Goal: Task Accomplishment & Management: Use online tool/utility

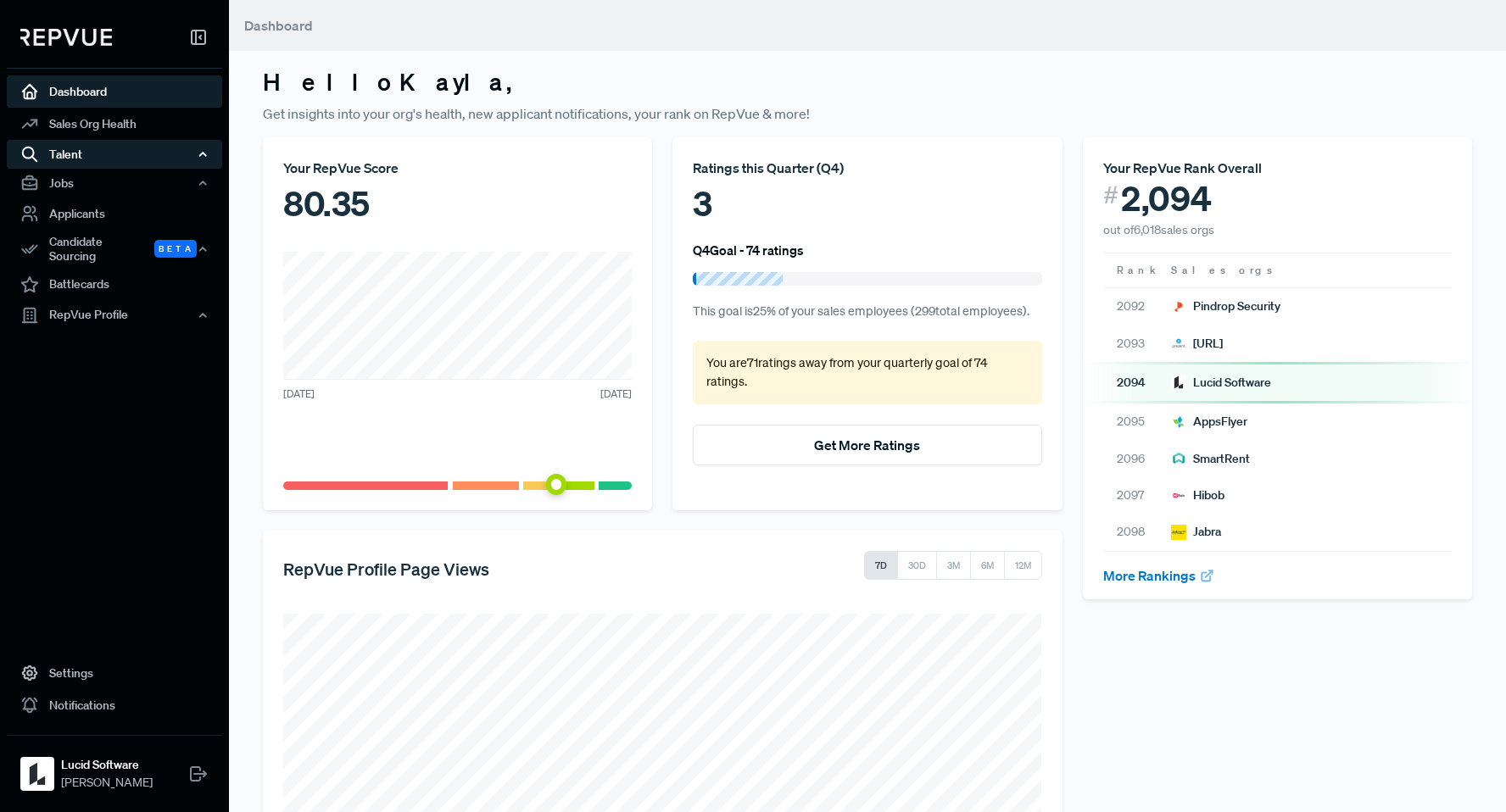
click at [126, 156] on div "Talent" at bounding box center [115, 154] width 215 height 29
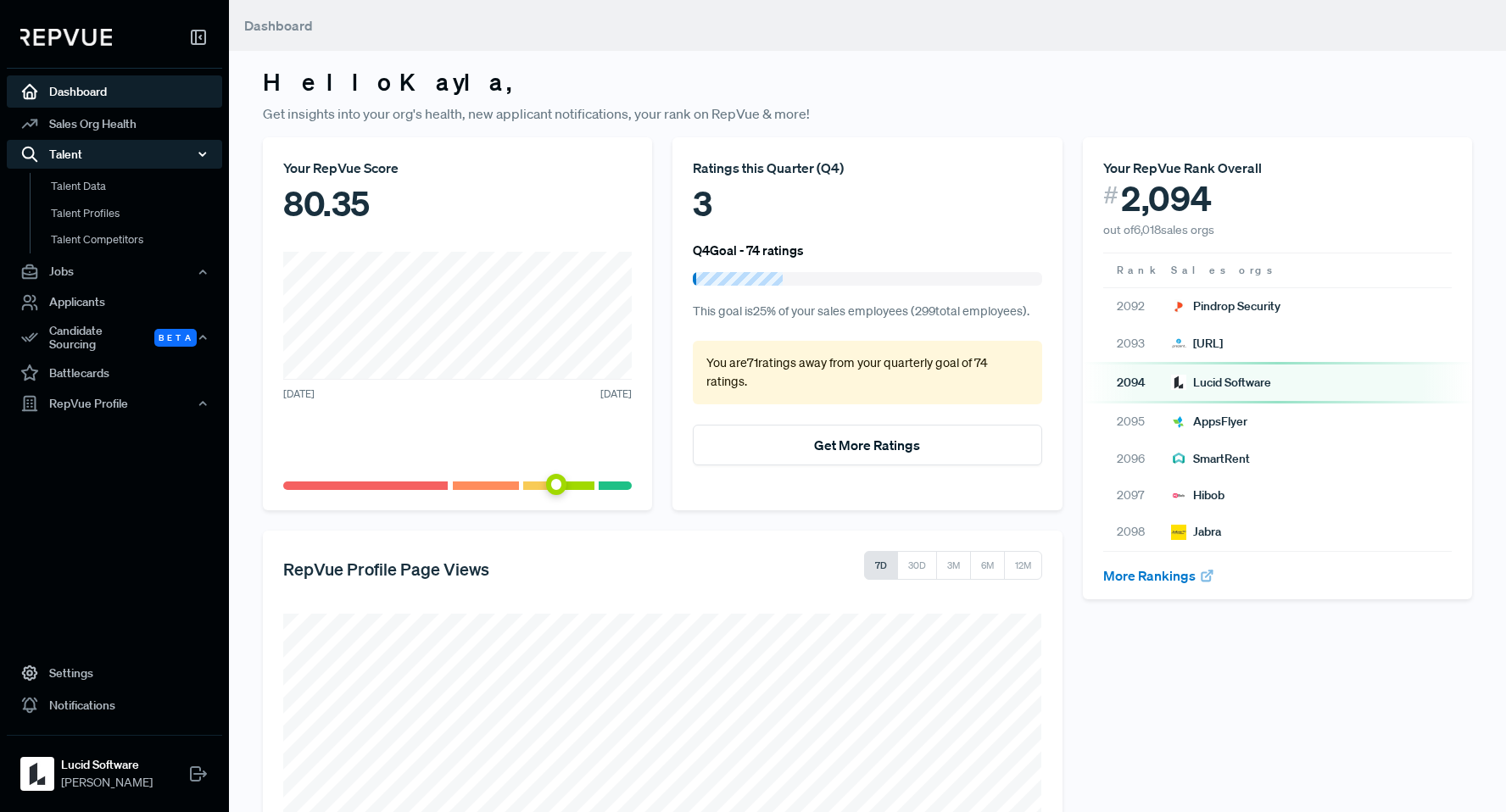
click at [126, 156] on div "Talent" at bounding box center [115, 154] width 215 height 29
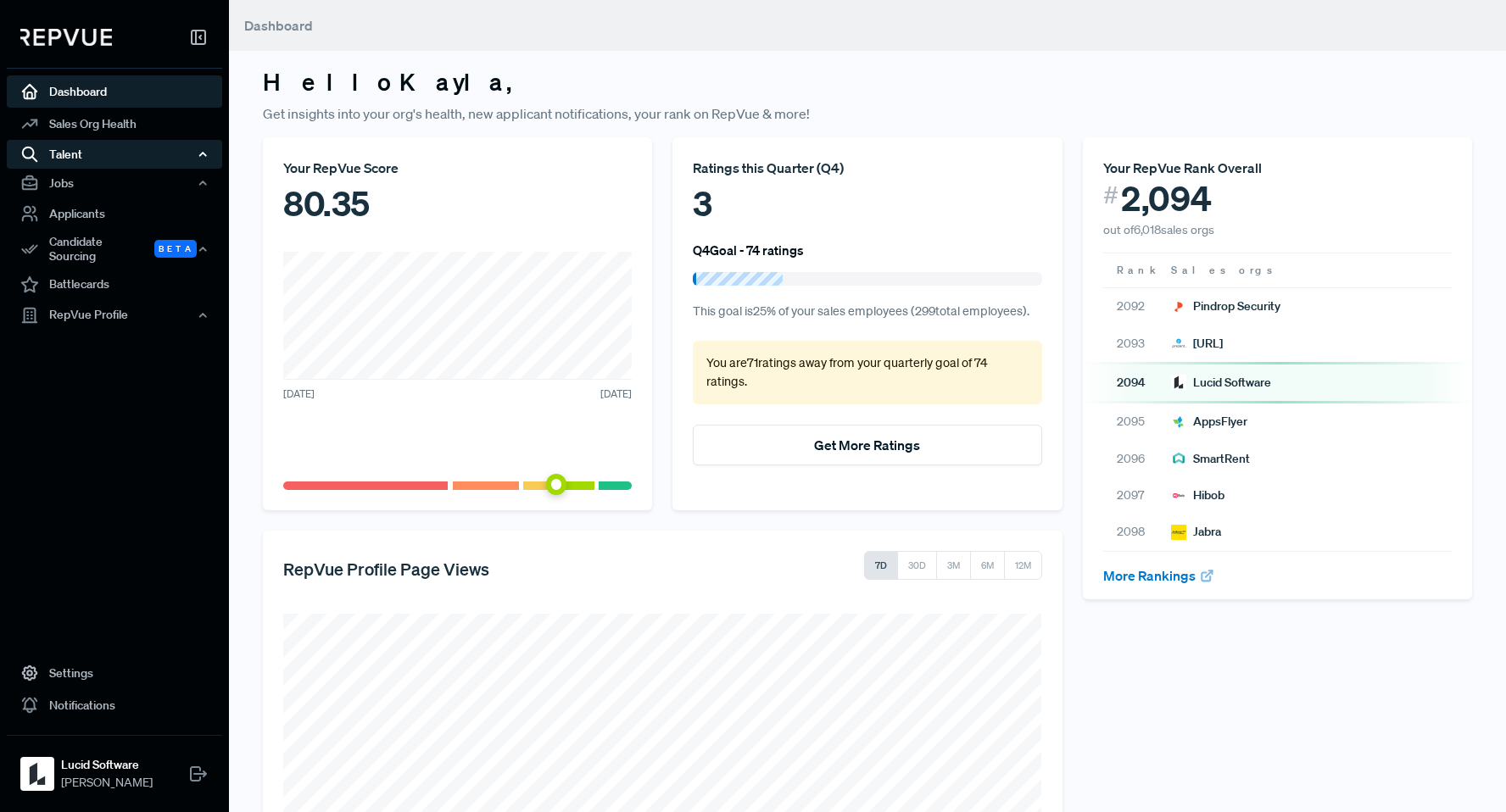
click at [126, 156] on div "Talent" at bounding box center [115, 154] width 215 height 29
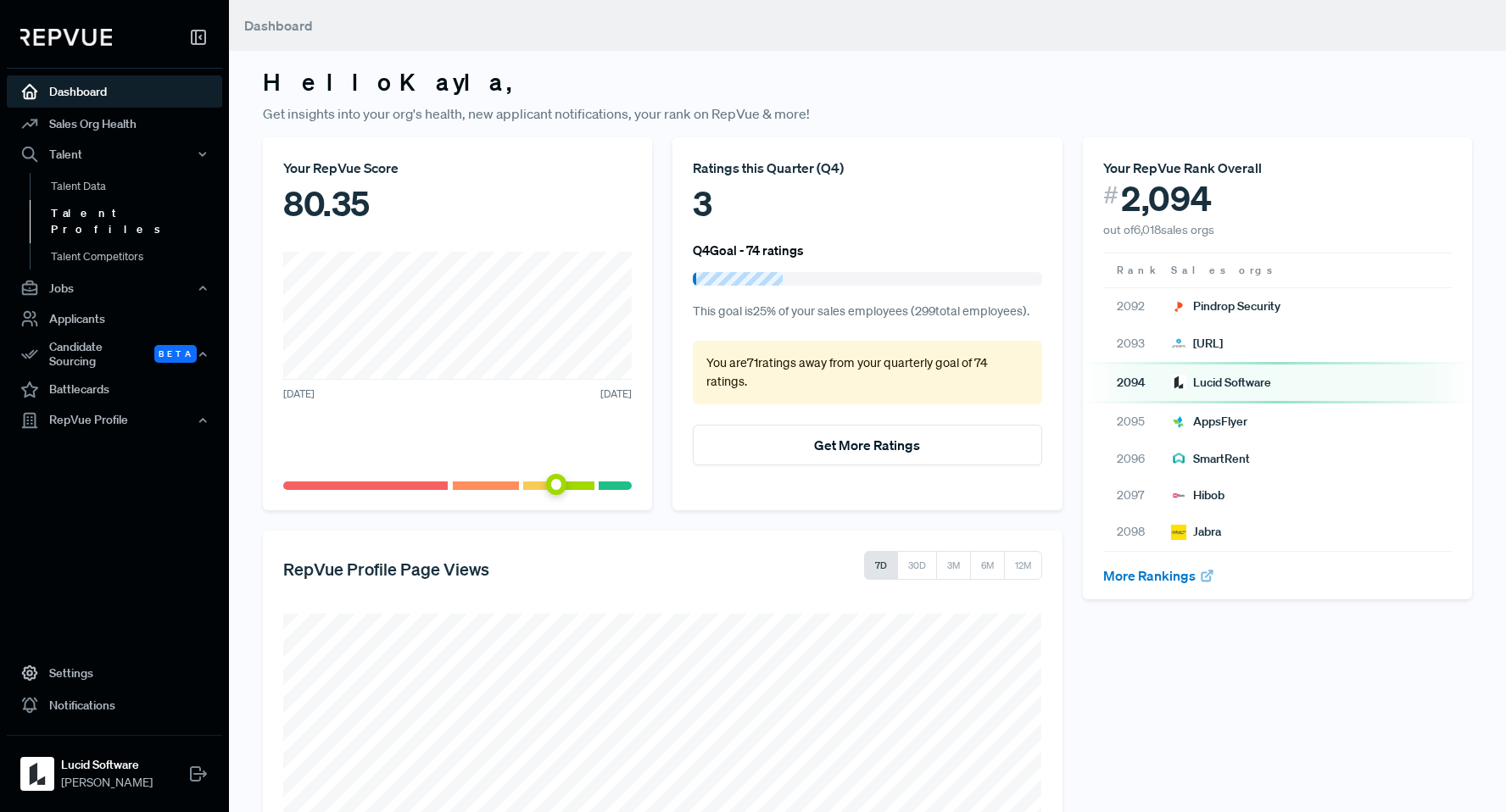
click at [108, 219] on link "Talent Profiles" at bounding box center [138, 221] width 215 height 43
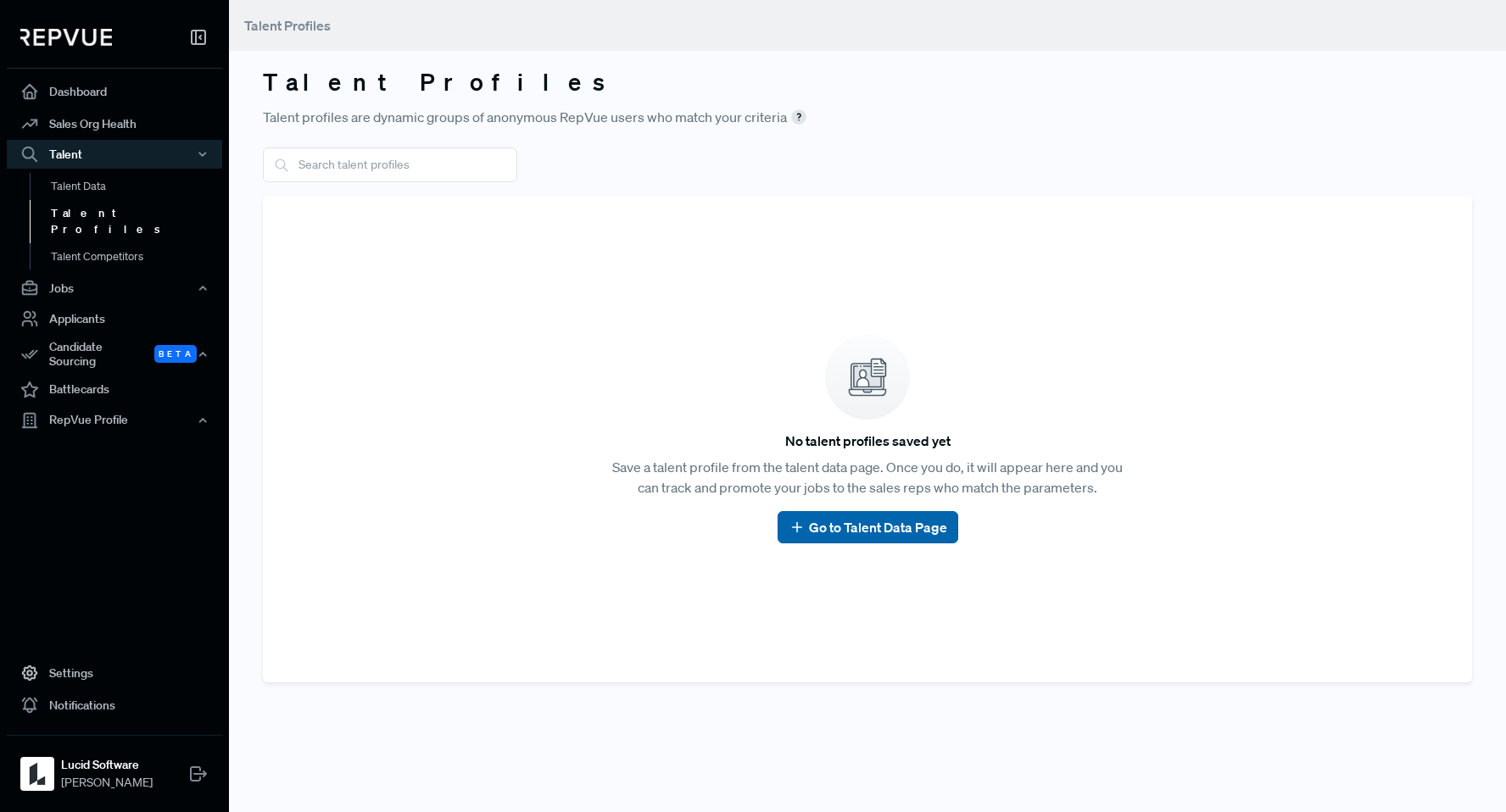
click at [884, 532] on link "Go to Talent Data Page" at bounding box center [868, 527] width 159 height 20
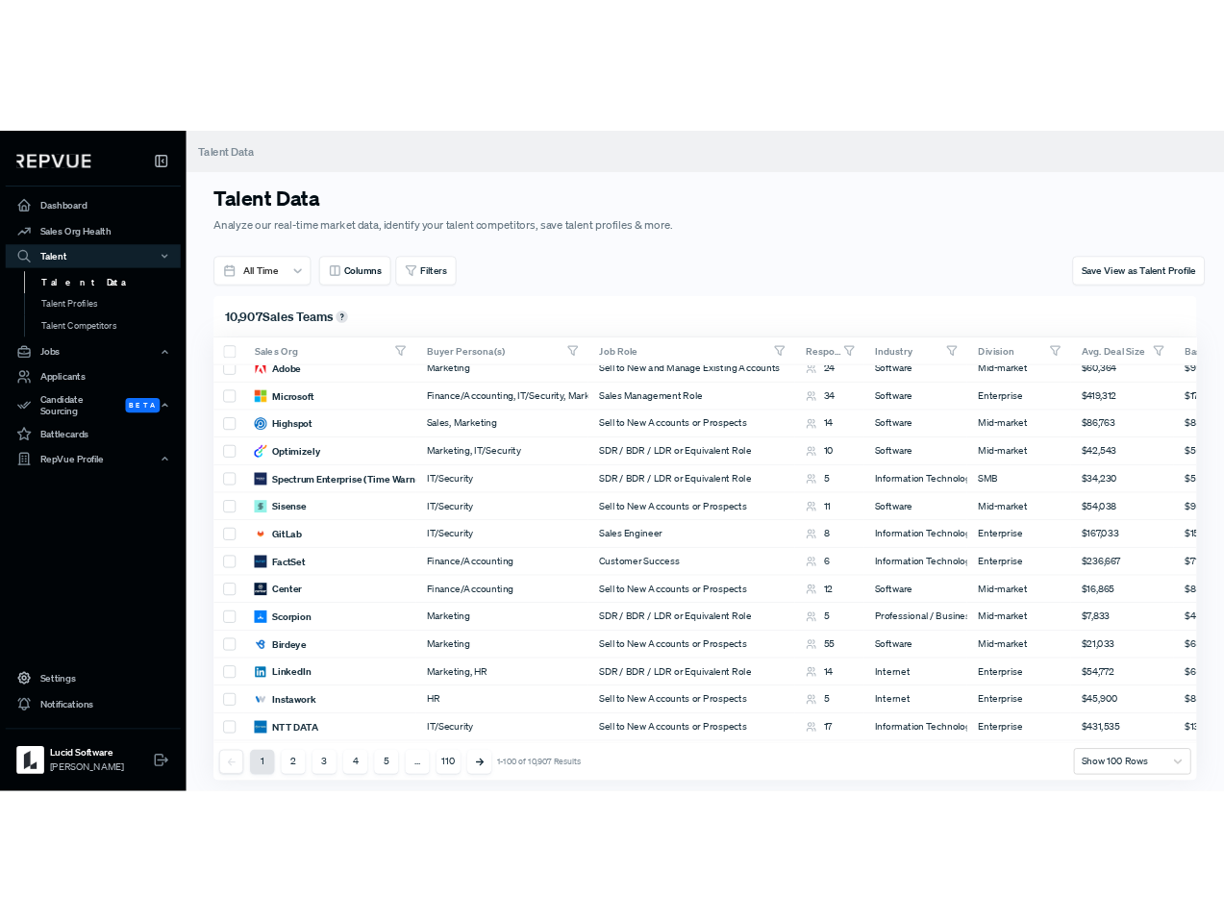
scroll to position [0, 2]
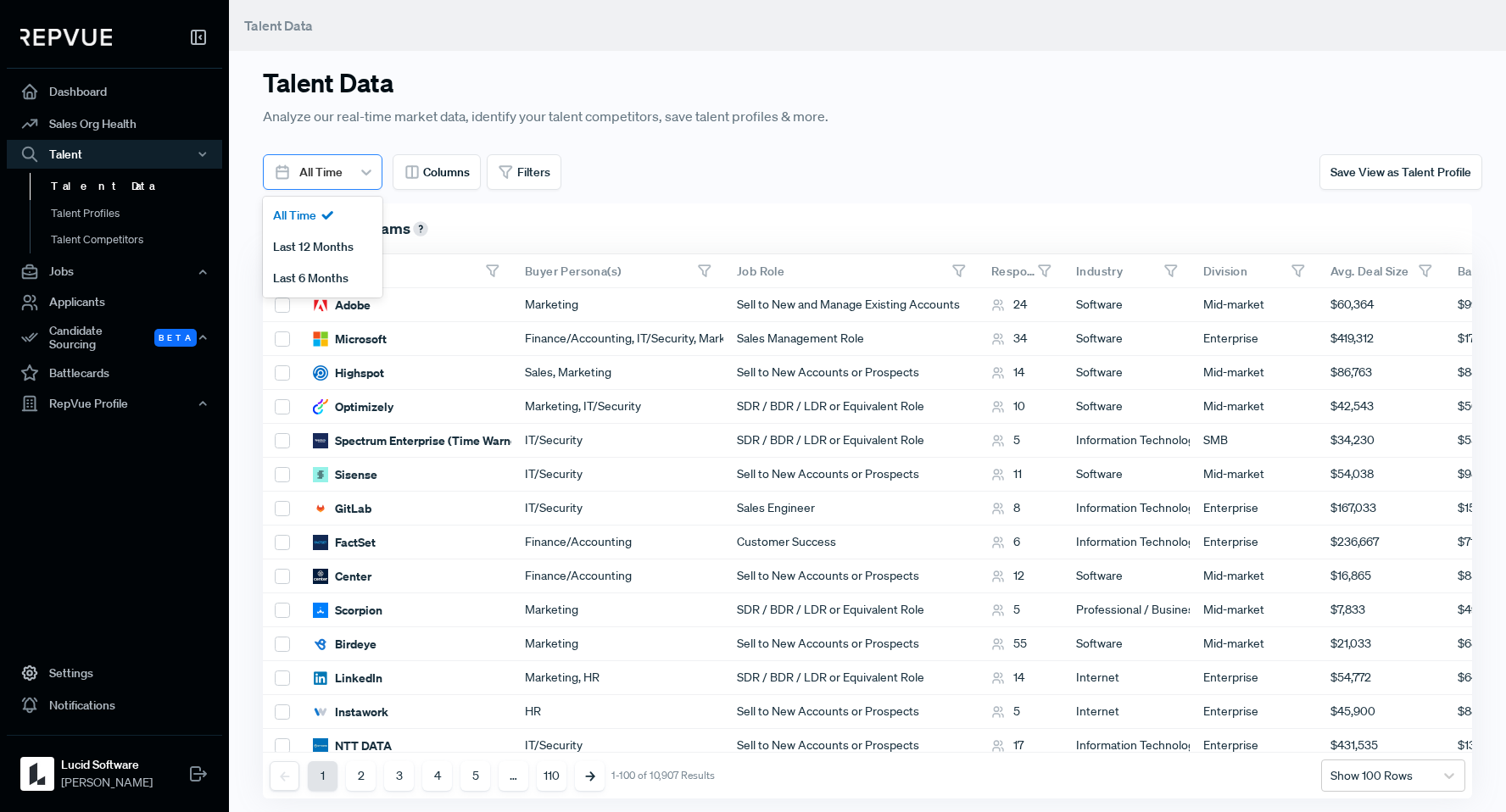
click at [354, 182] on div at bounding box center [366, 172] width 31 height 31
click at [441, 188] on button "Columns" at bounding box center [436, 172] width 88 height 35
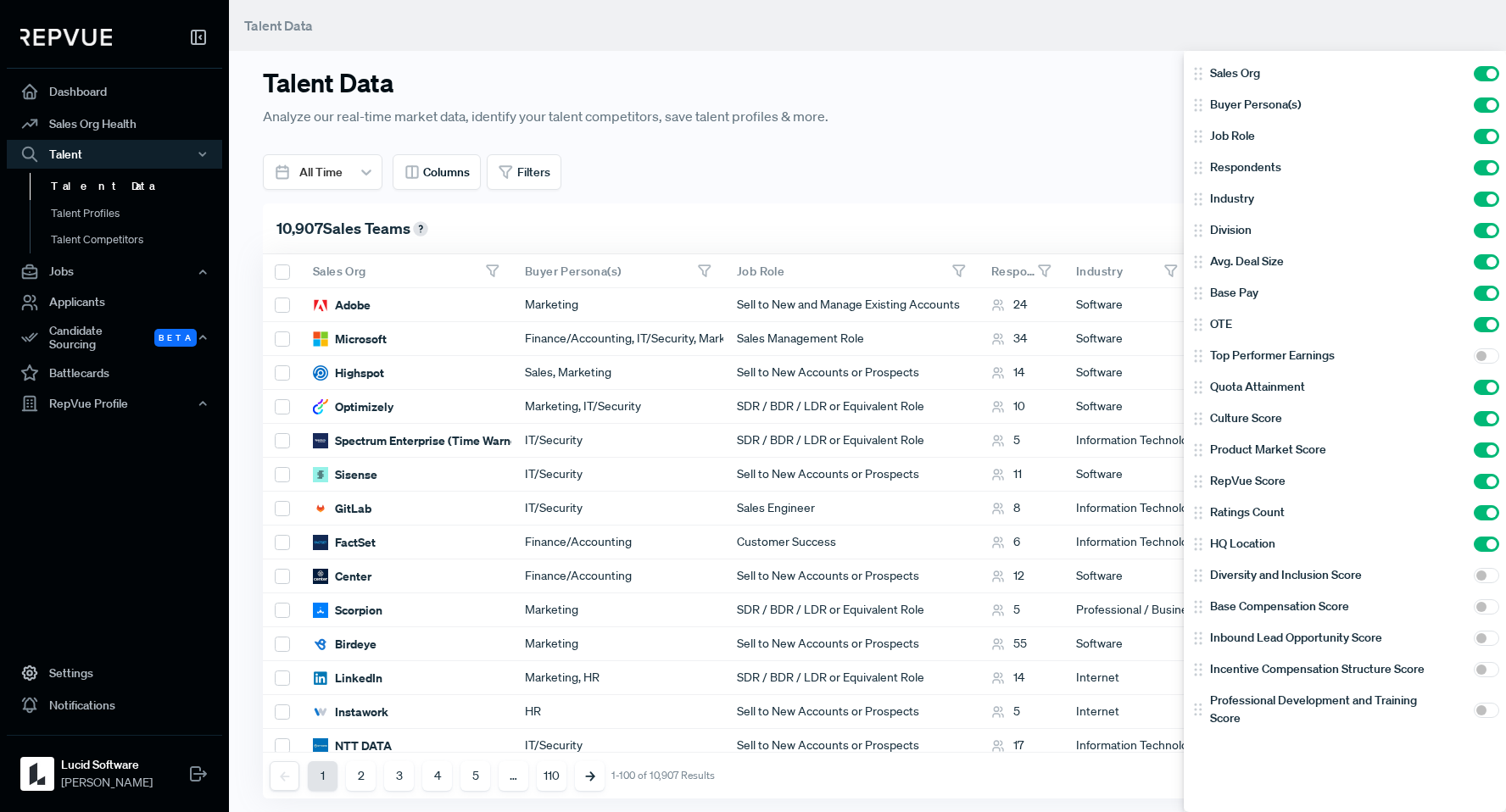
click at [507, 177] on div at bounding box center [753, 406] width 1506 height 812
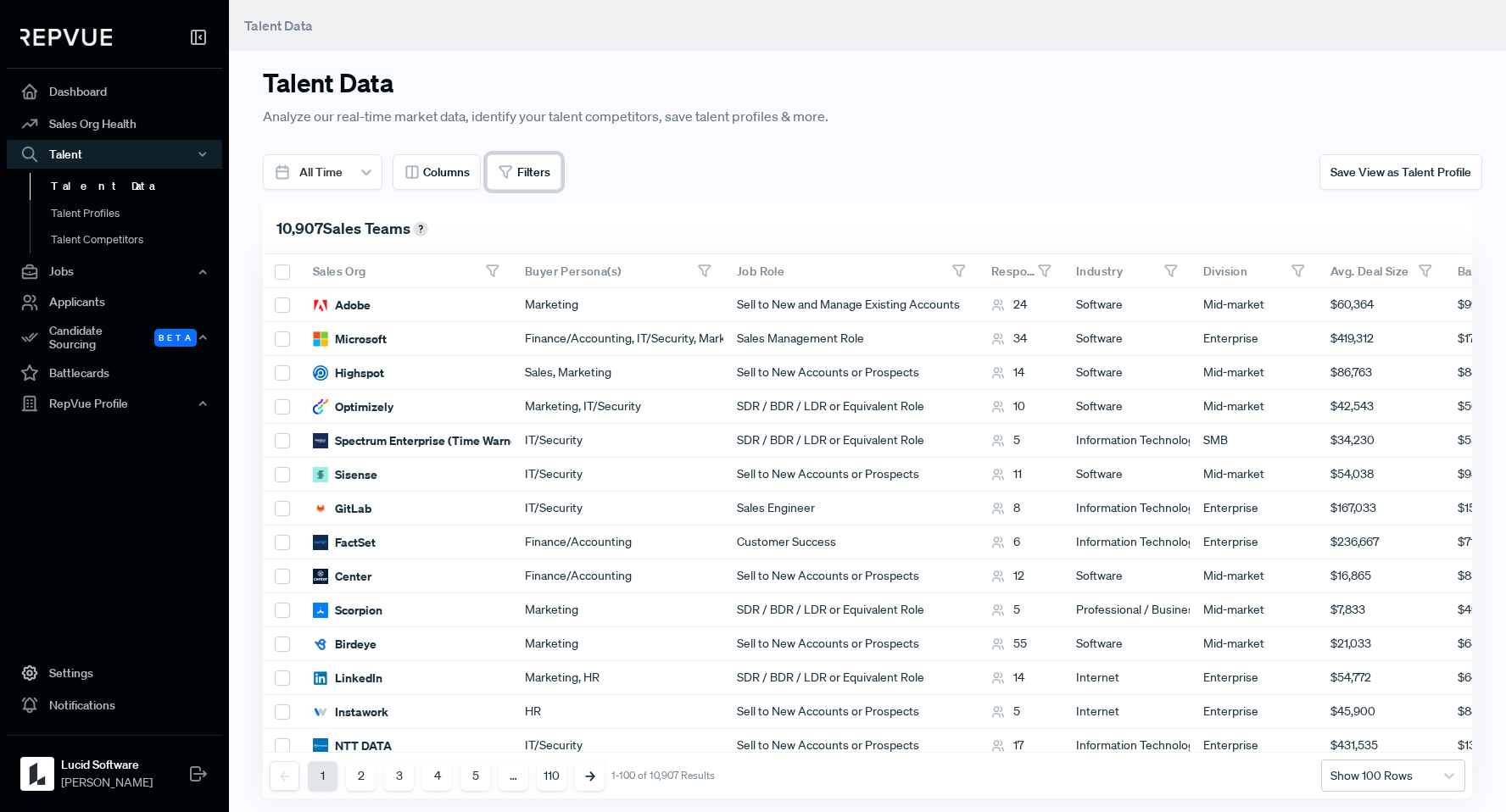
click at [533, 173] on span "Filters" at bounding box center [534, 173] width 34 height 18
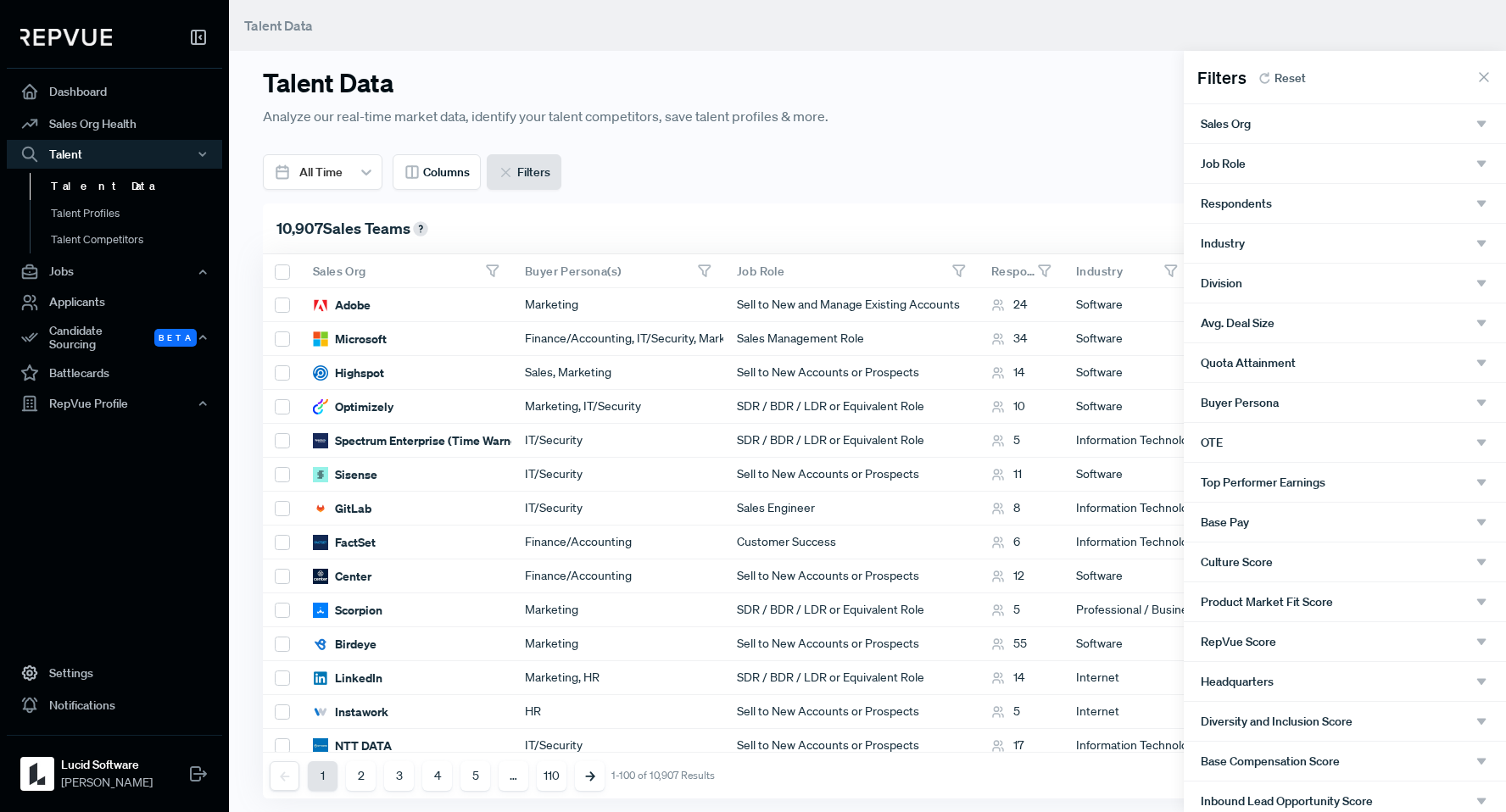
click at [84, 298] on div at bounding box center [753, 406] width 1506 height 812
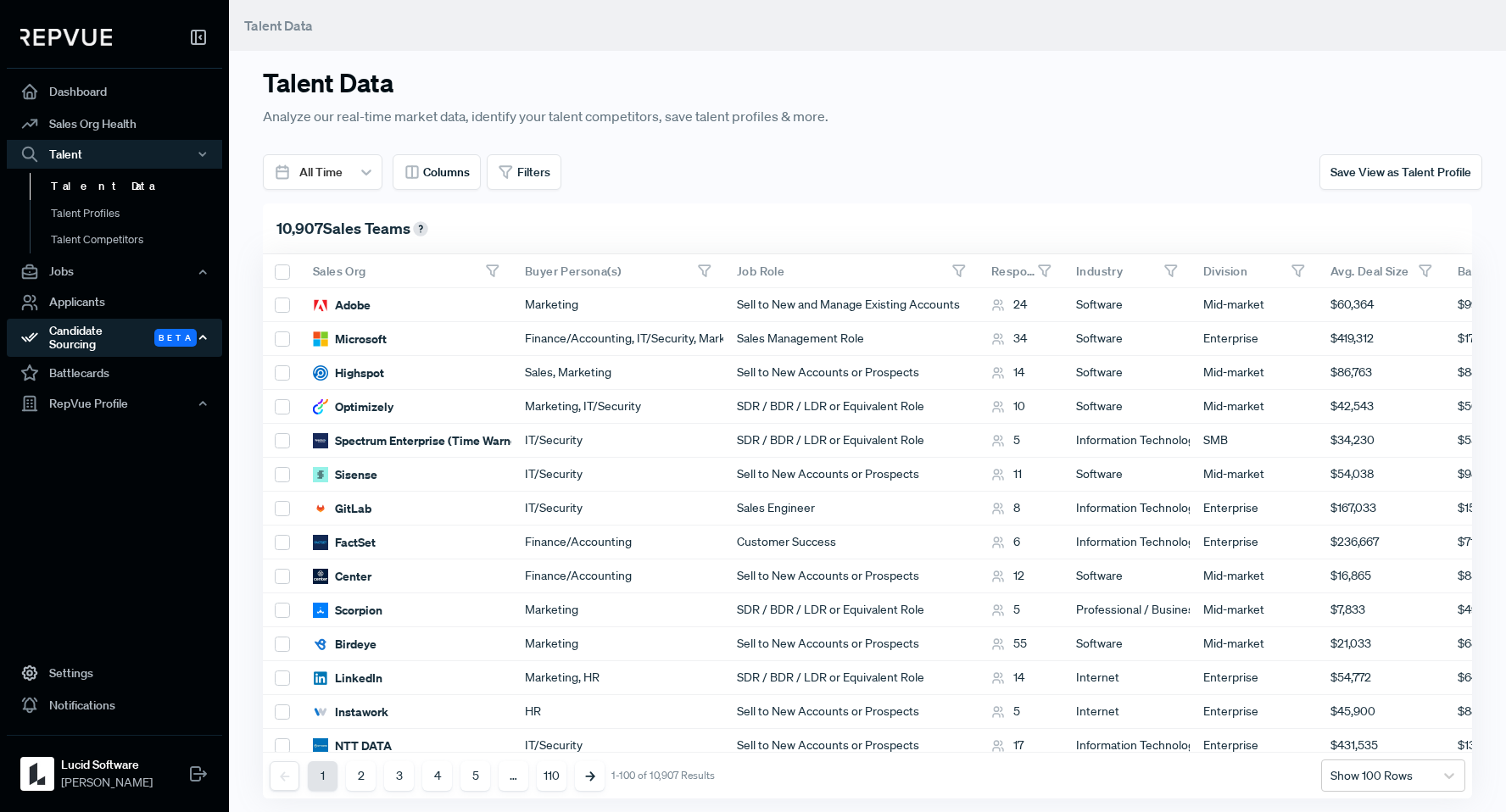
click at [93, 346] on div "Candidate Sourcing Beta" at bounding box center [115, 339] width 215 height 39
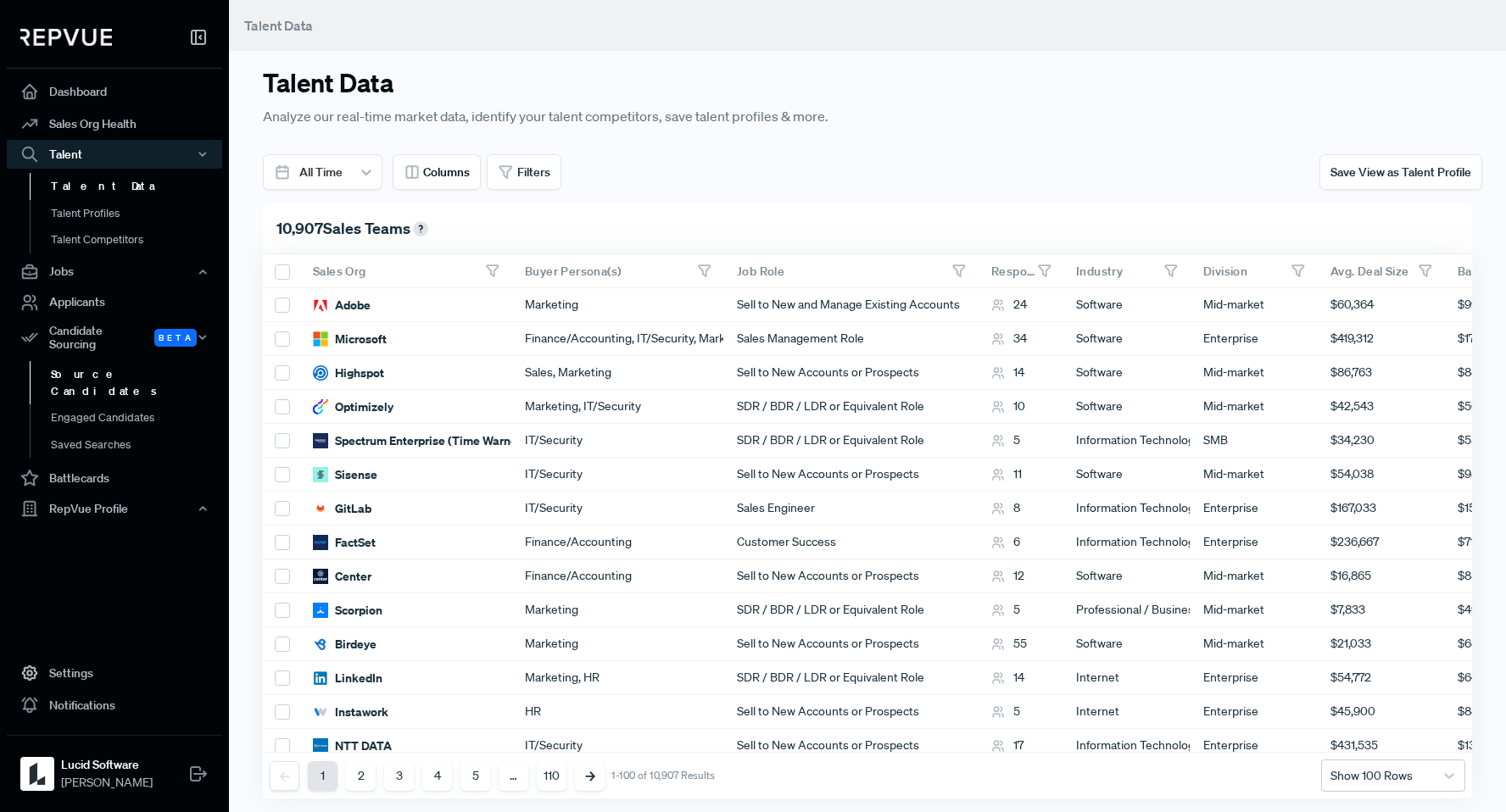
click at [96, 362] on link "Source Candidates" at bounding box center [138, 383] width 215 height 43
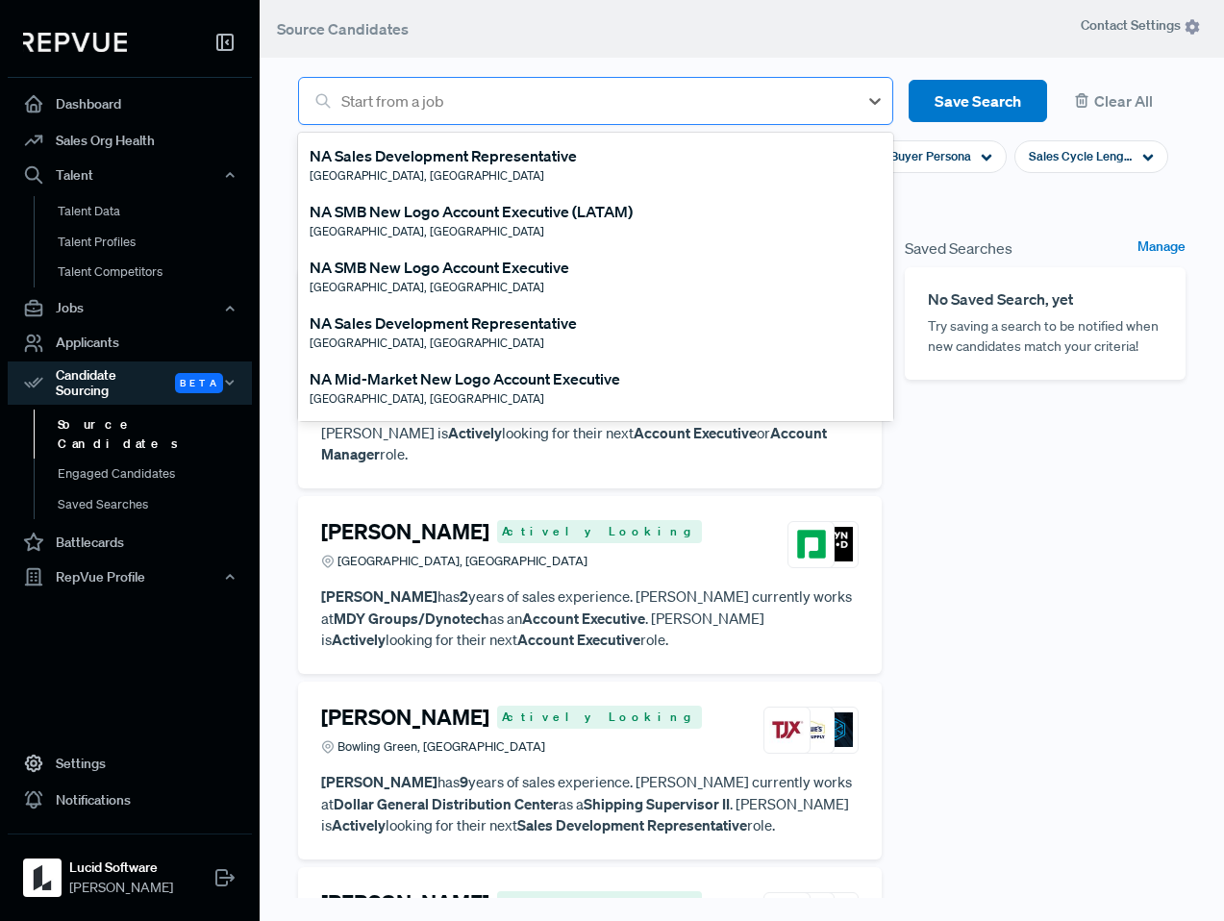
click at [492, 95] on div at bounding box center [594, 101] width 507 height 27
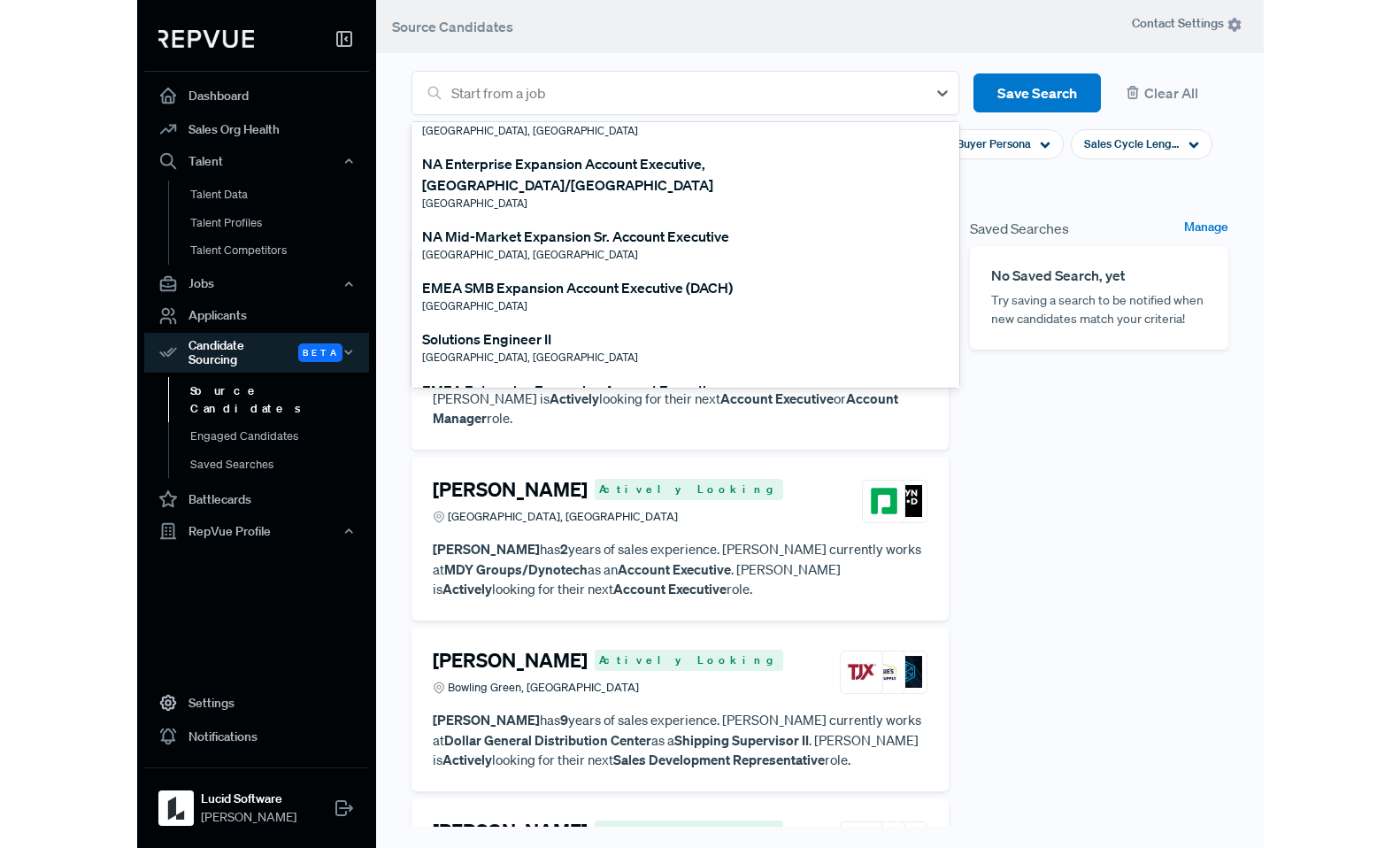
scroll to position [290, 0]
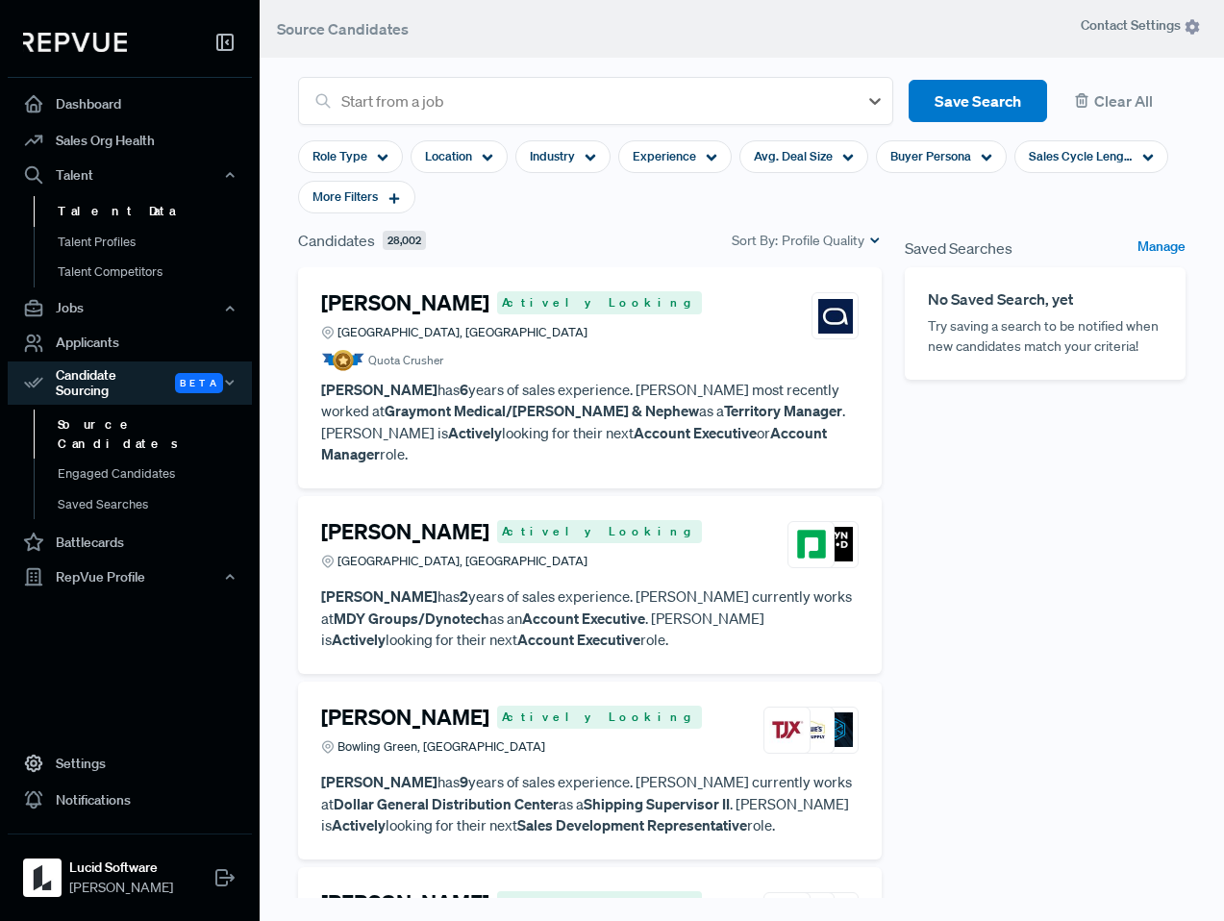
click at [159, 202] on link "Talent Data" at bounding box center [156, 211] width 244 height 31
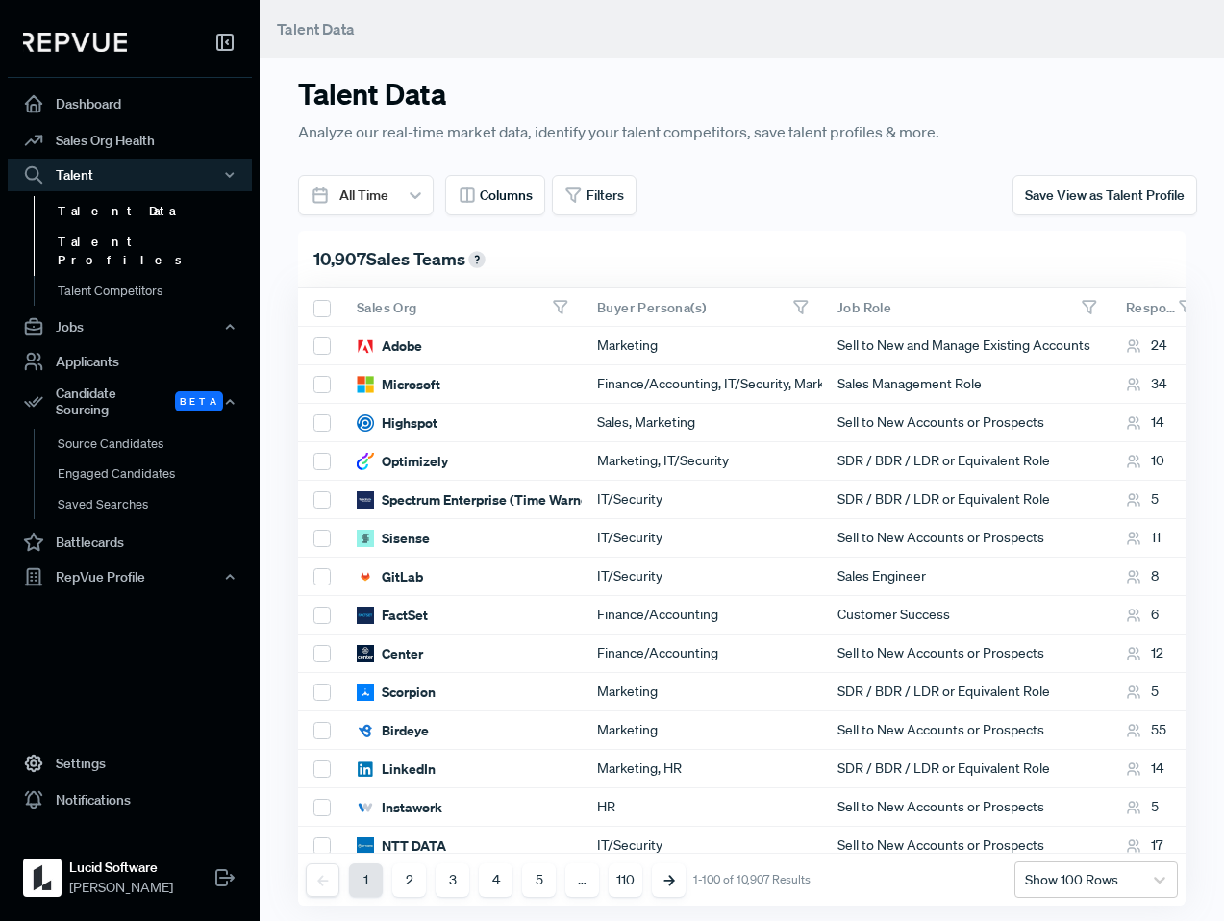
click at [114, 242] on link "Talent Profiles" at bounding box center [156, 251] width 244 height 49
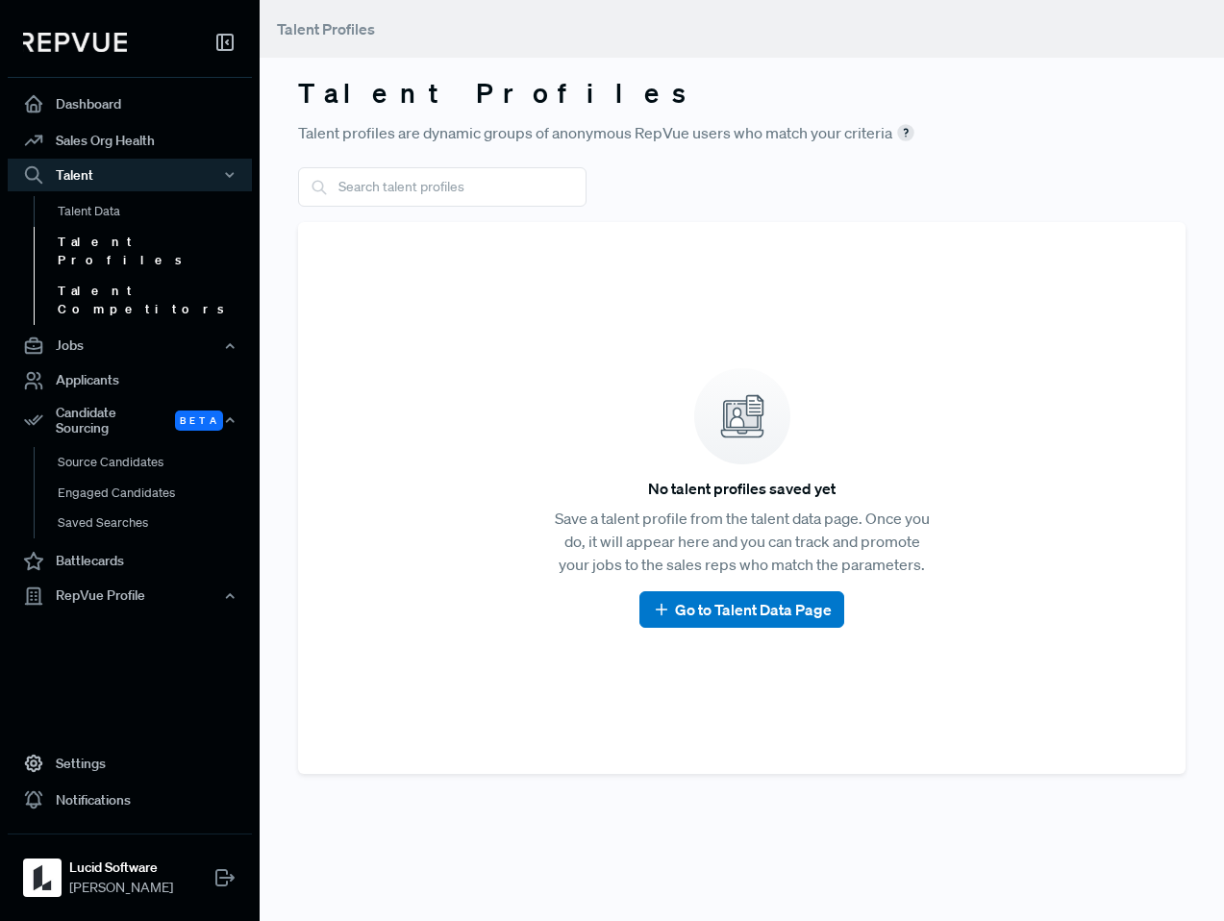
click at [109, 276] on link "Talent Competitors" at bounding box center [156, 300] width 244 height 49
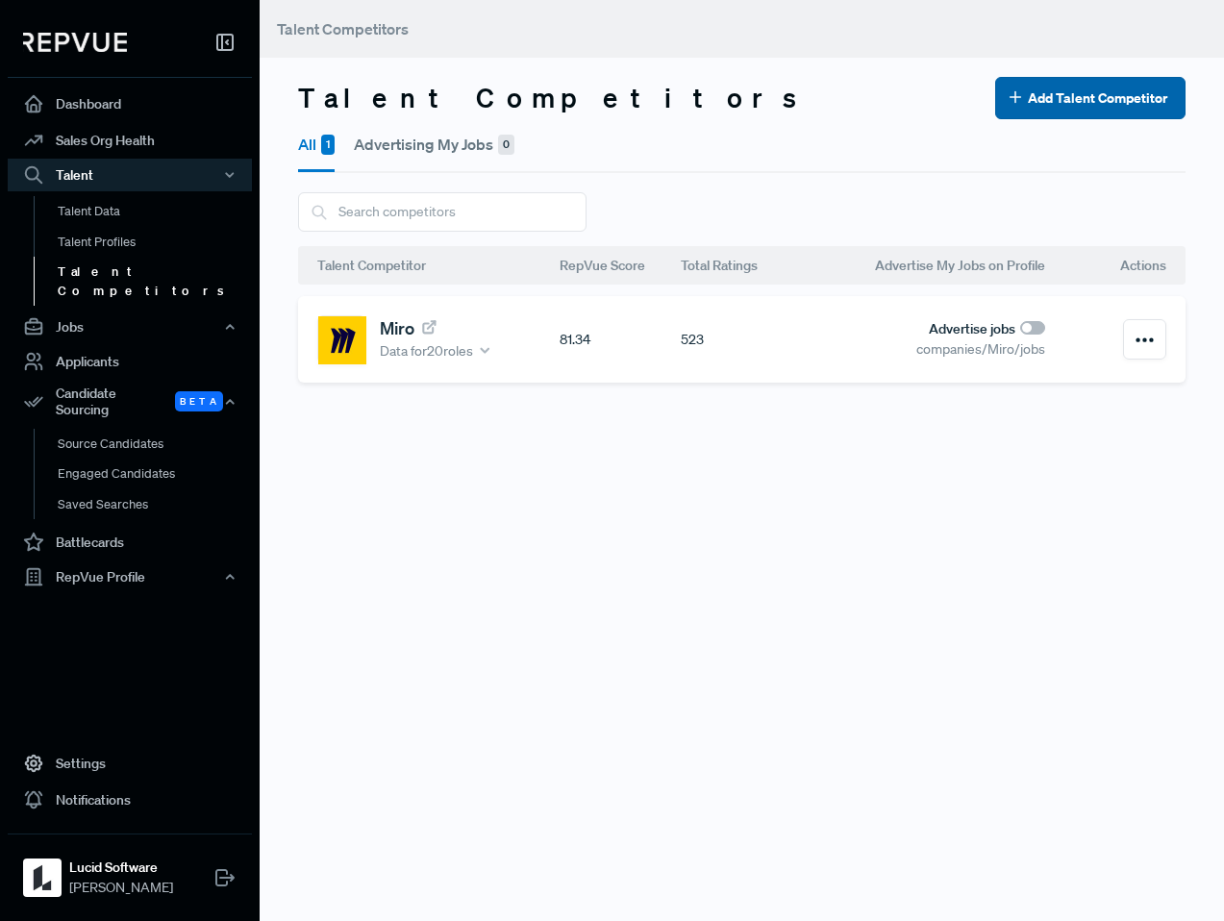
click at [1038, 97] on button "Add Talent Competitor" at bounding box center [1090, 98] width 190 height 42
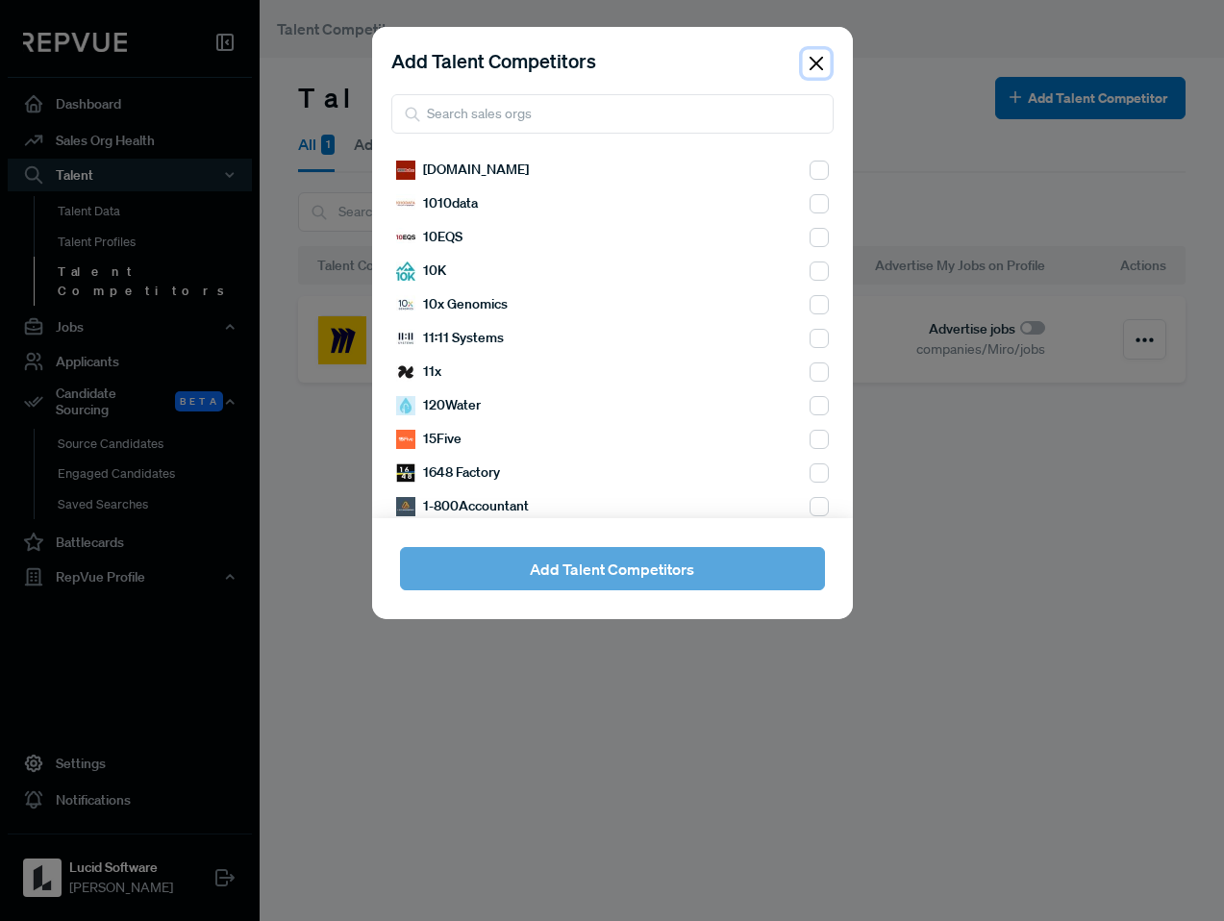
click at [807, 61] on button "Close" at bounding box center [816, 64] width 28 height 28
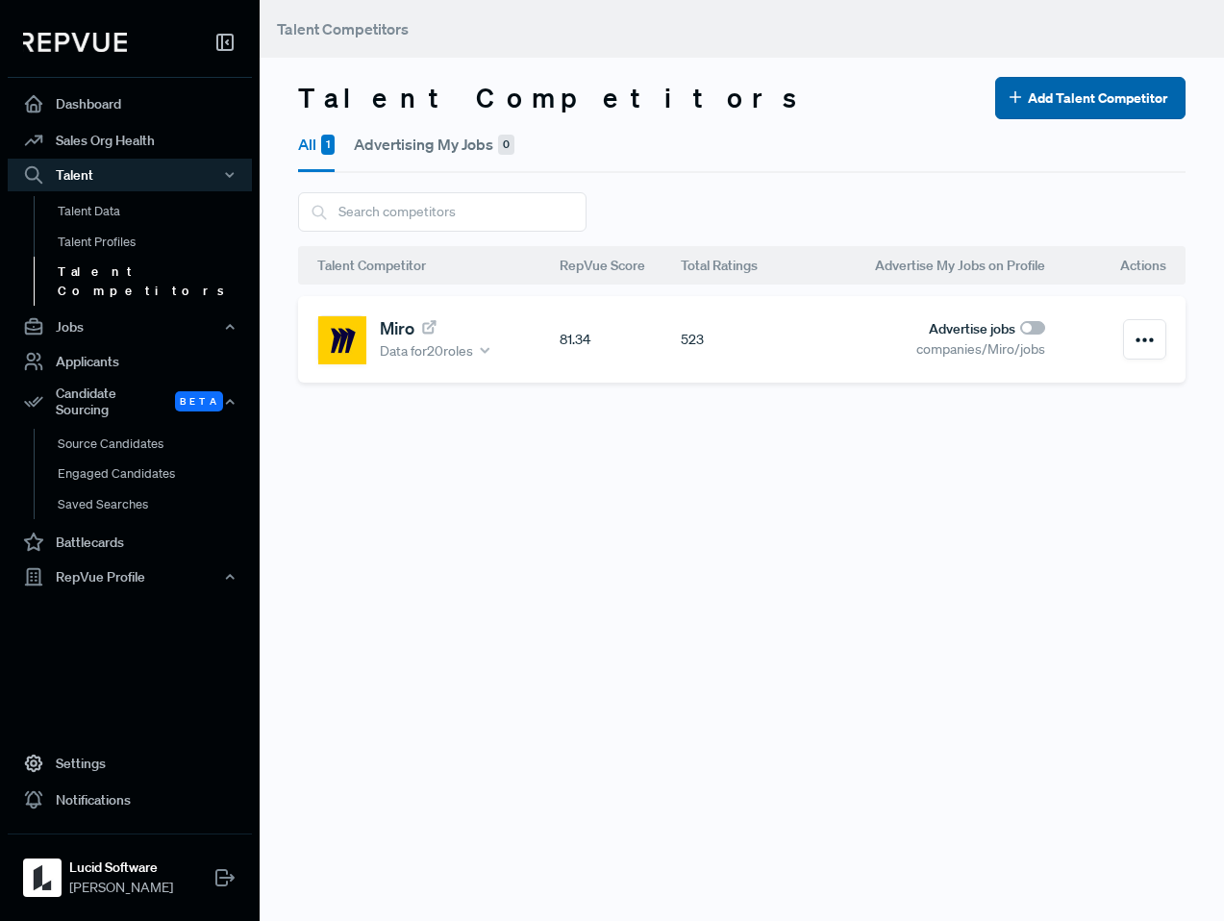
click at [1110, 100] on button "Add Talent Competitor" at bounding box center [1090, 98] width 190 height 42
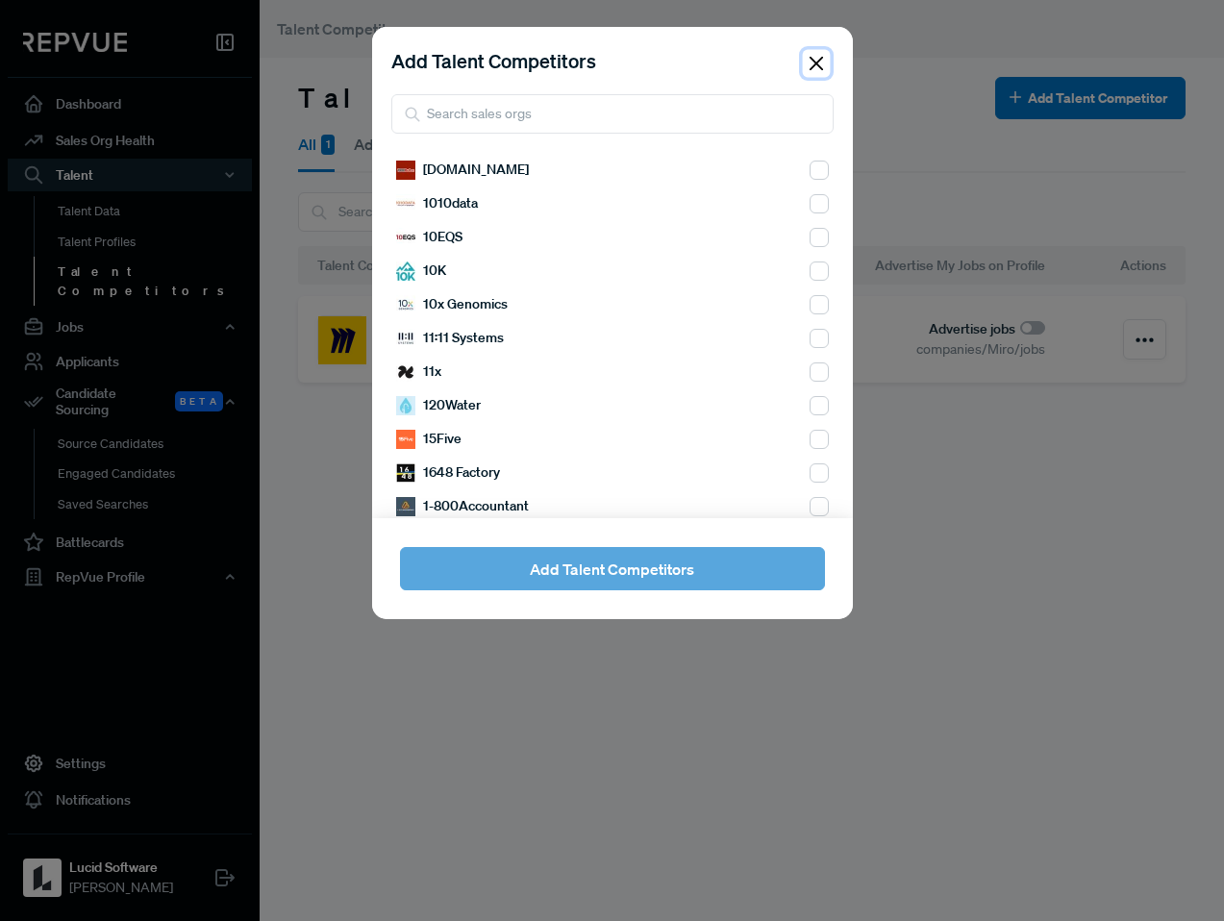
click at [820, 71] on button "Close" at bounding box center [816, 64] width 28 height 28
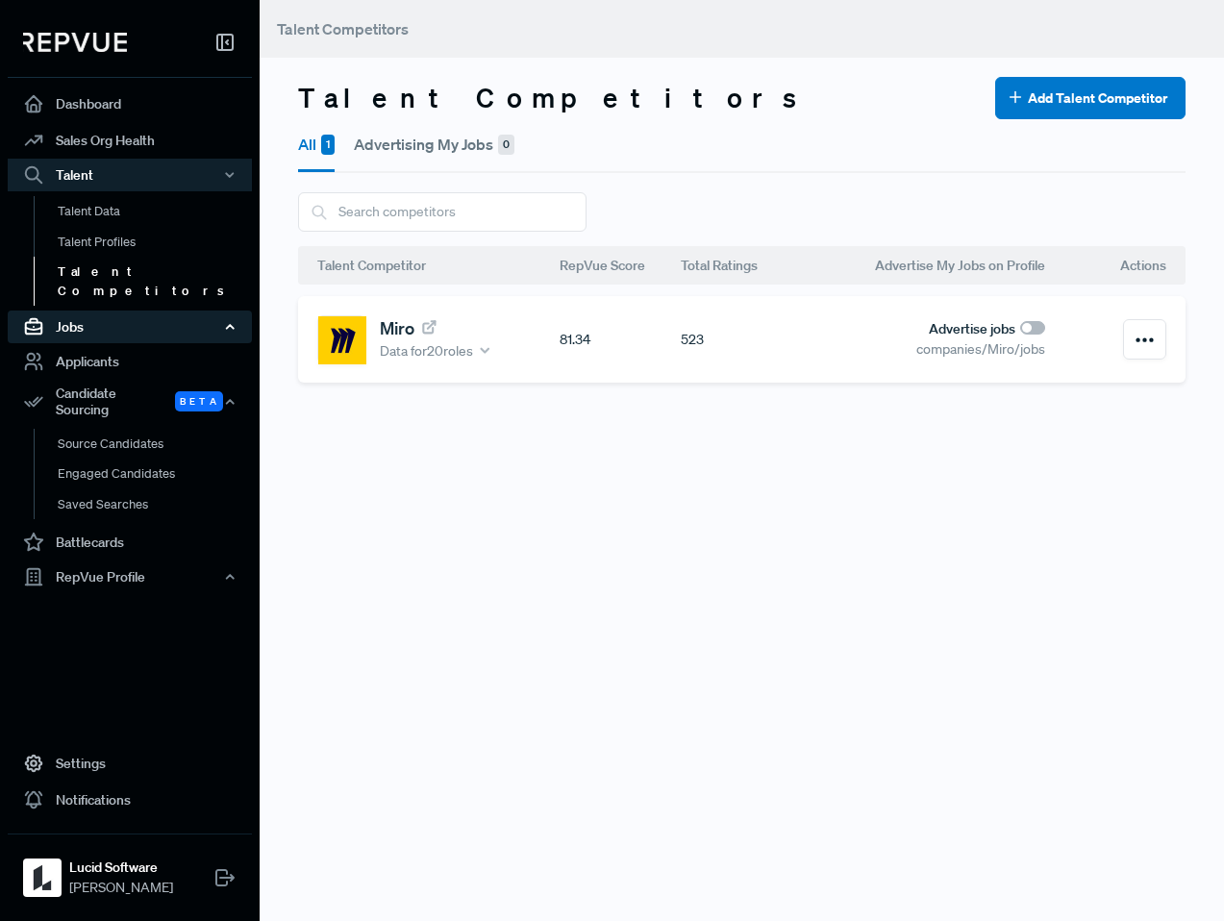
click at [69, 318] on div "Jobs" at bounding box center [130, 327] width 244 height 33
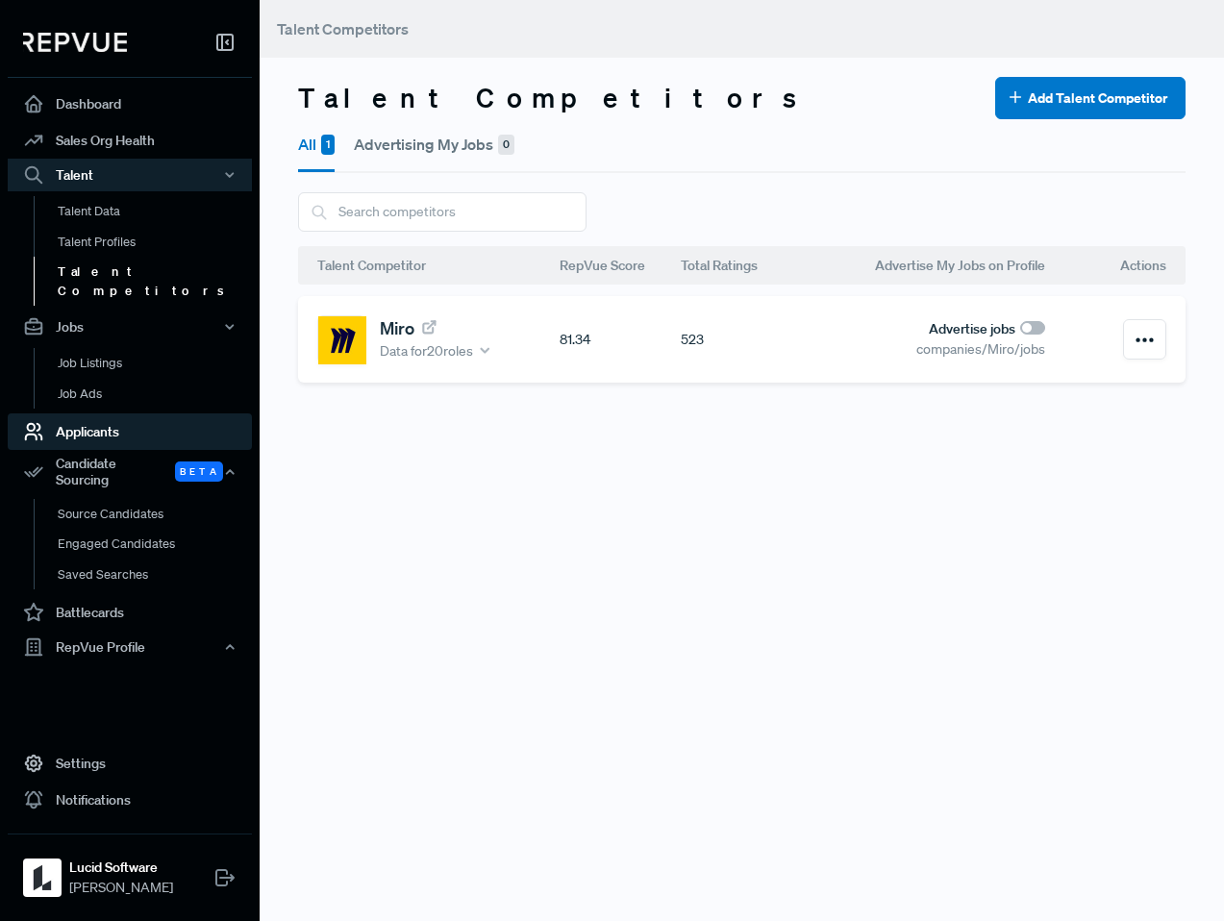
click at [72, 413] on link "Applicants" at bounding box center [130, 431] width 244 height 37
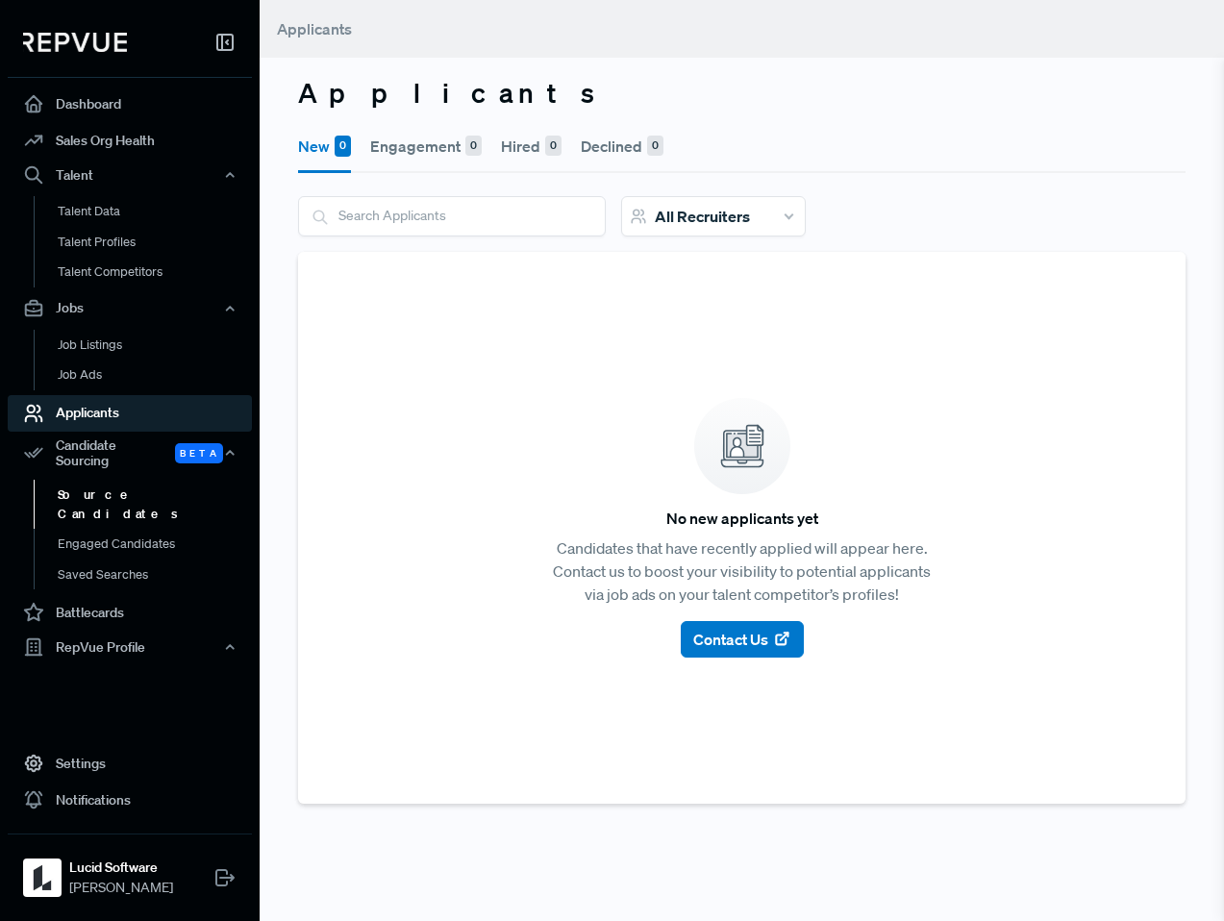
click at [73, 484] on link "Source Candidates" at bounding box center [156, 504] width 244 height 49
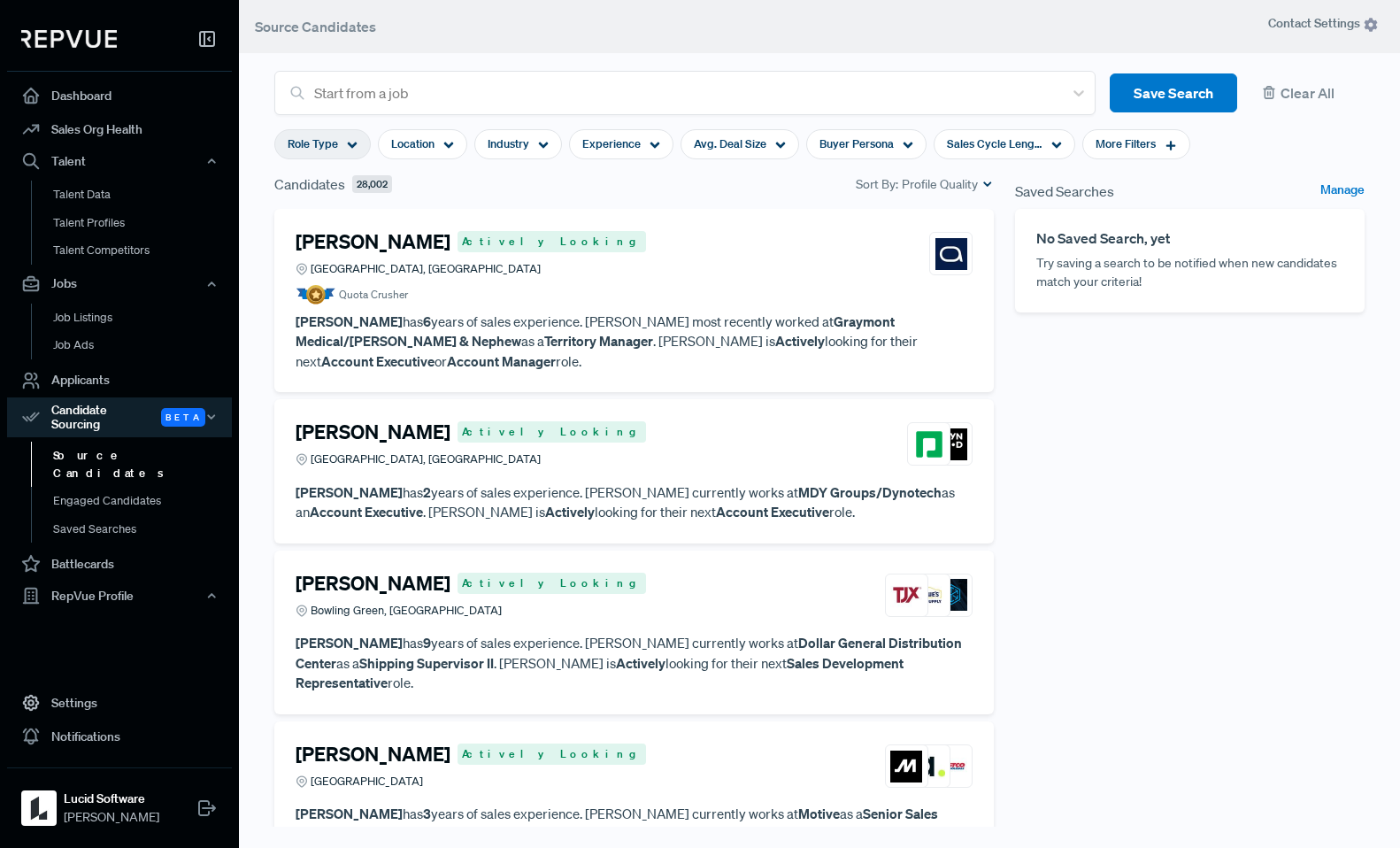
click at [351, 130] on div "Role Type" at bounding box center [322, 144] width 97 height 30
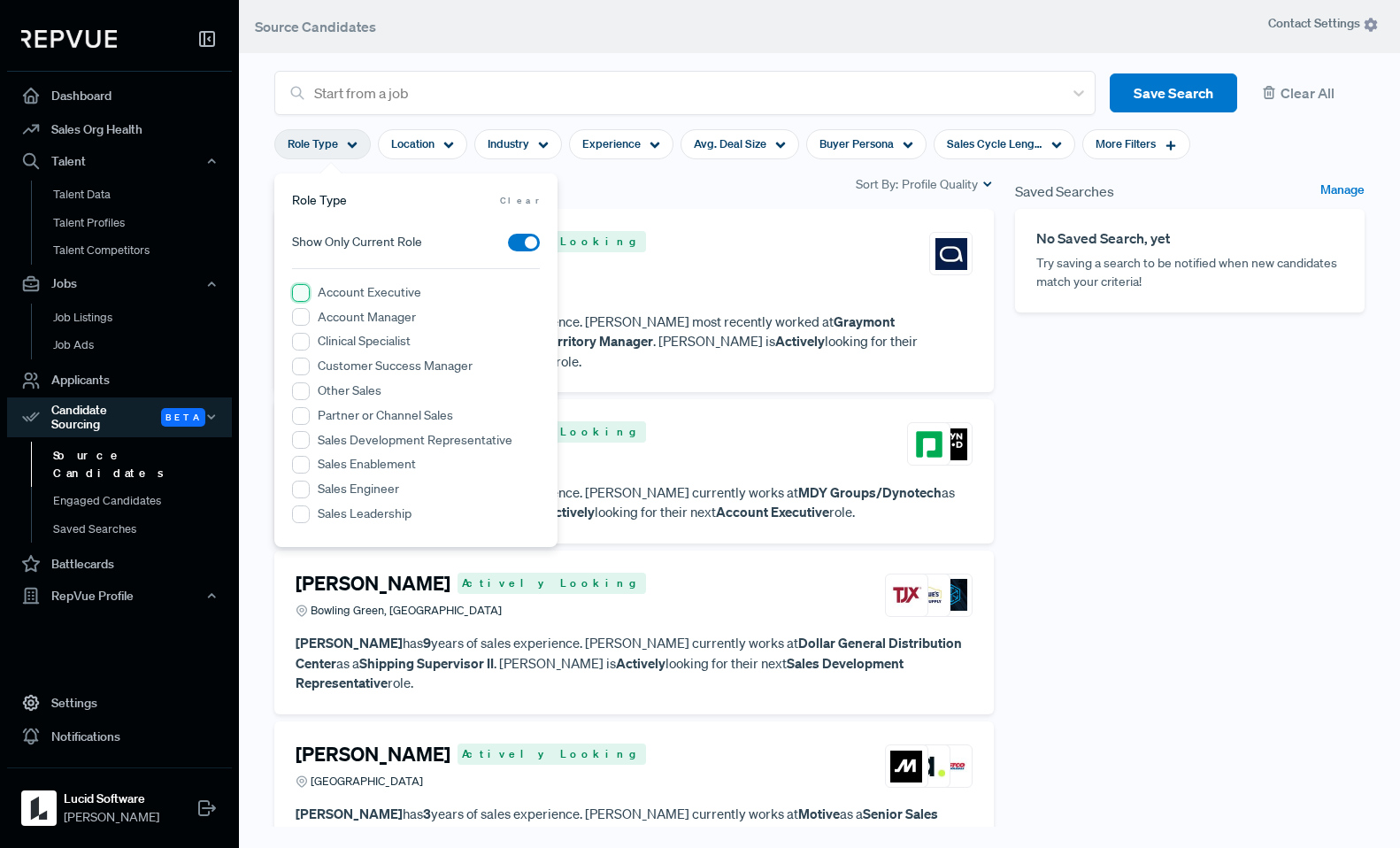
click at [300, 294] on Executive "Account Executive" at bounding box center [300, 293] width 17 height 17
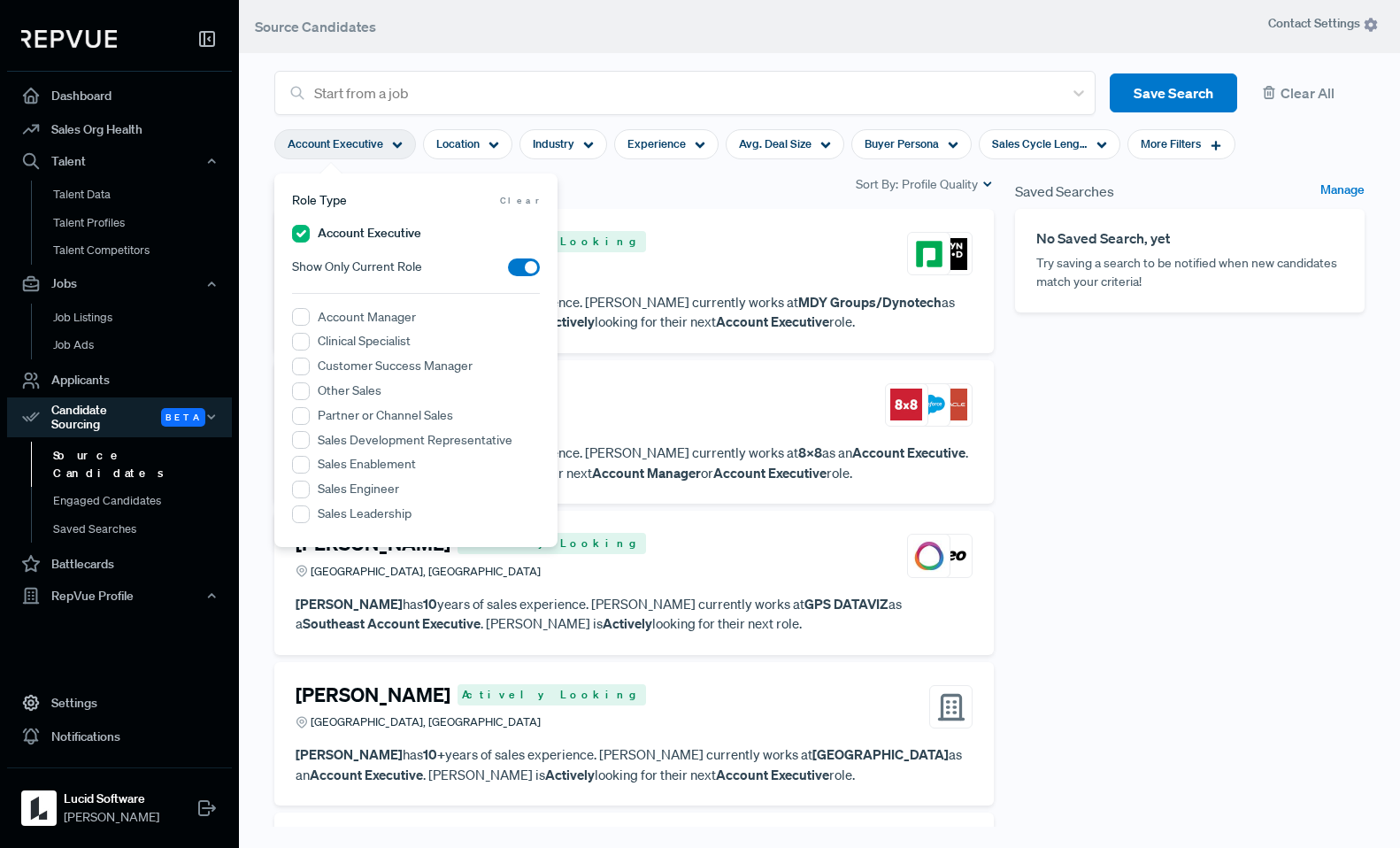
click at [444, 54] on article "Start from a job Save Search Clear All" at bounding box center [820, 82] width 1112 height 65
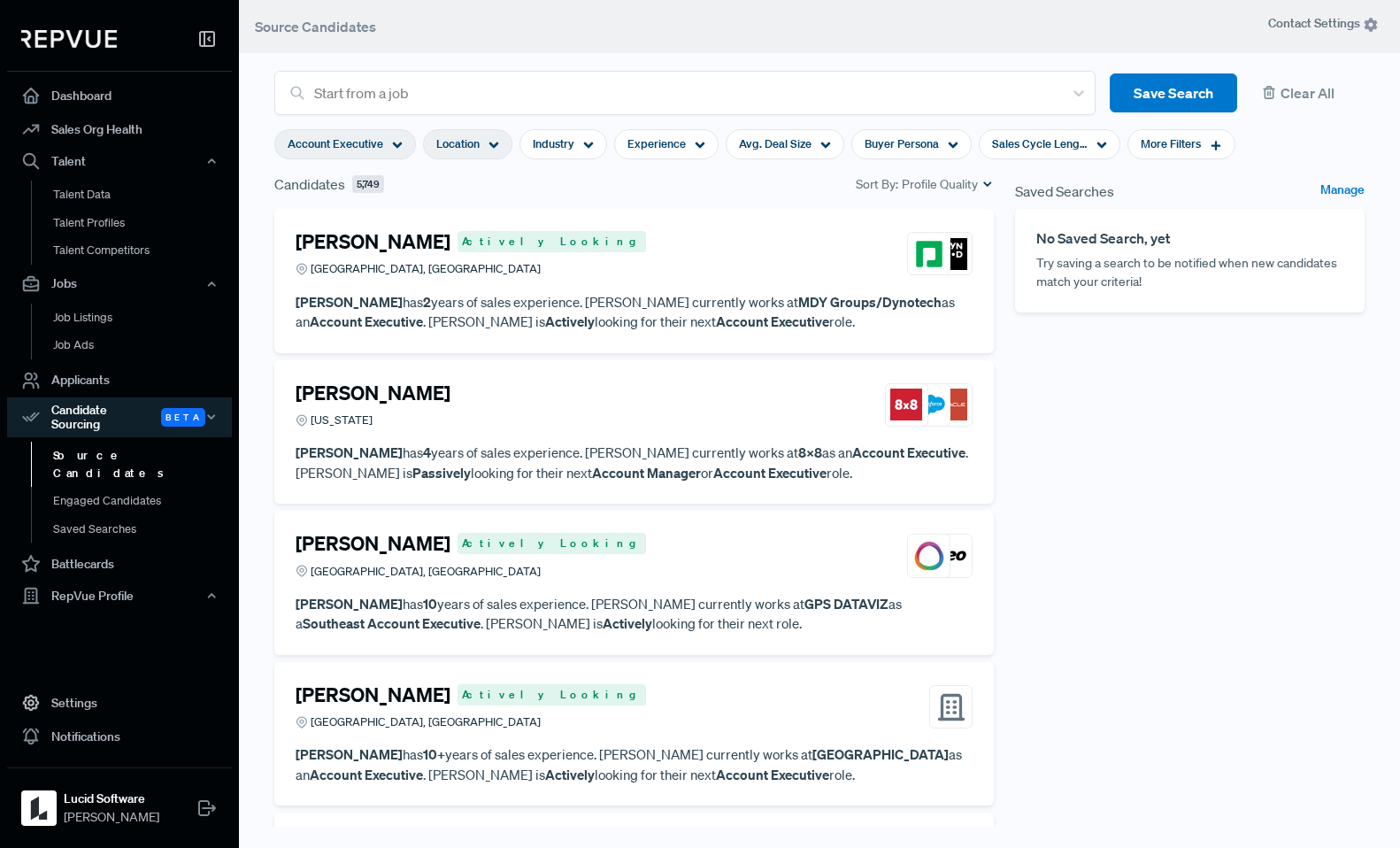
click at [492, 140] on icon at bounding box center [494, 145] width 11 height 11
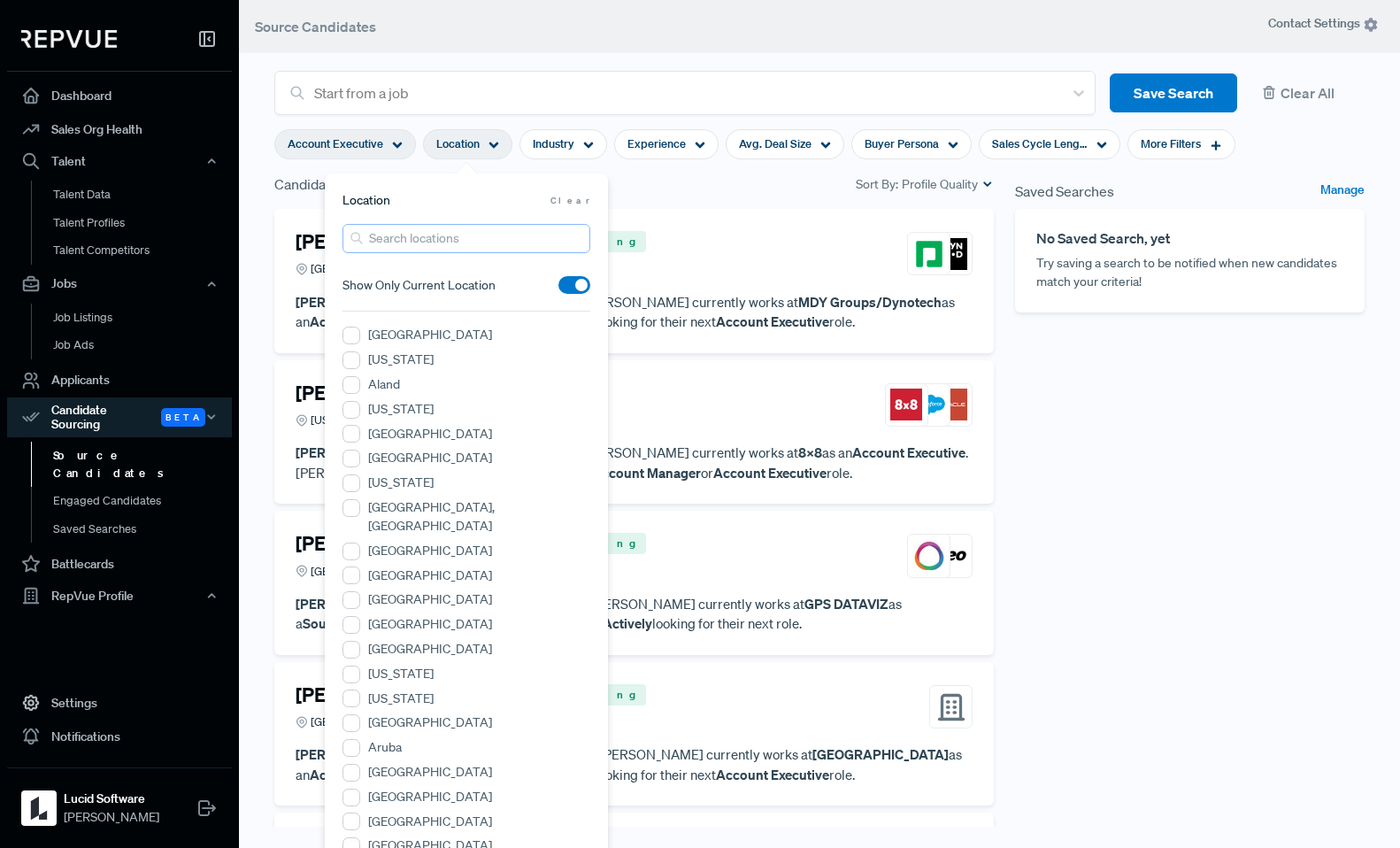
click at [400, 236] on input "search" at bounding box center [466, 238] width 248 height 29
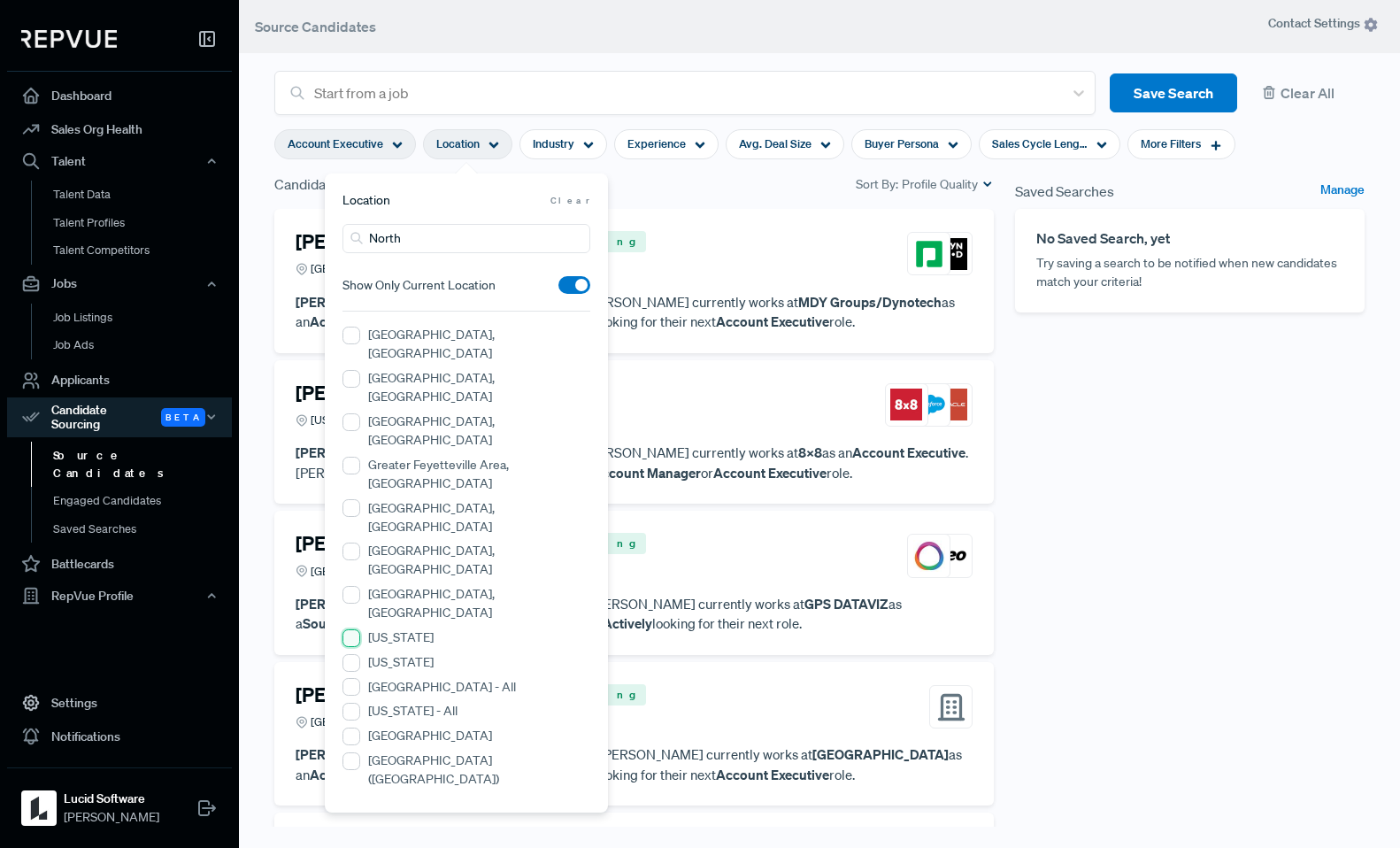
click at [356, 630] on Carolina "[US_STATE]" at bounding box center [351, 638] width 17 height 17
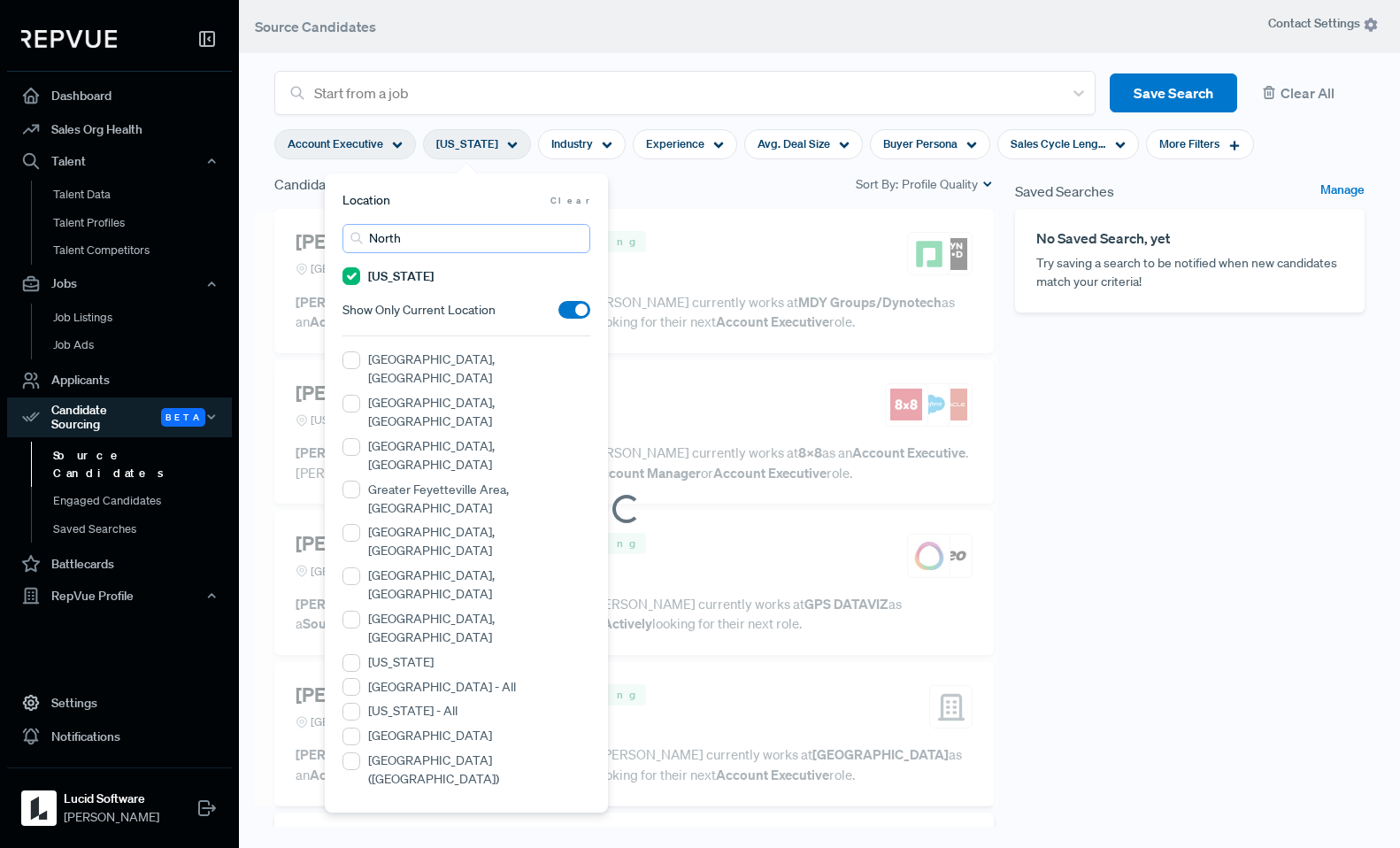
click at [419, 240] on input "North" at bounding box center [466, 238] width 248 height 29
drag, startPoint x: 419, startPoint y: 240, endPoint x: 342, endPoint y: 238, distance: 77.0
click at [342, 238] on input "North" at bounding box center [466, 238] width 248 height 29
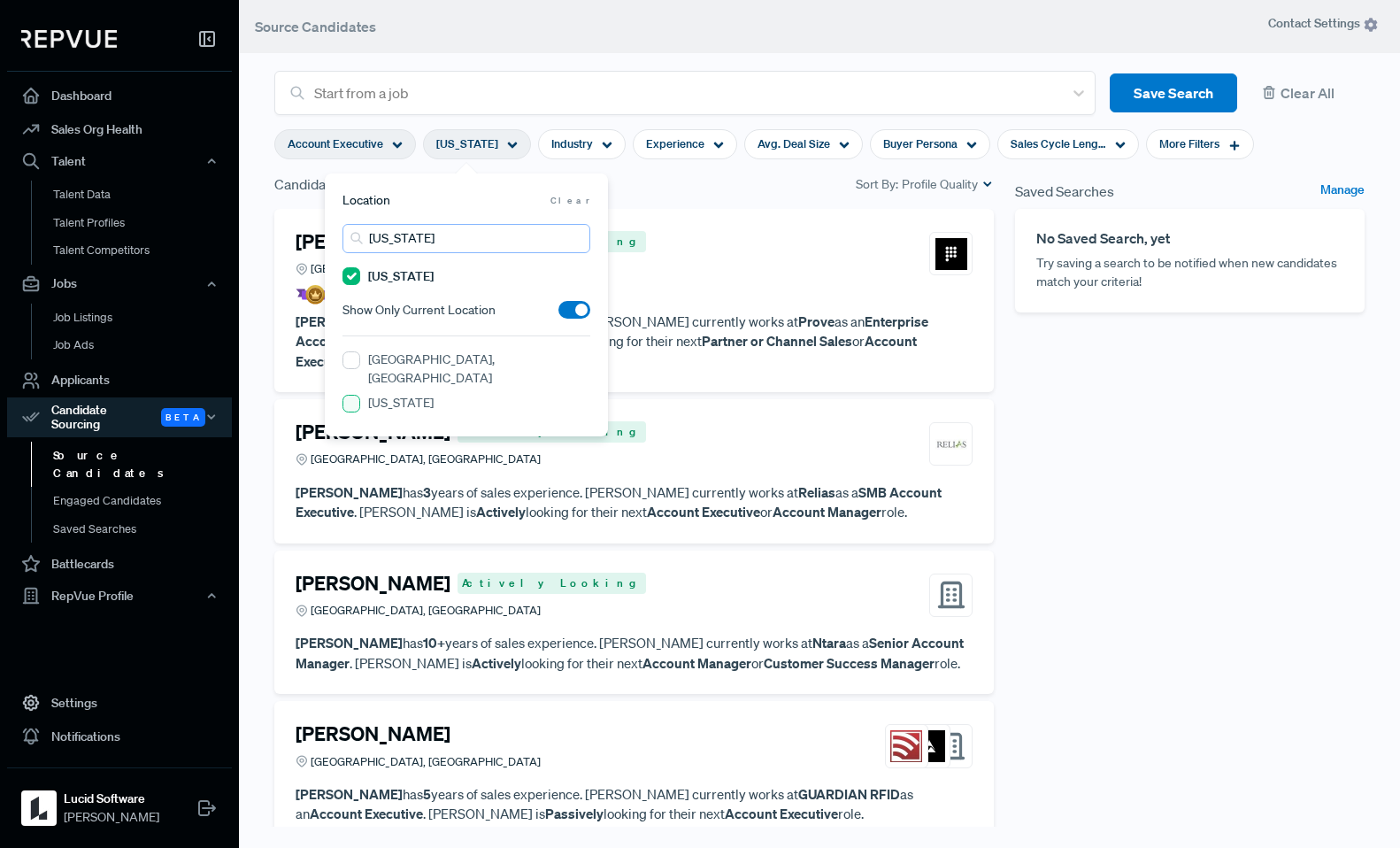
type input "[US_STATE]"
click at [356, 395] on input "[US_STATE]" at bounding box center [351, 403] width 17 height 17
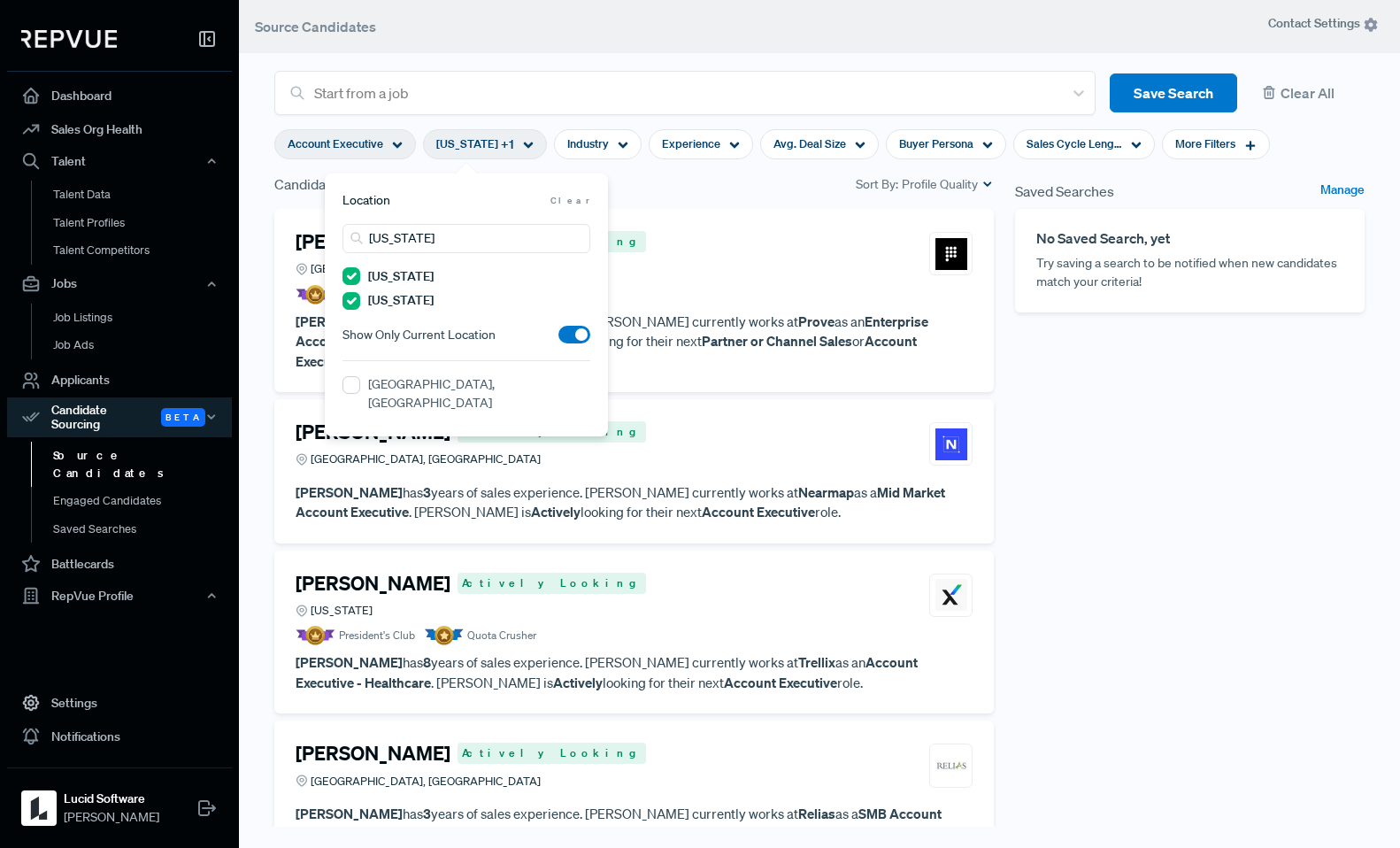
click at [665, 171] on section "Account Executive [US_STATE] + 1 Industry Experience Avg. Deal Size Buyer Perso…" at bounding box center [772, 144] width 996 height 58
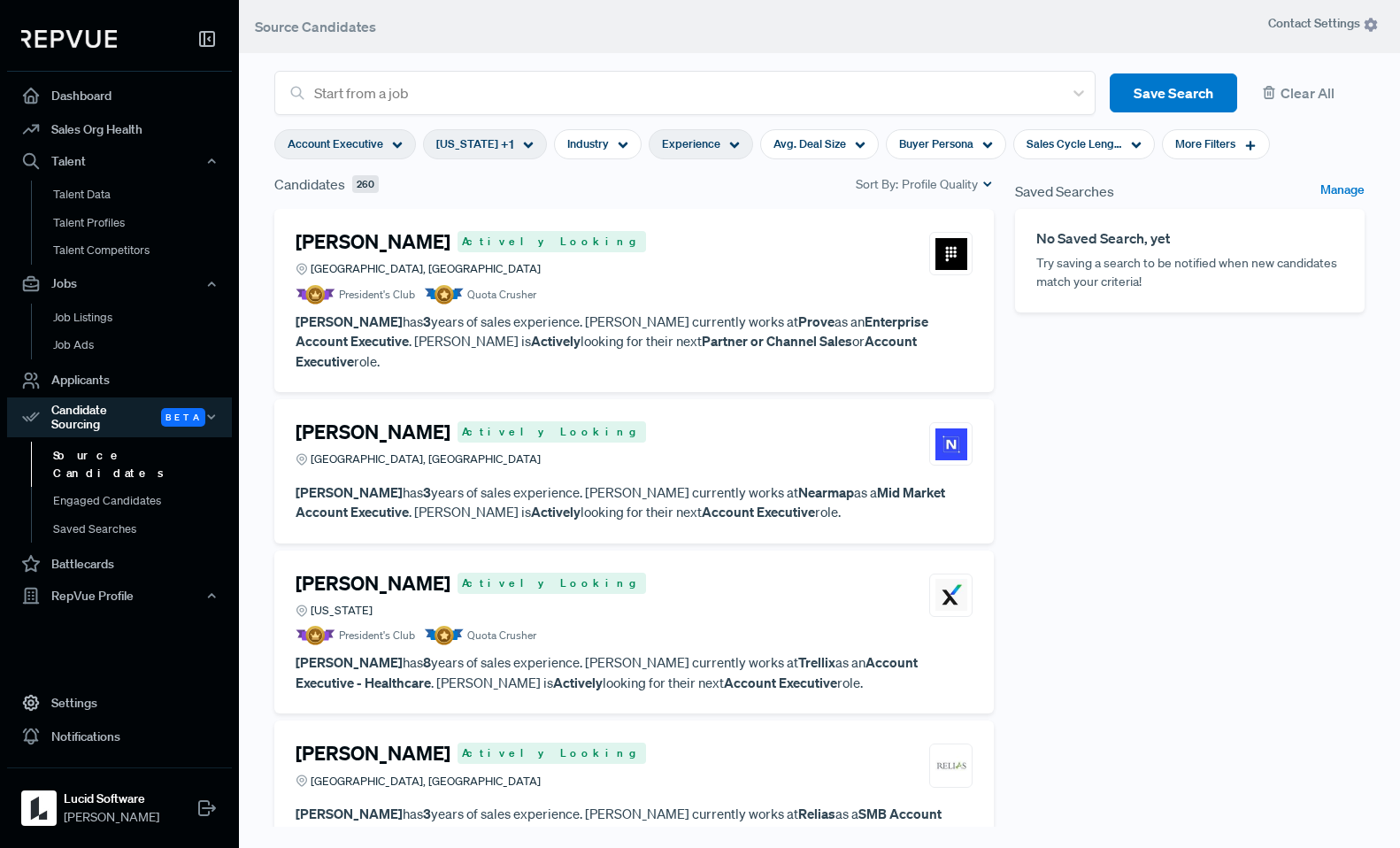
click at [721, 137] on span "Experience" at bounding box center [690, 144] width 58 height 17
type input "3 Years"
drag, startPoint x: 794, startPoint y: 234, endPoint x: 669, endPoint y: 240, distance: 125.1
click at [669, 240] on div "<1Y 10Y+" at bounding box center [710, 233] width 248 height 18
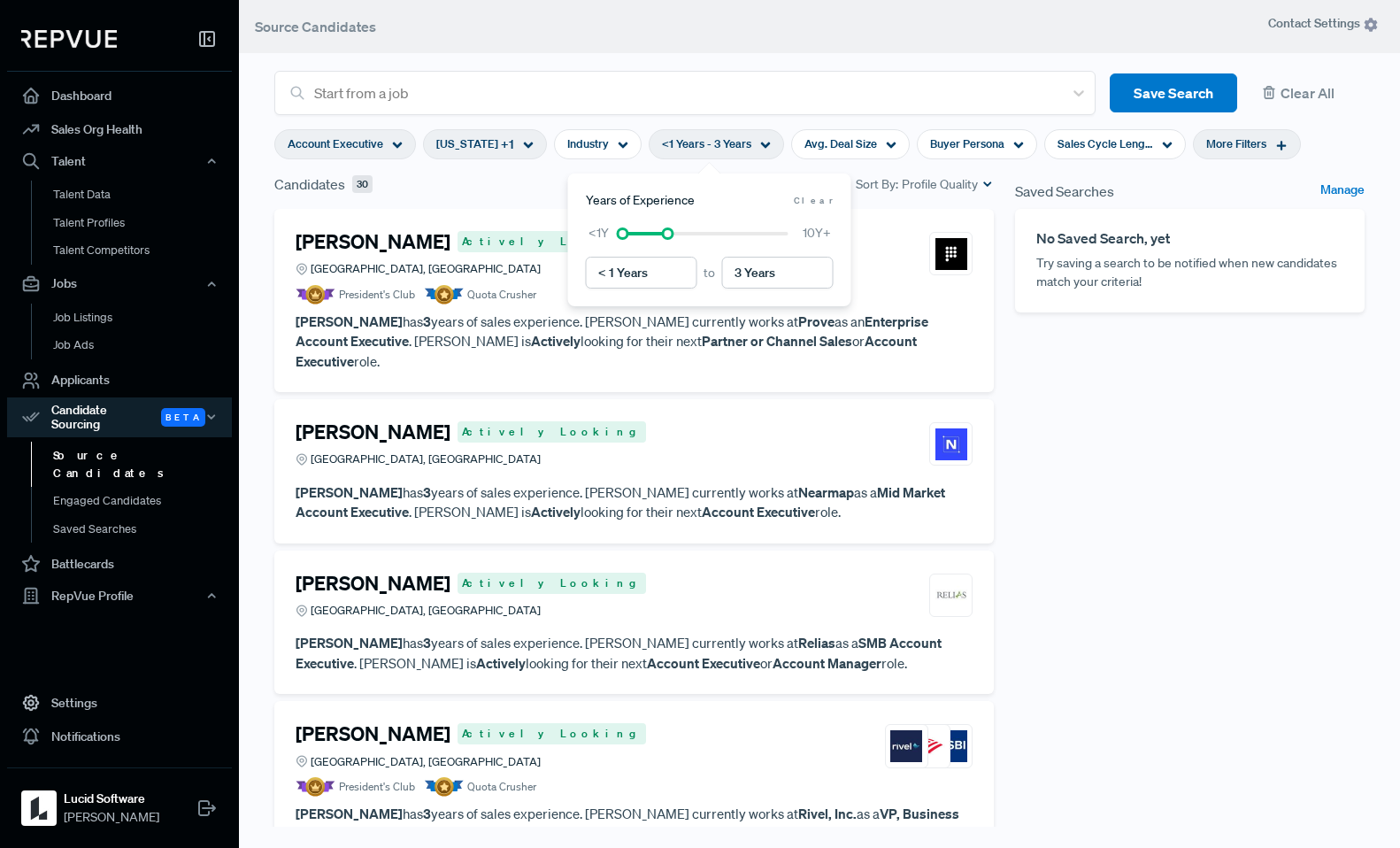
click at [1238, 153] on div "More Filters" at bounding box center [1246, 144] width 108 height 30
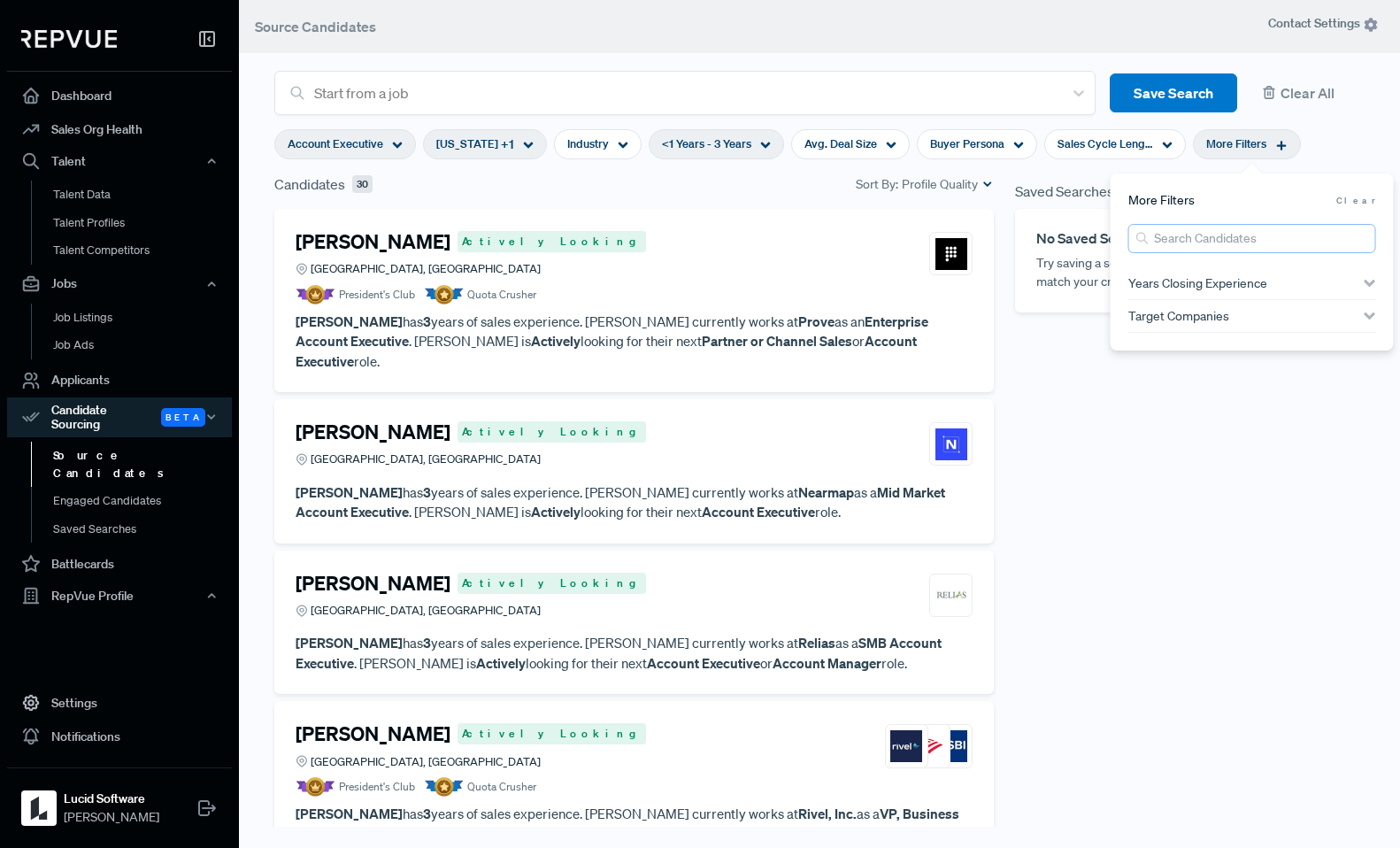
click at [1205, 242] on input "search" at bounding box center [1252, 238] width 248 height 29
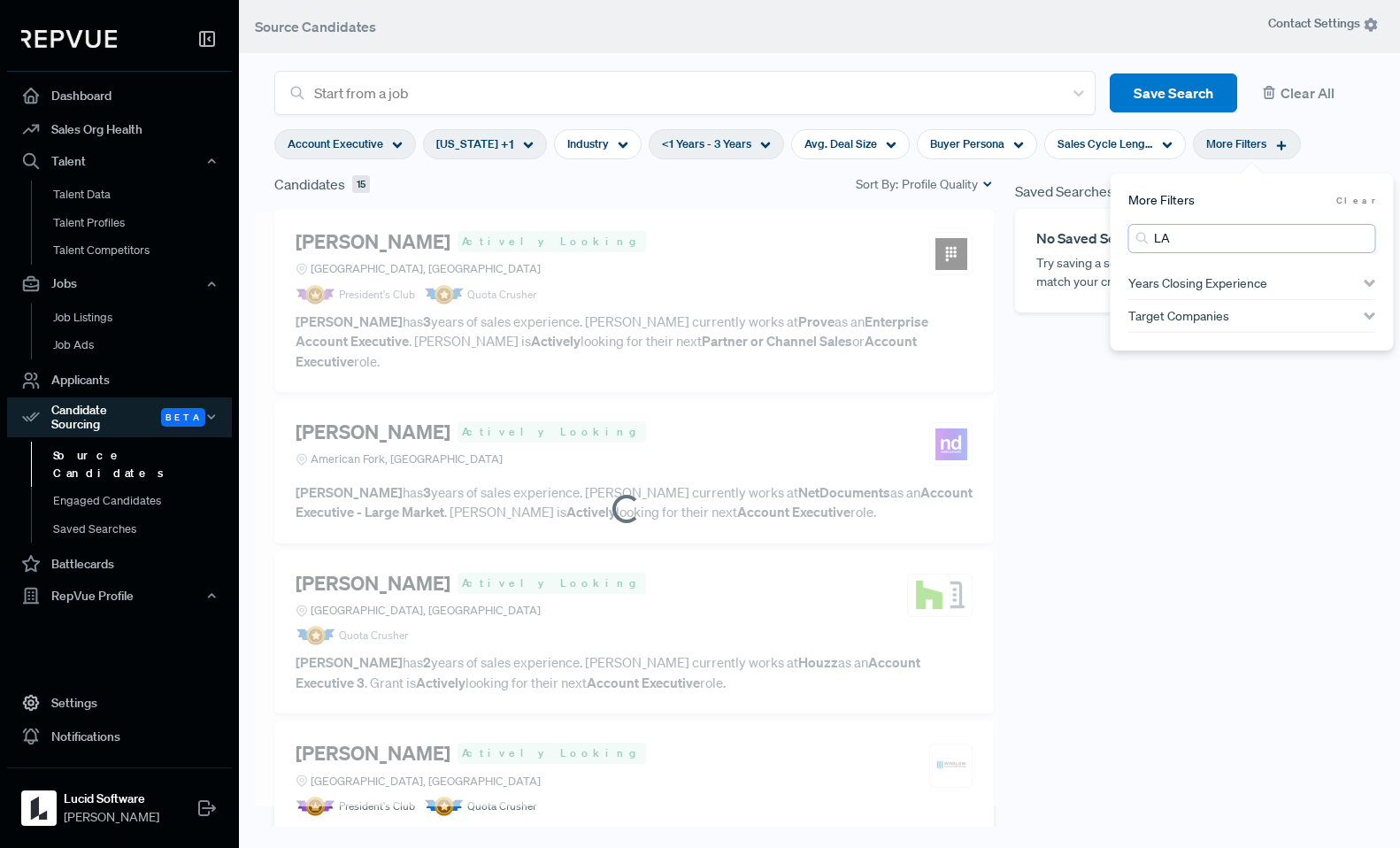
type input "L"
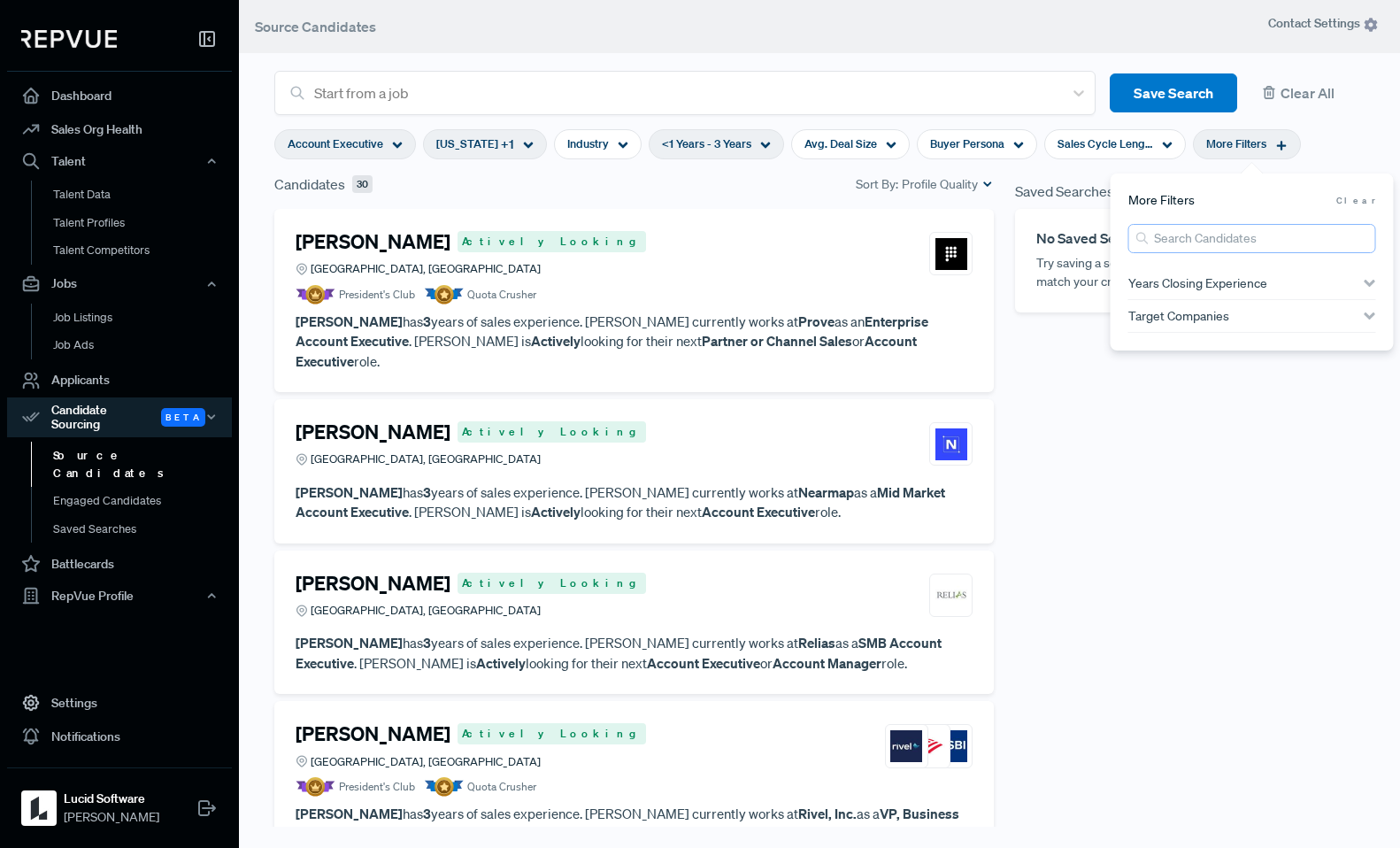
click at [1181, 246] on input "search" at bounding box center [1252, 238] width 248 height 29
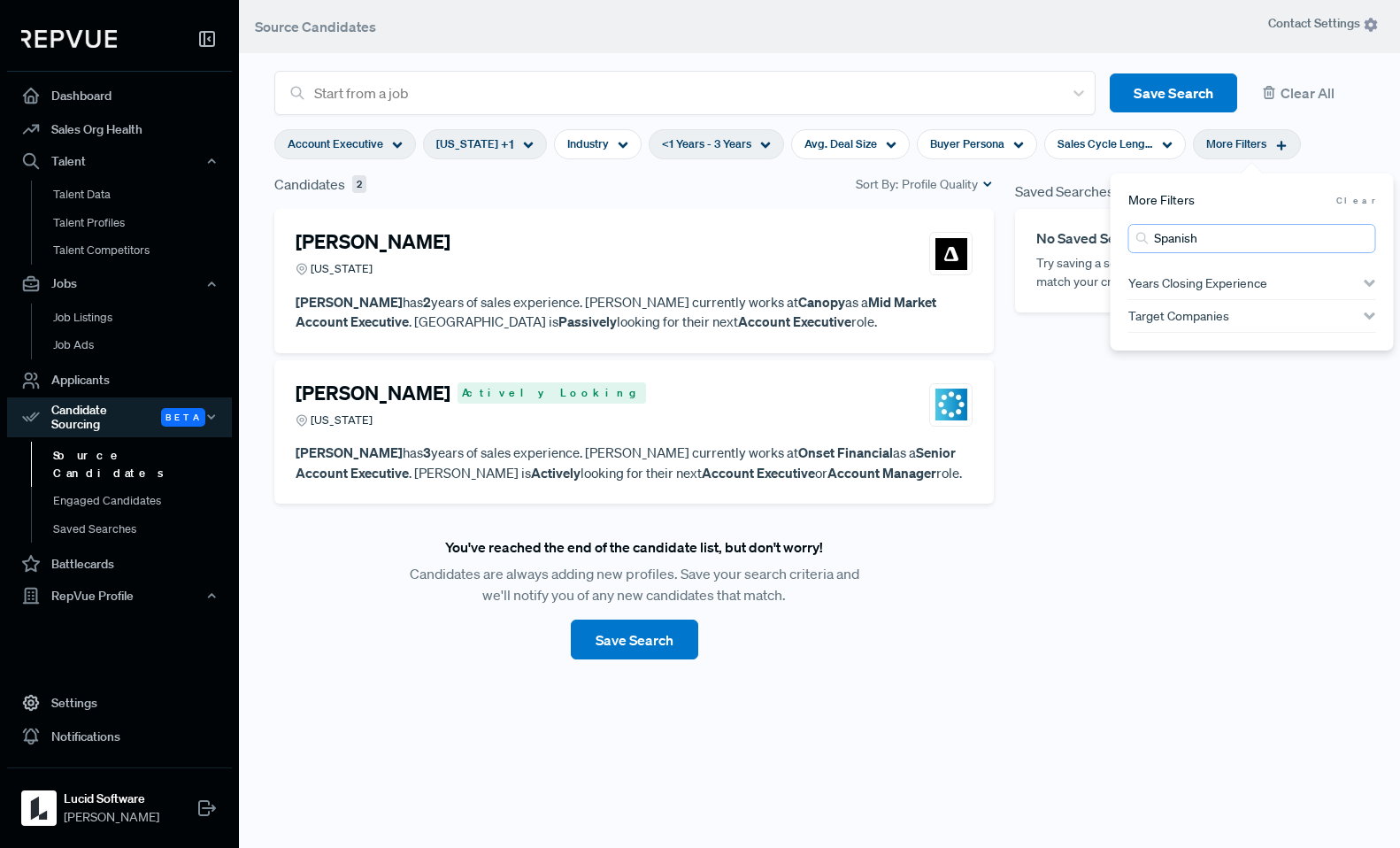
type input "Spanish"
click at [630, 243] on div "[PERSON_NAME] [US_STATE]" at bounding box center [634, 254] width 677 height 48
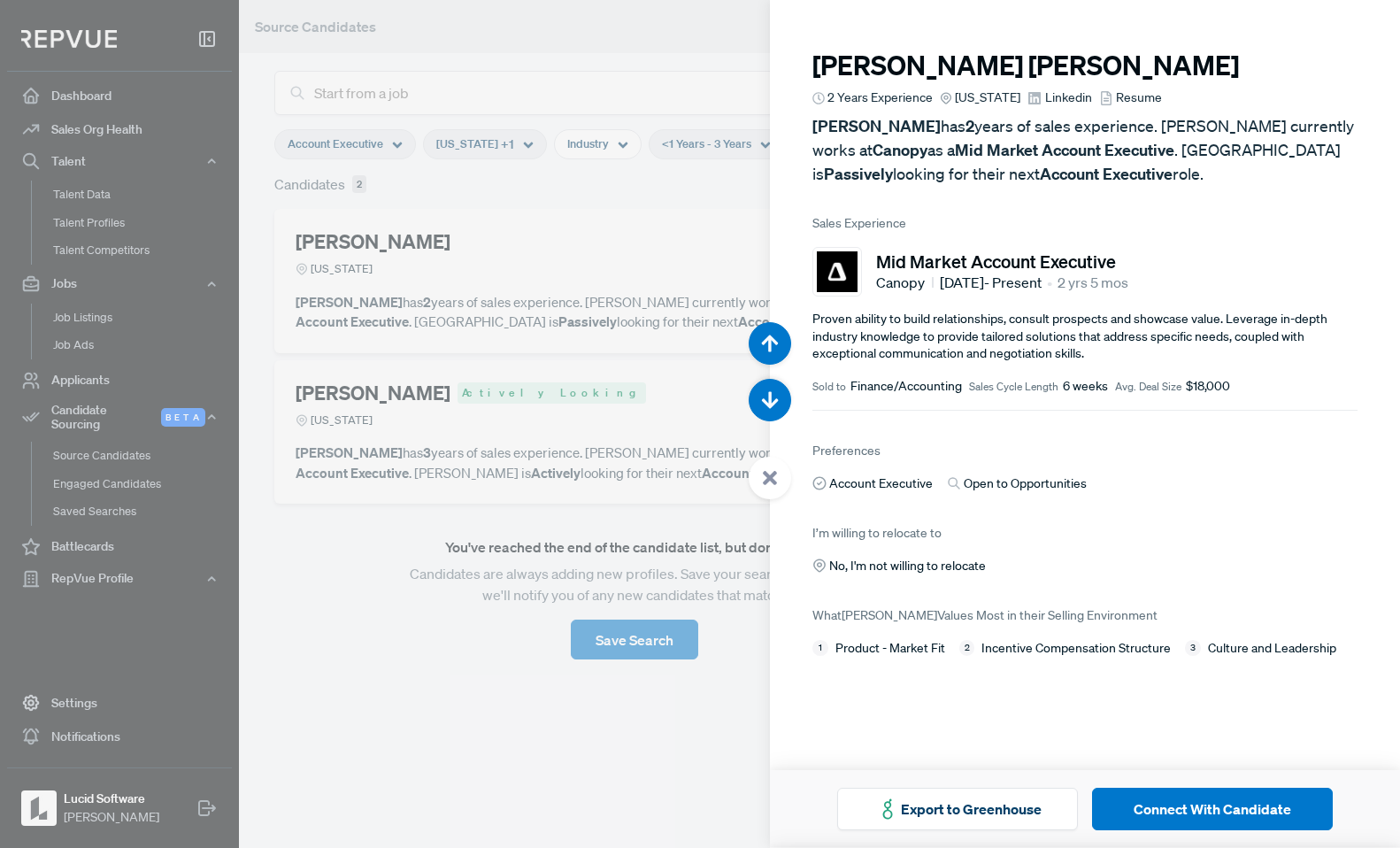
click at [1046, 97] on span "Linkedin" at bounding box center [1069, 98] width 47 height 18
click at [357, 196] on div at bounding box center [700, 424] width 1400 height 848
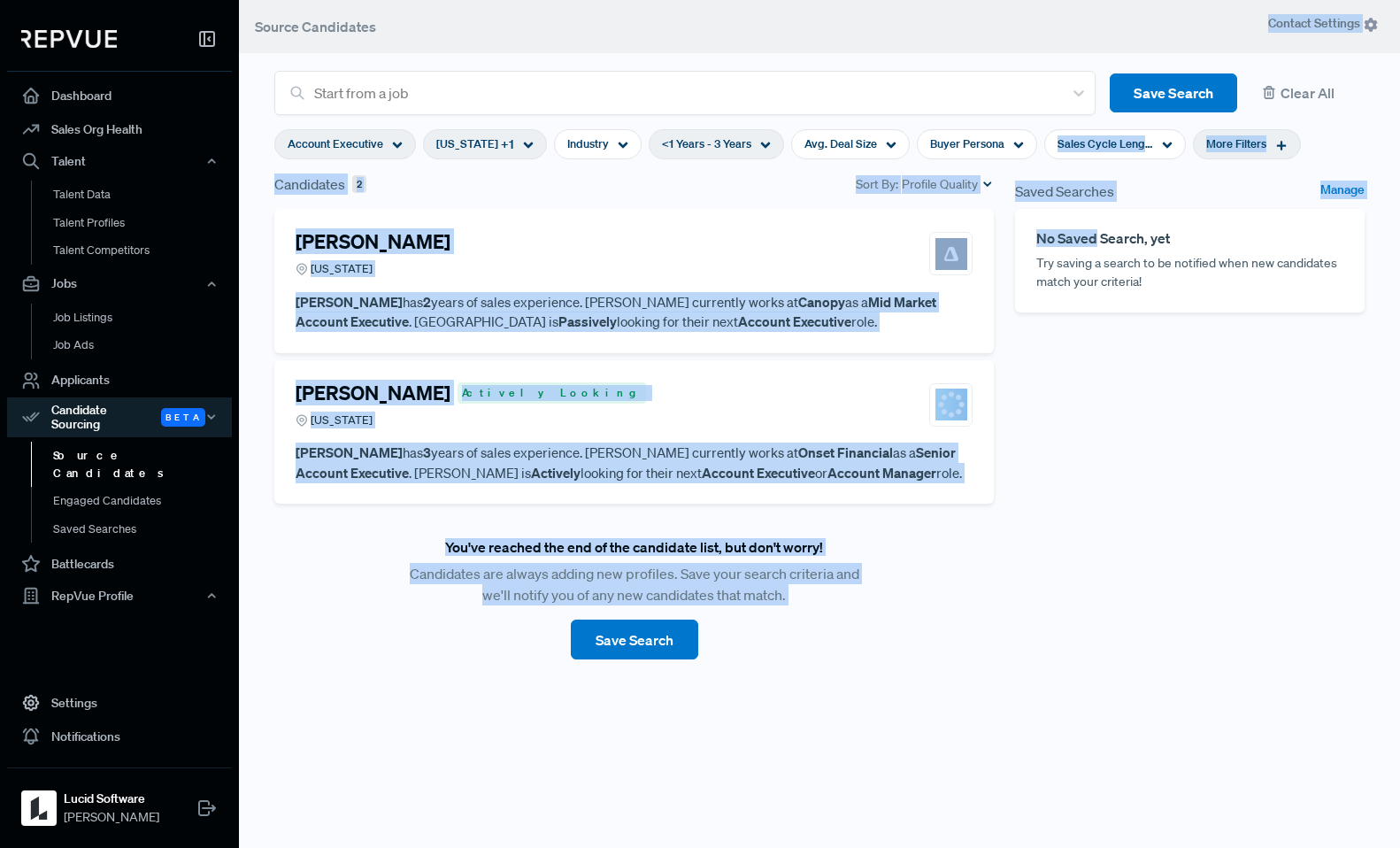
drag, startPoint x: 1075, startPoint y: 227, endPoint x: 932, endPoint y: 44, distance: 232.2
click at [932, 44] on main "Source Candidates Start from a job Save Search Clear All Account Executive [US_…" at bounding box center [820, 424] width 1162 height 848
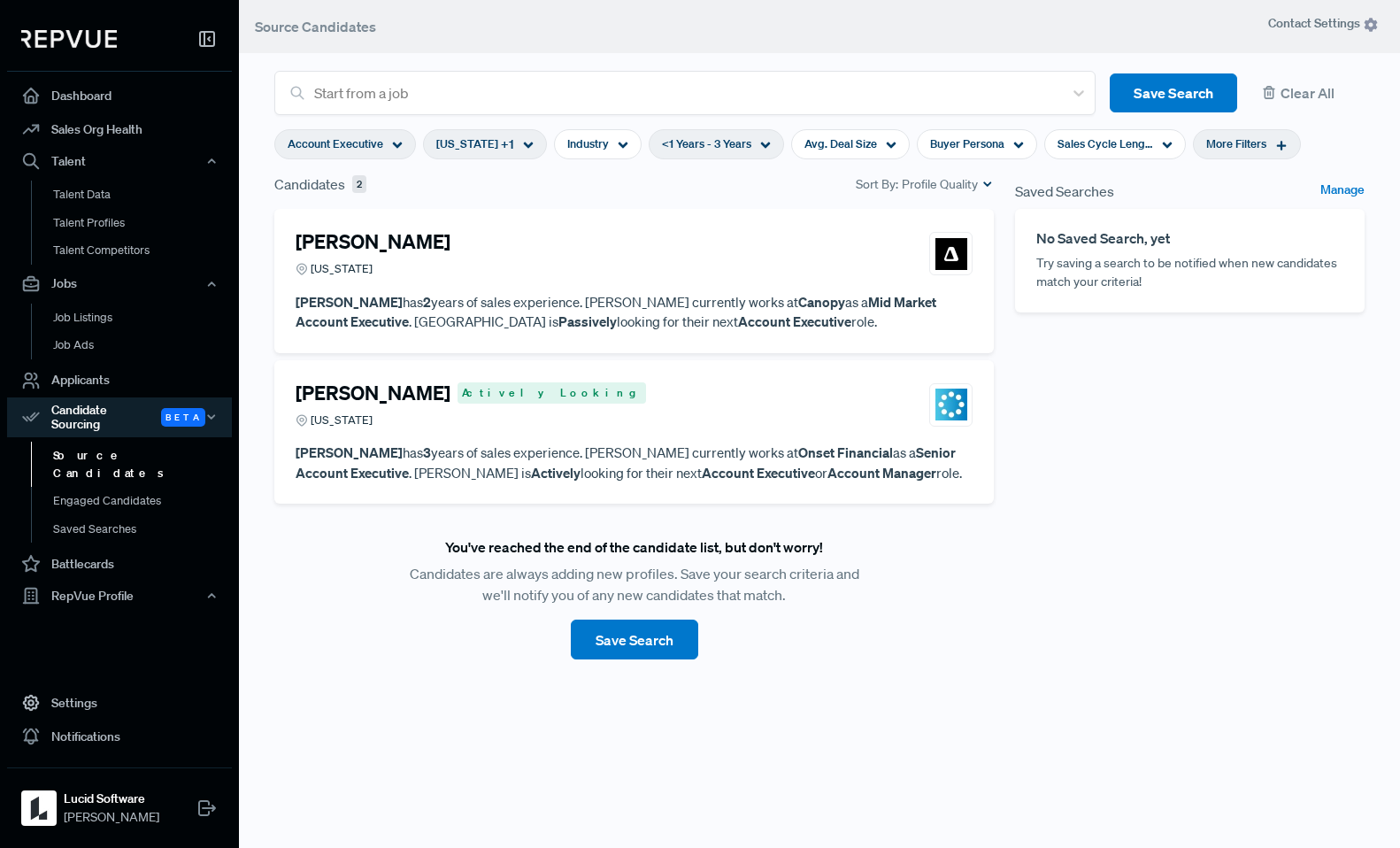
click at [1084, 434] on div "Saved Searches Manage No Saved Search, yet Try saving a search to be notified w…" at bounding box center [1189, 511] width 371 height 676
click at [603, 219] on div "[PERSON_NAME] [US_STATE] [PERSON_NAME] has 2 years of sales experience. [PERSON…" at bounding box center [634, 281] width 720 height 145
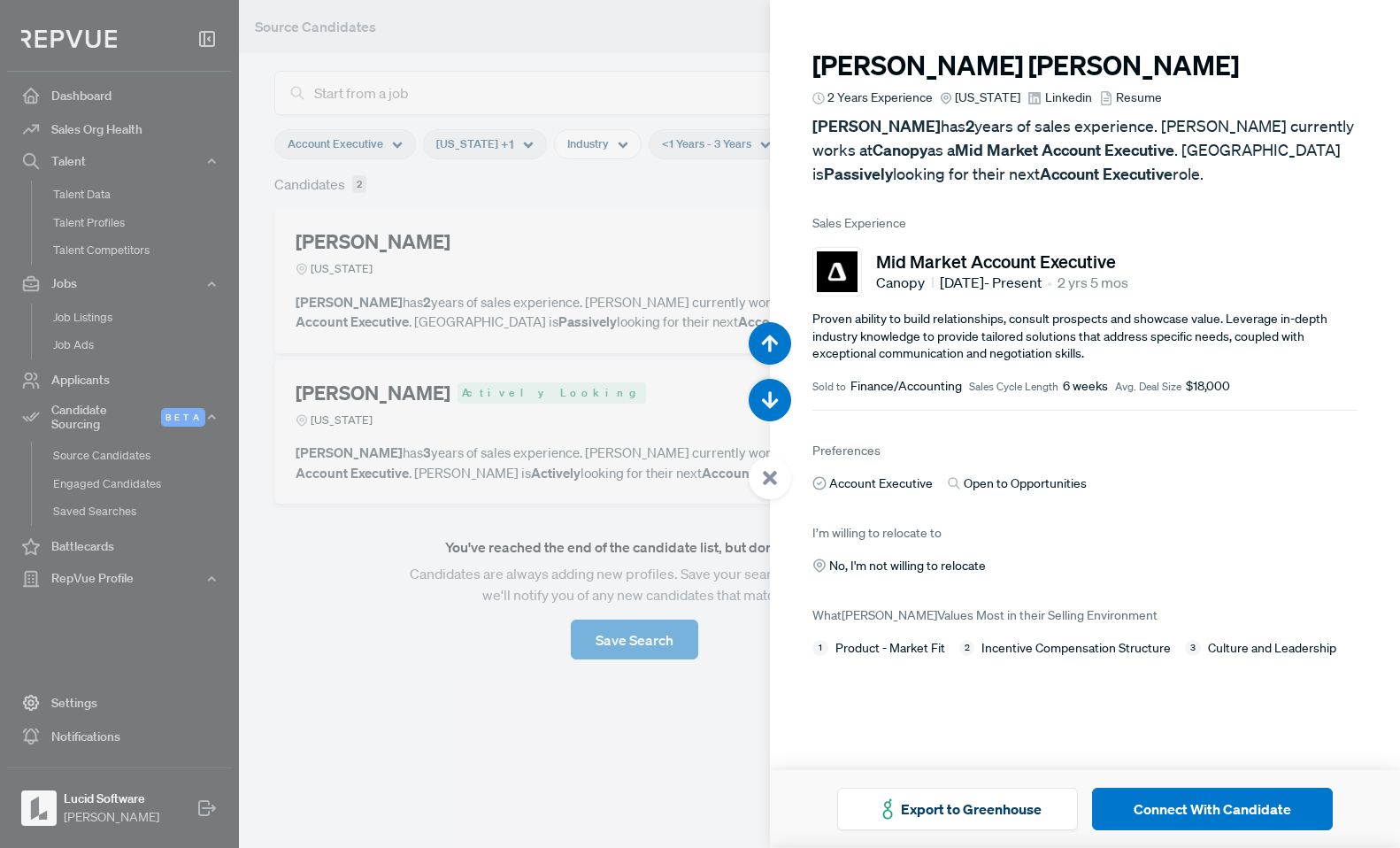
click at [598, 173] on div at bounding box center [700, 424] width 1400 height 848
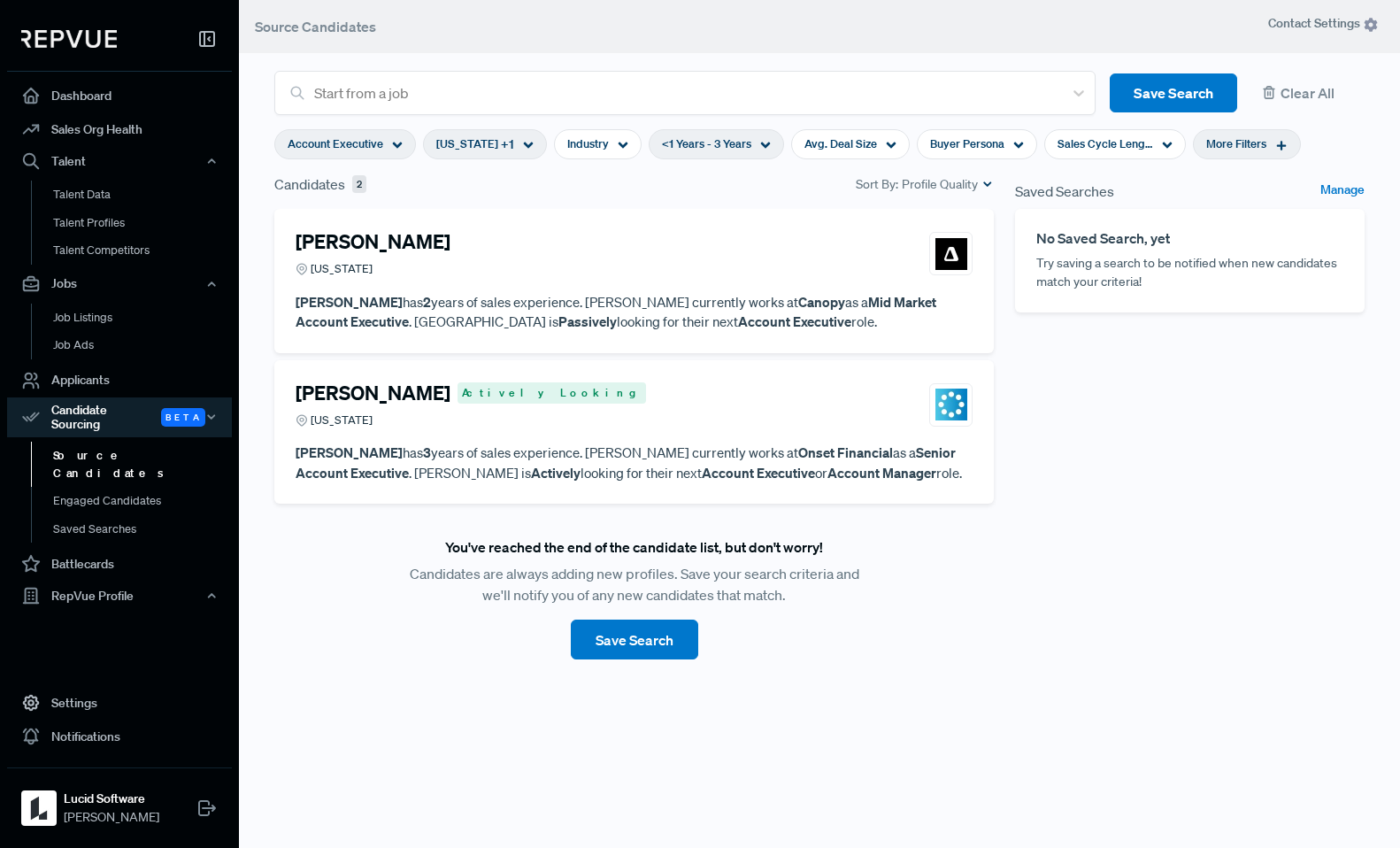
click at [457, 268] on div "[PERSON_NAME] [US_STATE]" at bounding box center [634, 254] width 677 height 48
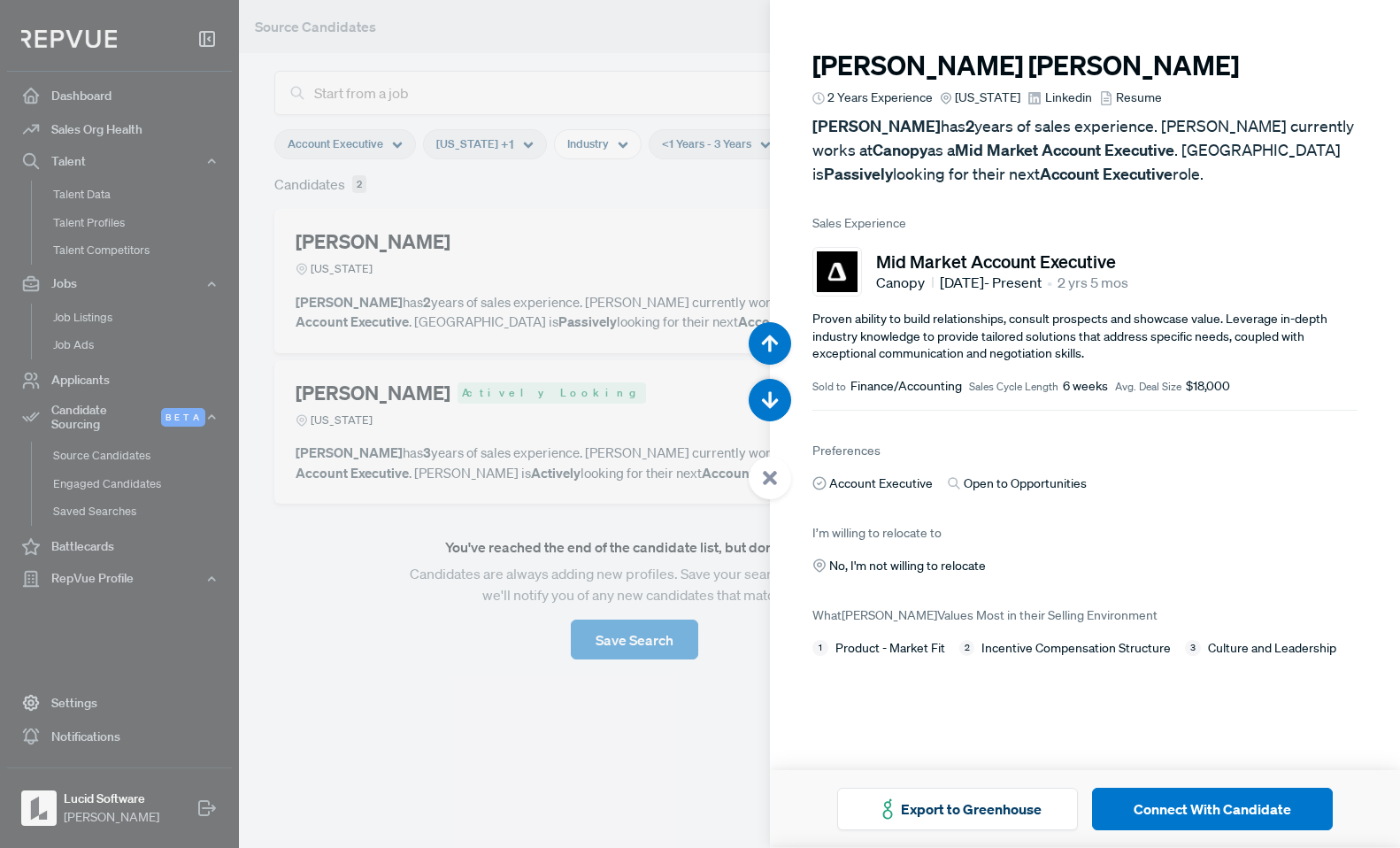
click at [1117, 93] on span "Resume" at bounding box center [1140, 98] width 46 height 18
click at [712, 431] on div at bounding box center [700, 424] width 1400 height 848
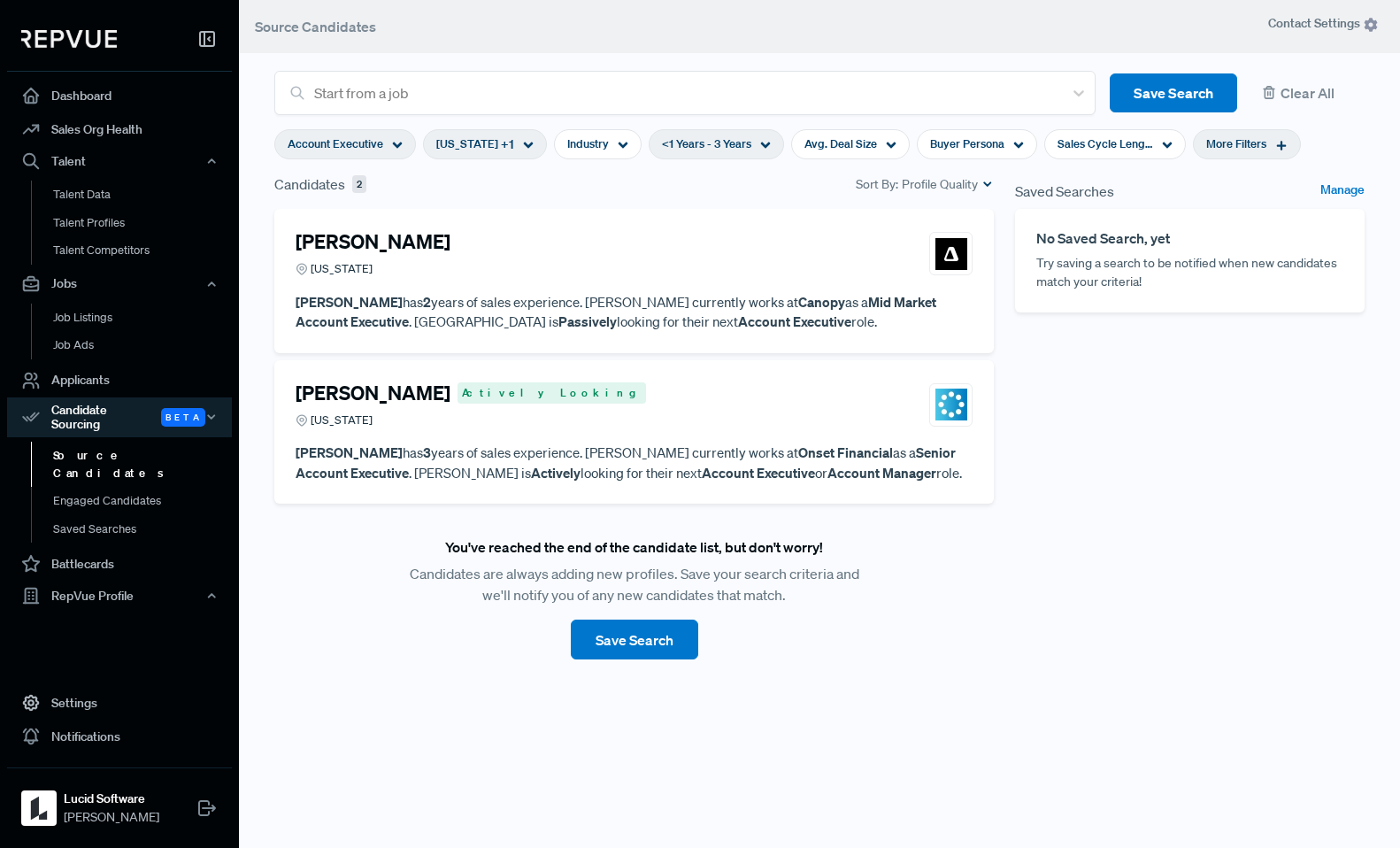
click at [668, 431] on article "[PERSON_NAME] Actively Looking [US_STATE]" at bounding box center [634, 409] width 677 height 55
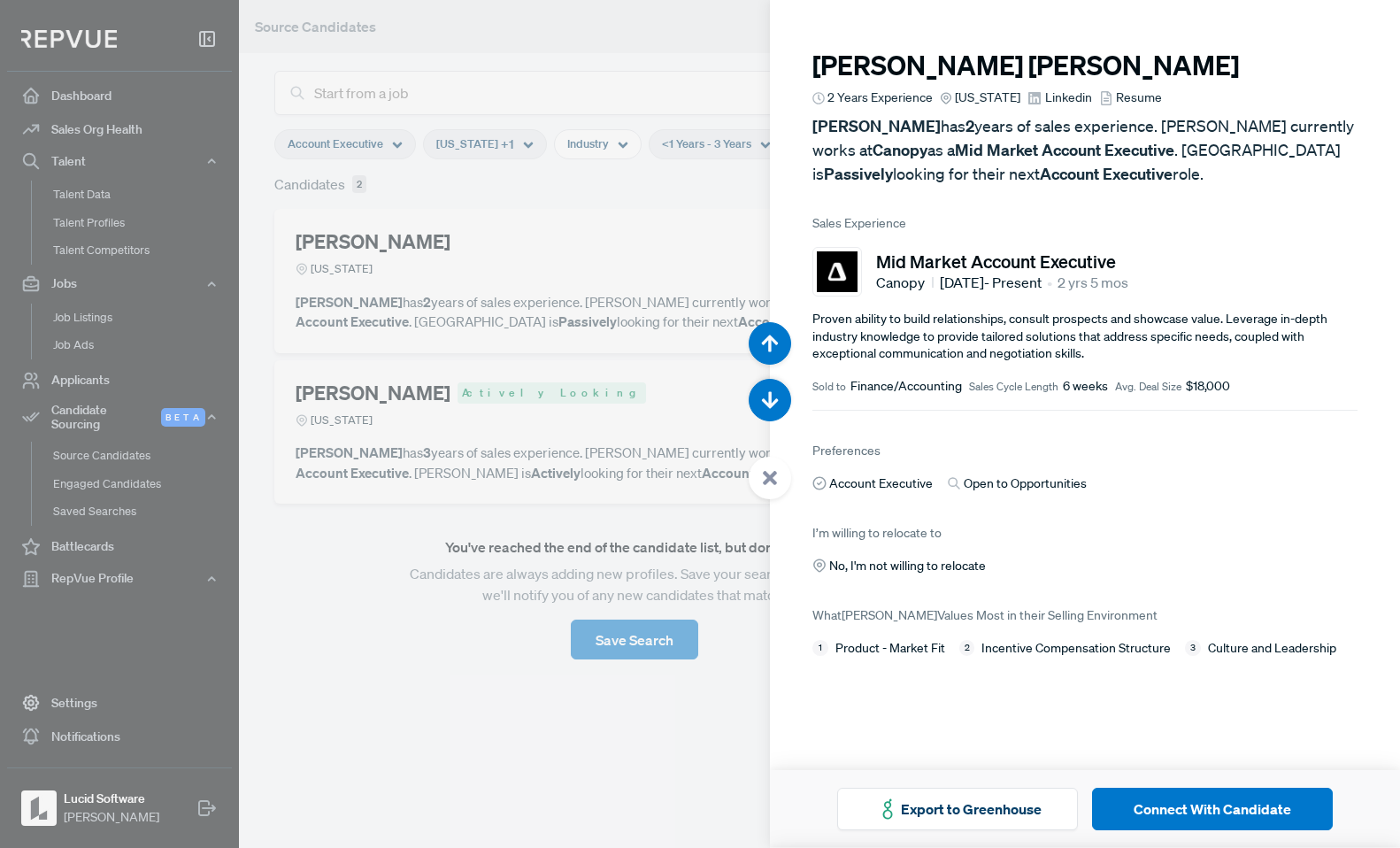
scroll to position [848, 0]
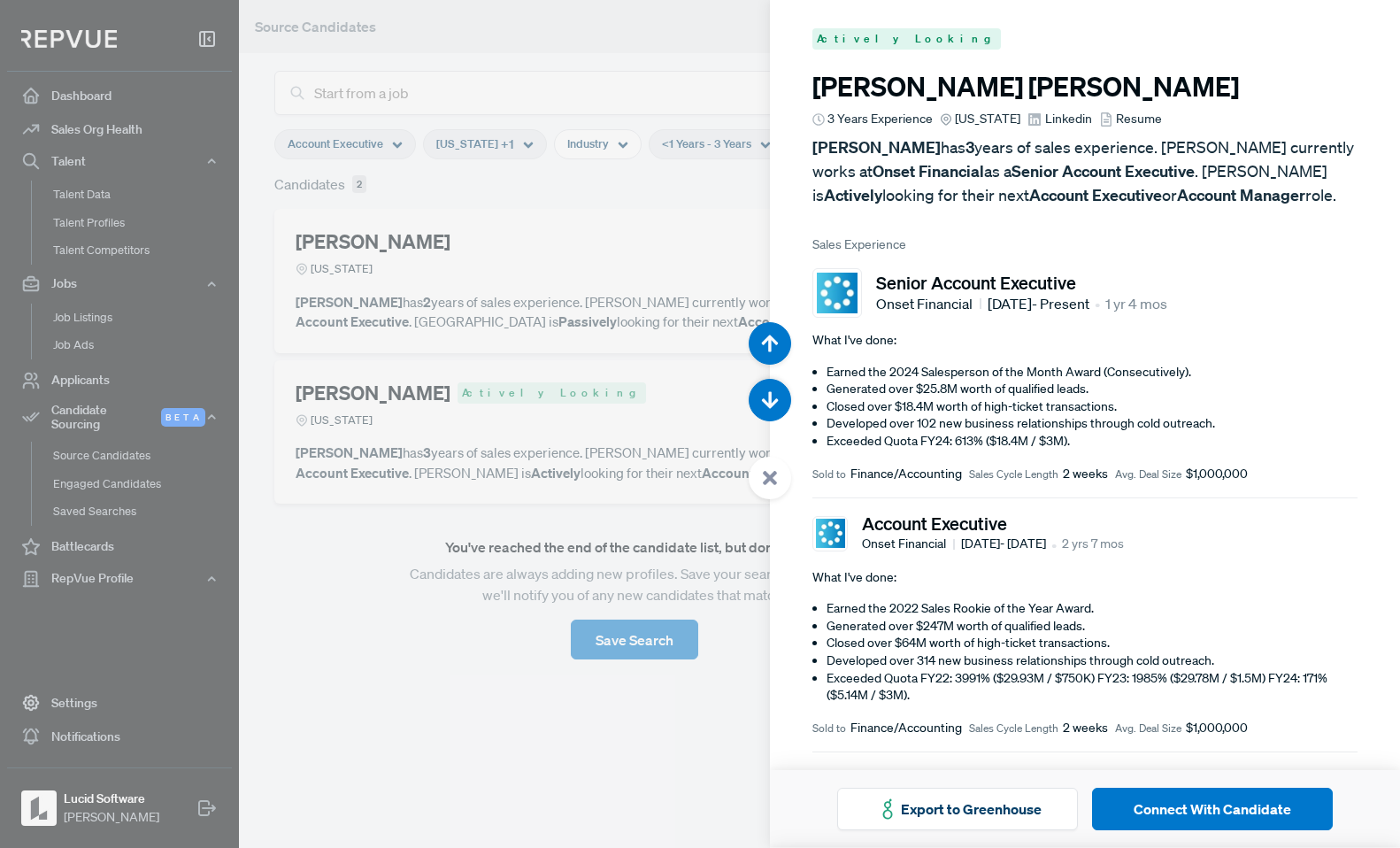
click at [1117, 120] on span "Resume" at bounding box center [1140, 119] width 46 height 18
click at [998, 814] on button "Export to Greenhouse" at bounding box center [958, 809] width 241 height 42
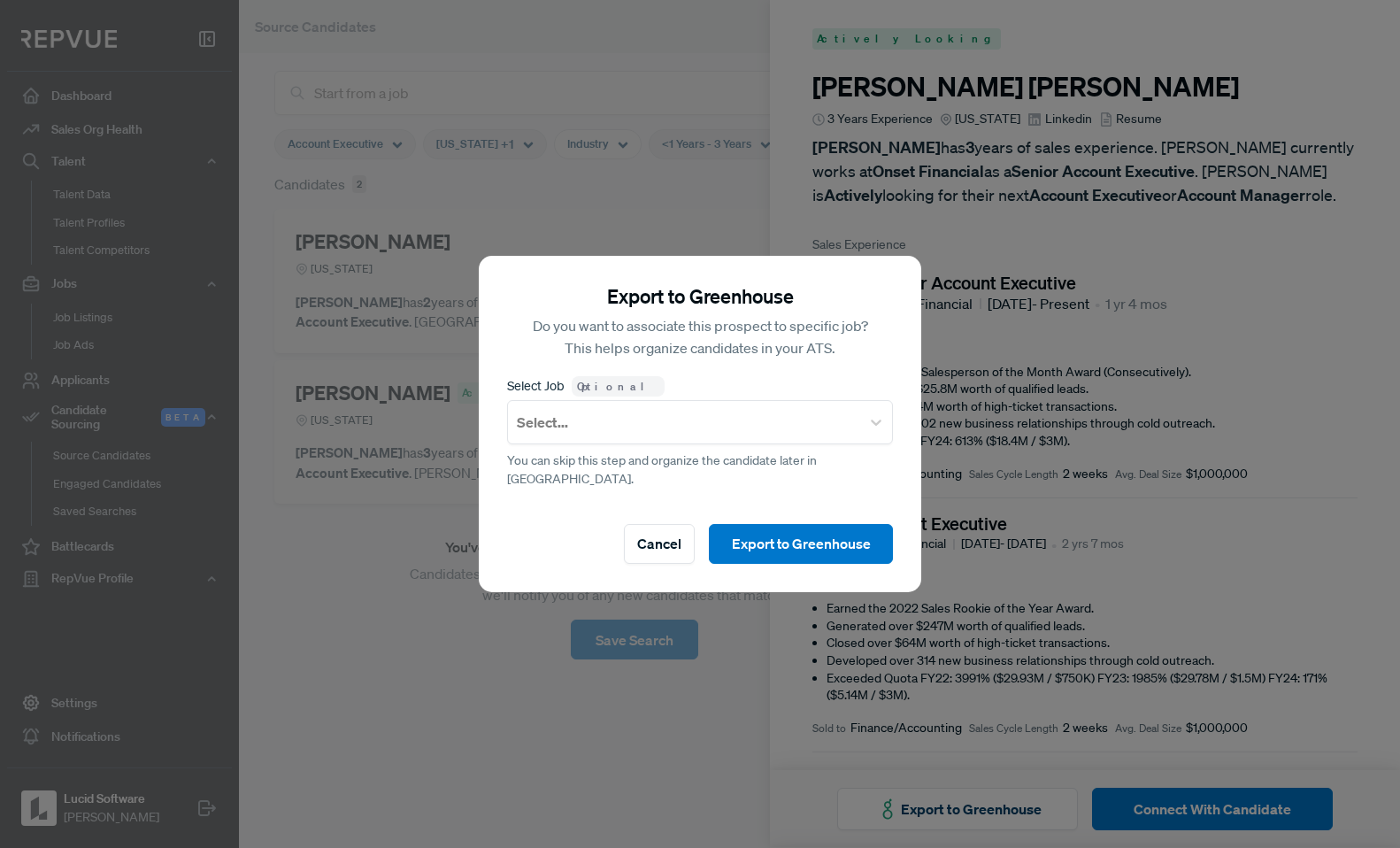
click at [774, 461] on span "You can skip this step and organize the candidate later in [GEOGRAPHIC_DATA]." at bounding box center [700, 470] width 386 height 37
click at [773, 435] on div at bounding box center [684, 422] width 334 height 25
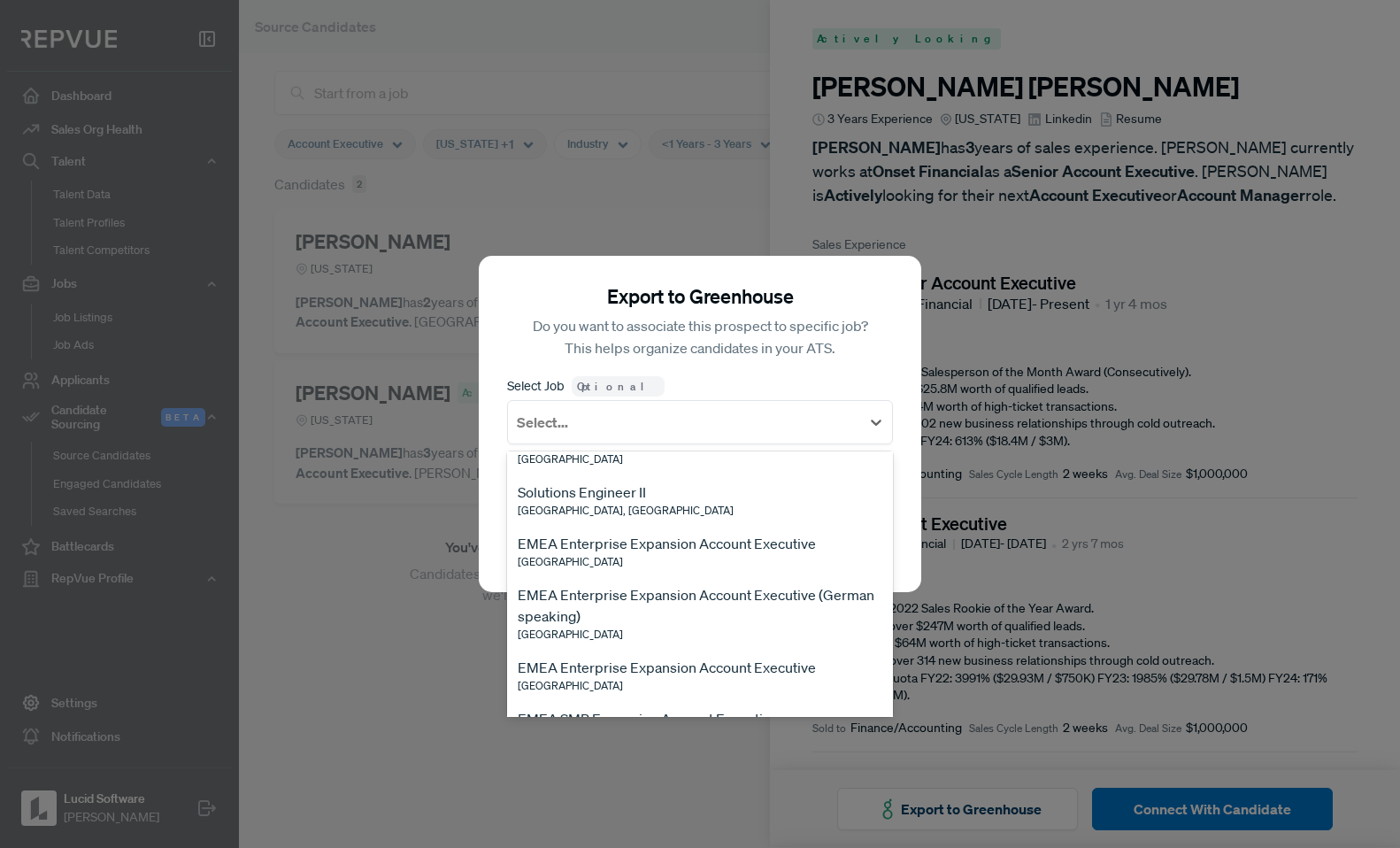
scroll to position [641, 0]
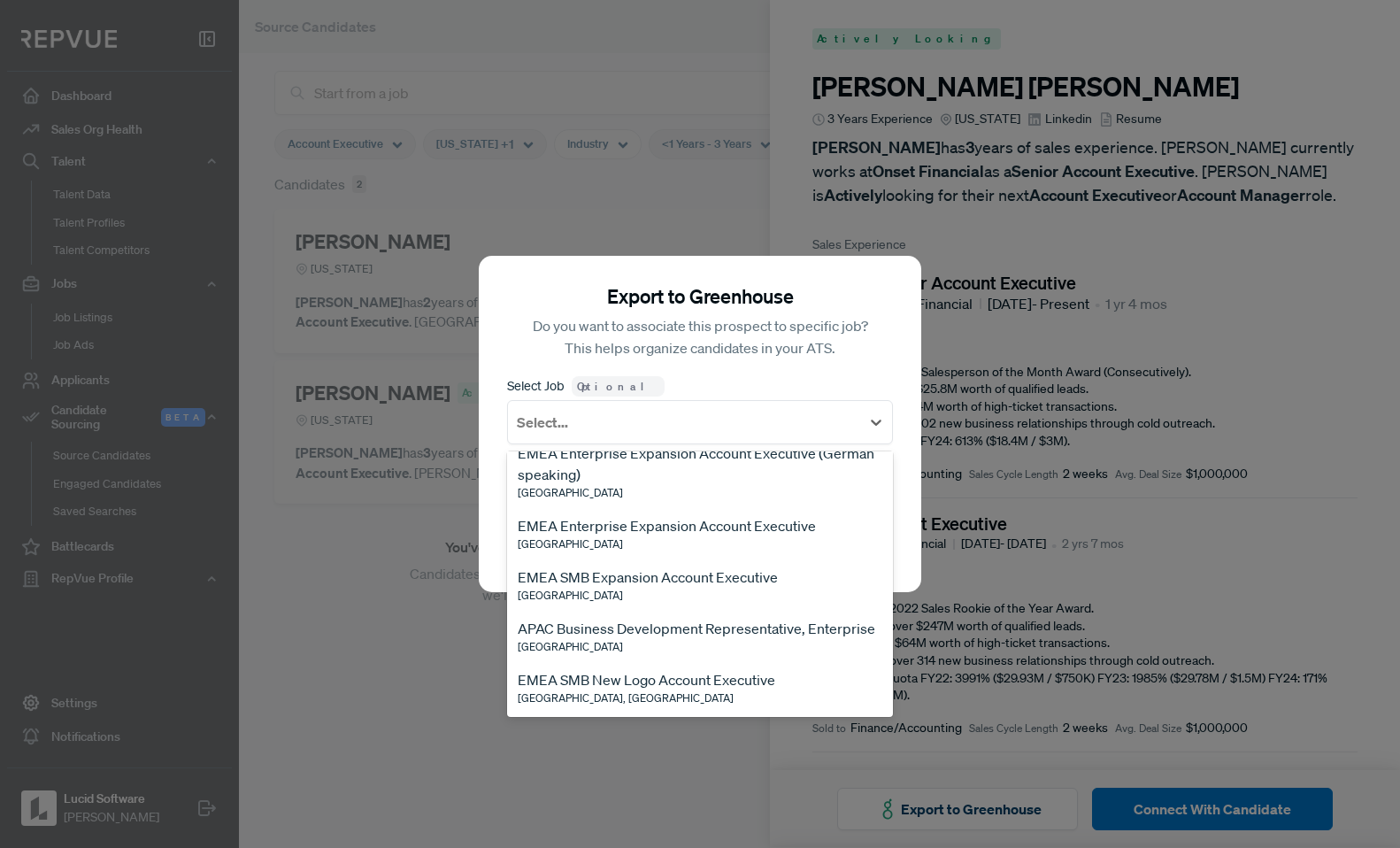
click at [807, 376] on div "Export to Greenhouse Do you want to associate this prospect to specific job? Th…" at bounding box center [700, 424] width 443 height 335
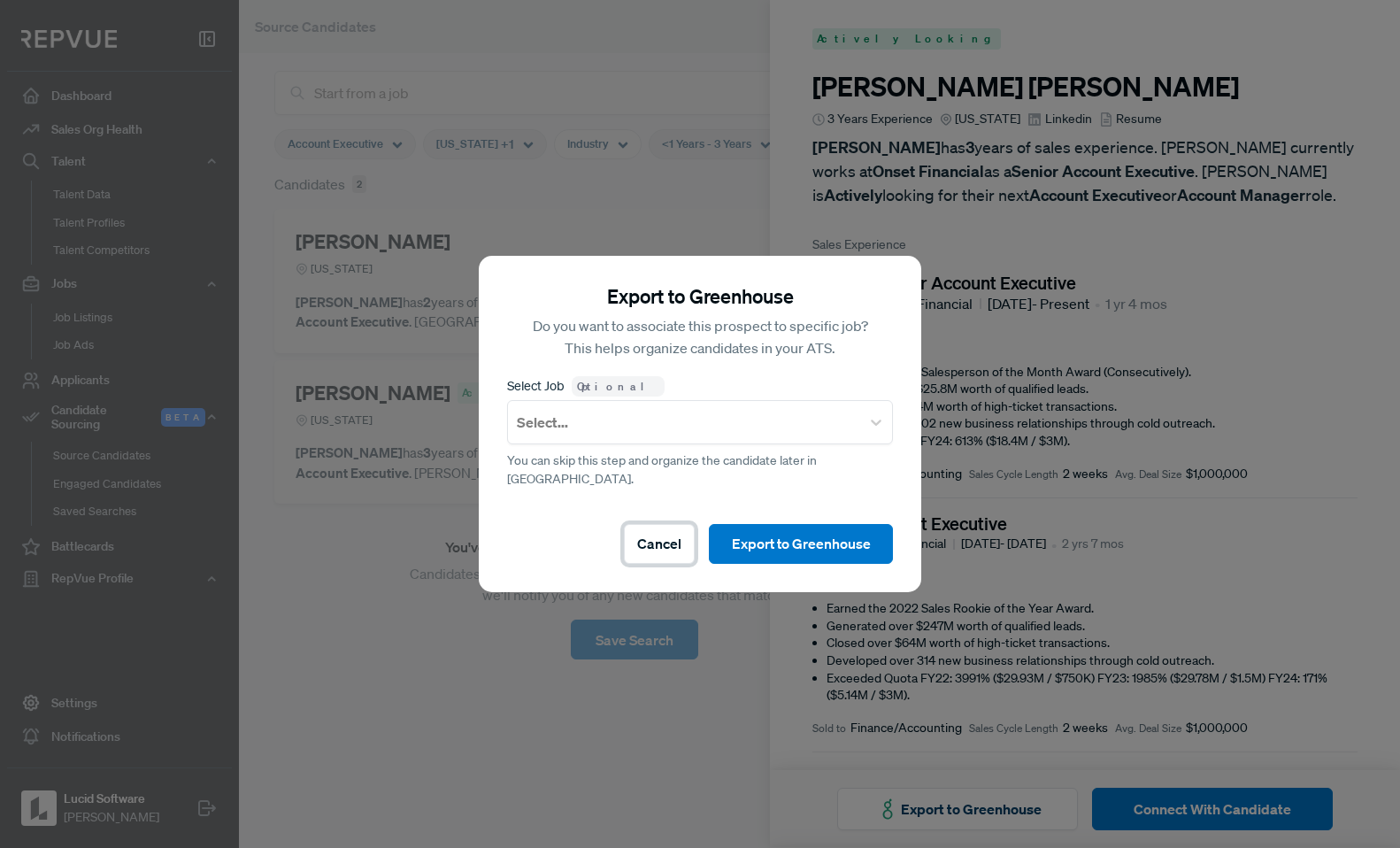
click at [657, 541] on button "Cancel" at bounding box center [659, 543] width 71 height 40
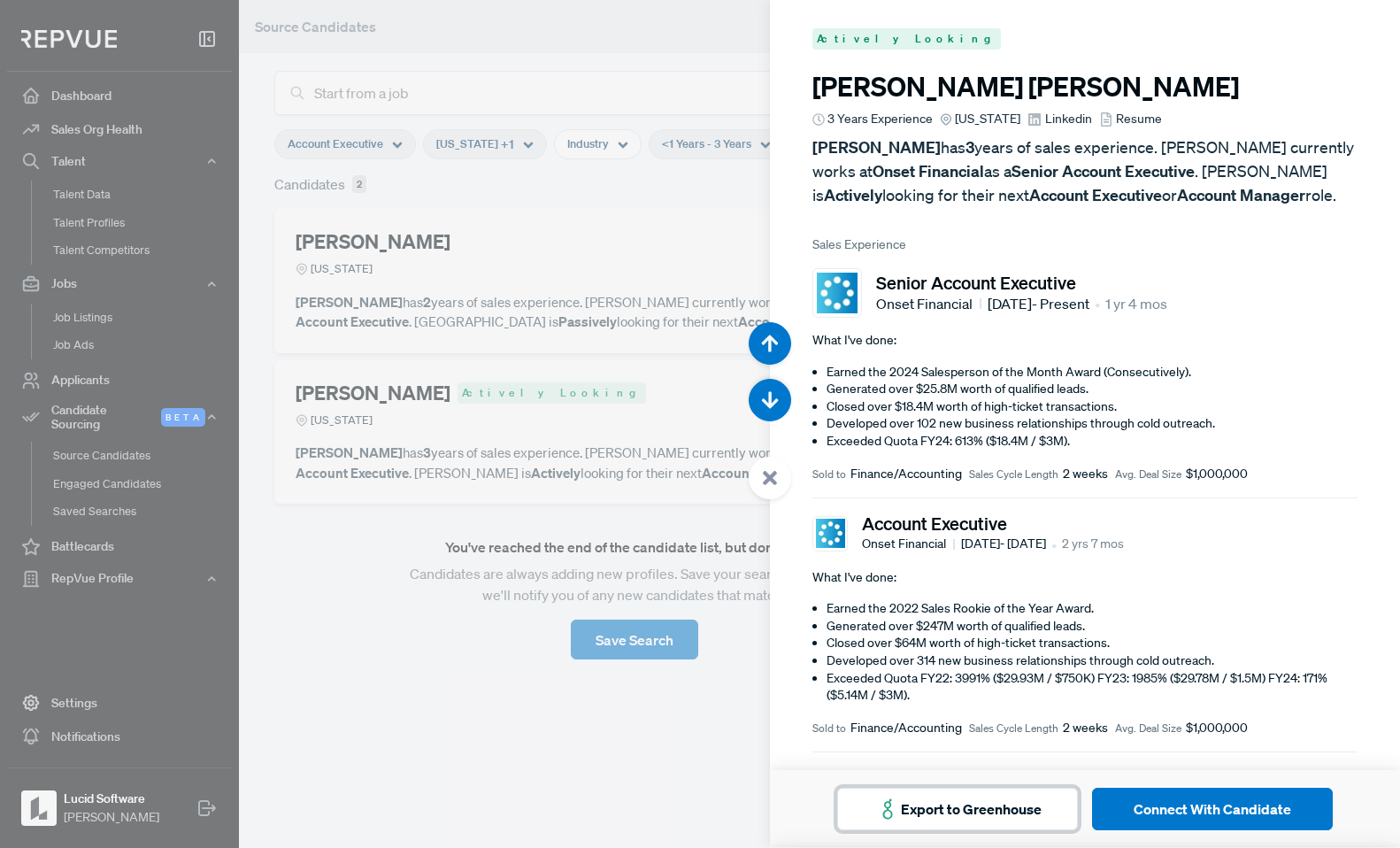
click at [903, 808] on button "Export to Greenhouse" at bounding box center [958, 809] width 241 height 42
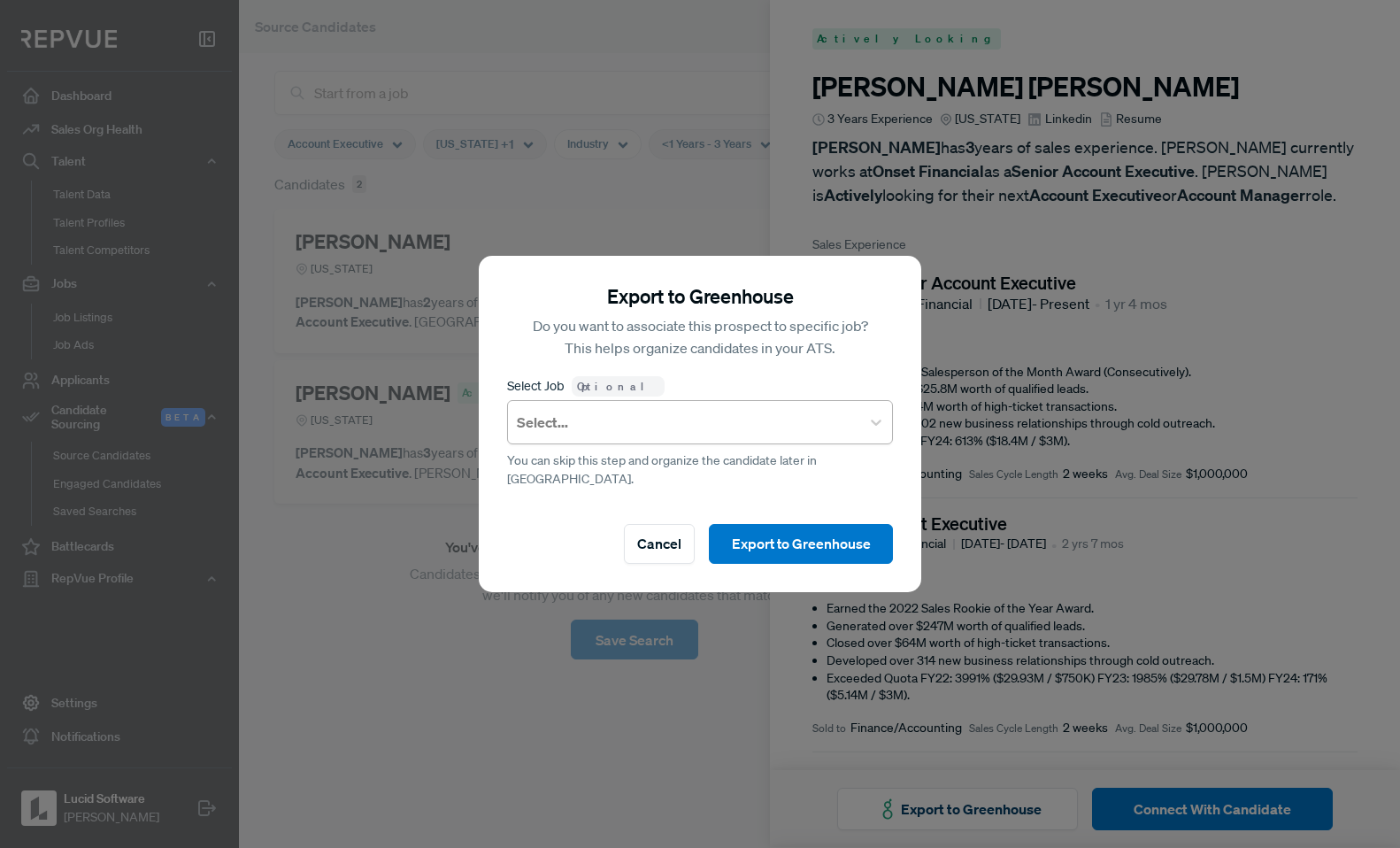
click at [695, 428] on div at bounding box center [684, 422] width 334 height 25
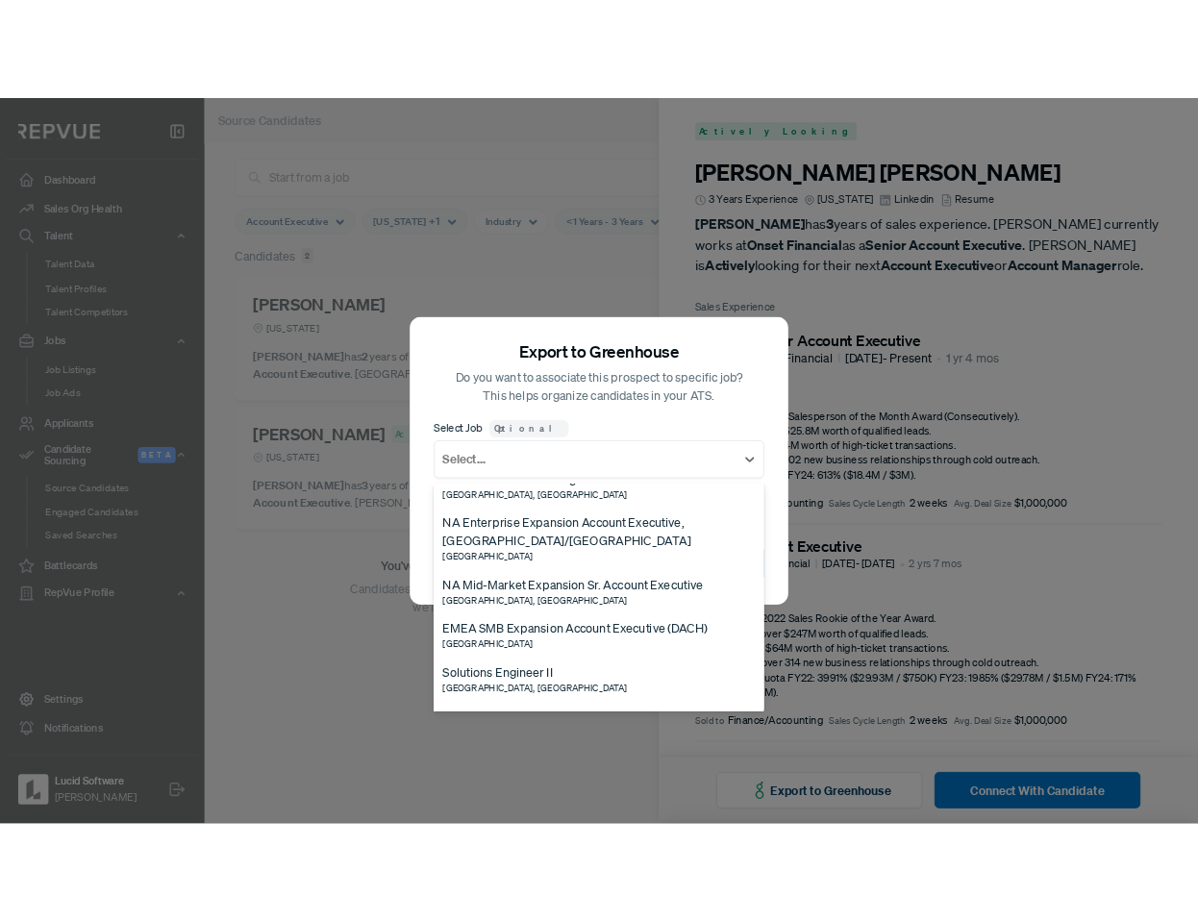
scroll to position [359, 0]
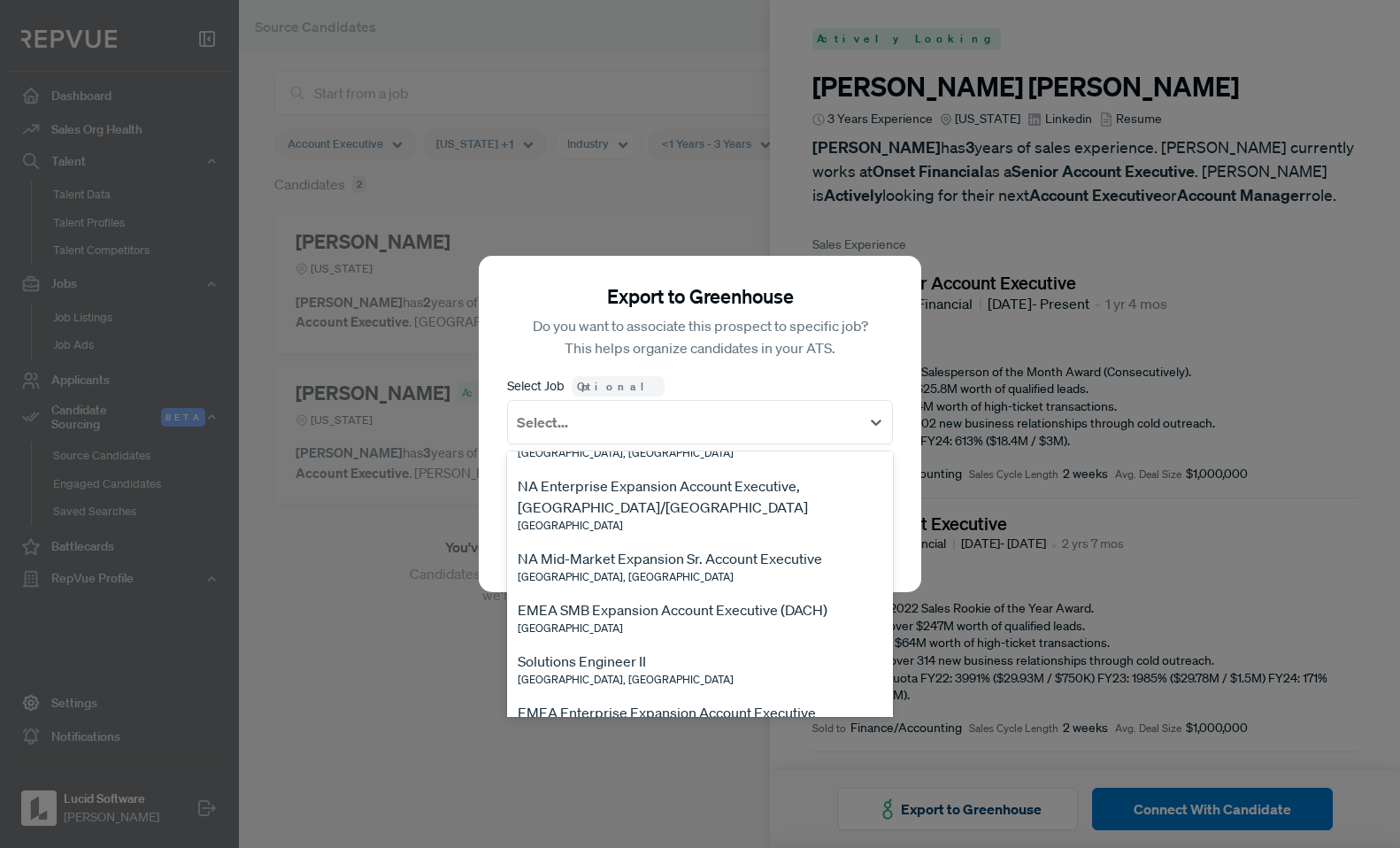
click at [642, 585] on span "[GEOGRAPHIC_DATA], [GEOGRAPHIC_DATA]" at bounding box center [626, 576] width 216 height 15
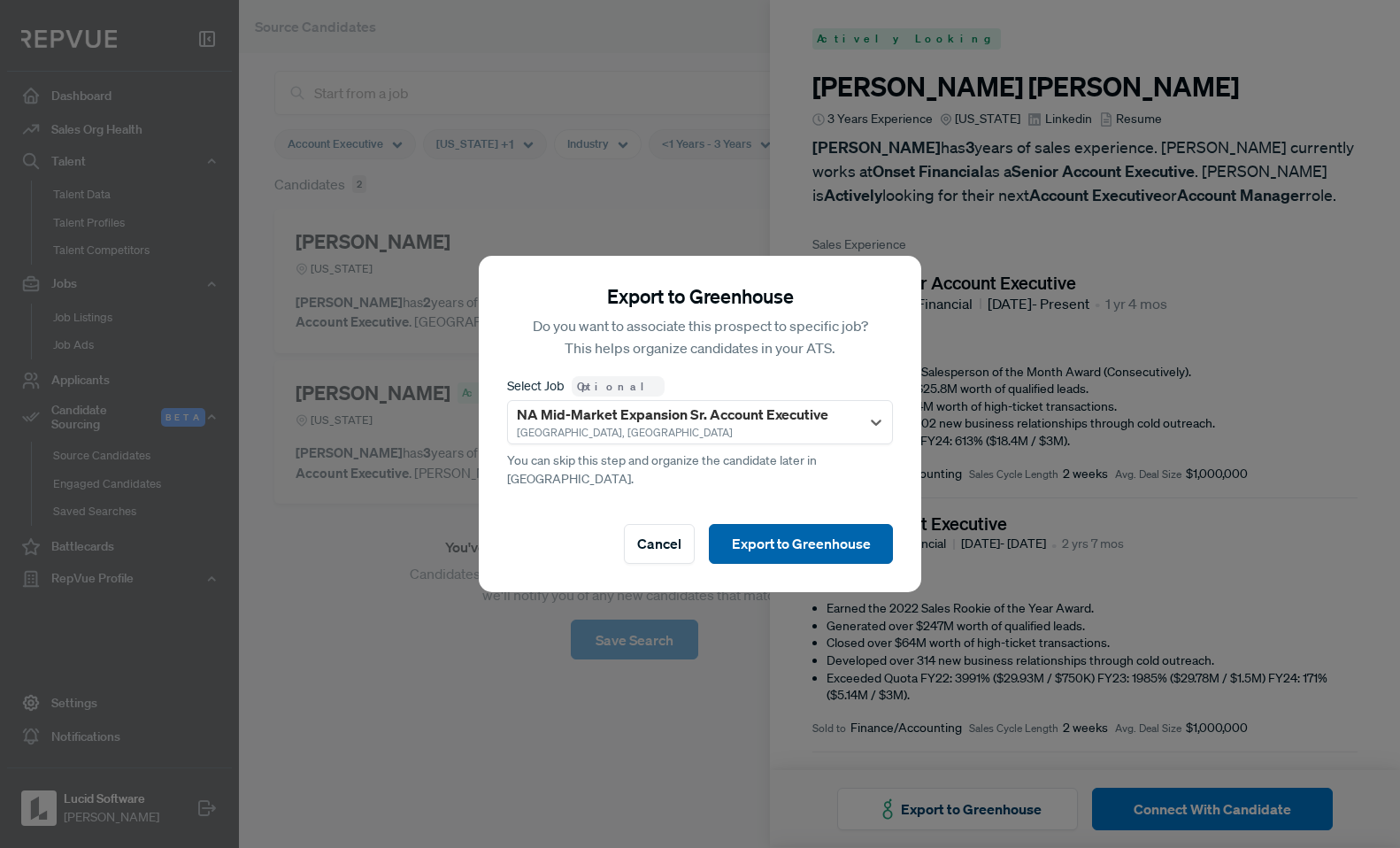
click at [813, 524] on button "Export to Greenhouse" at bounding box center [801, 543] width 184 height 40
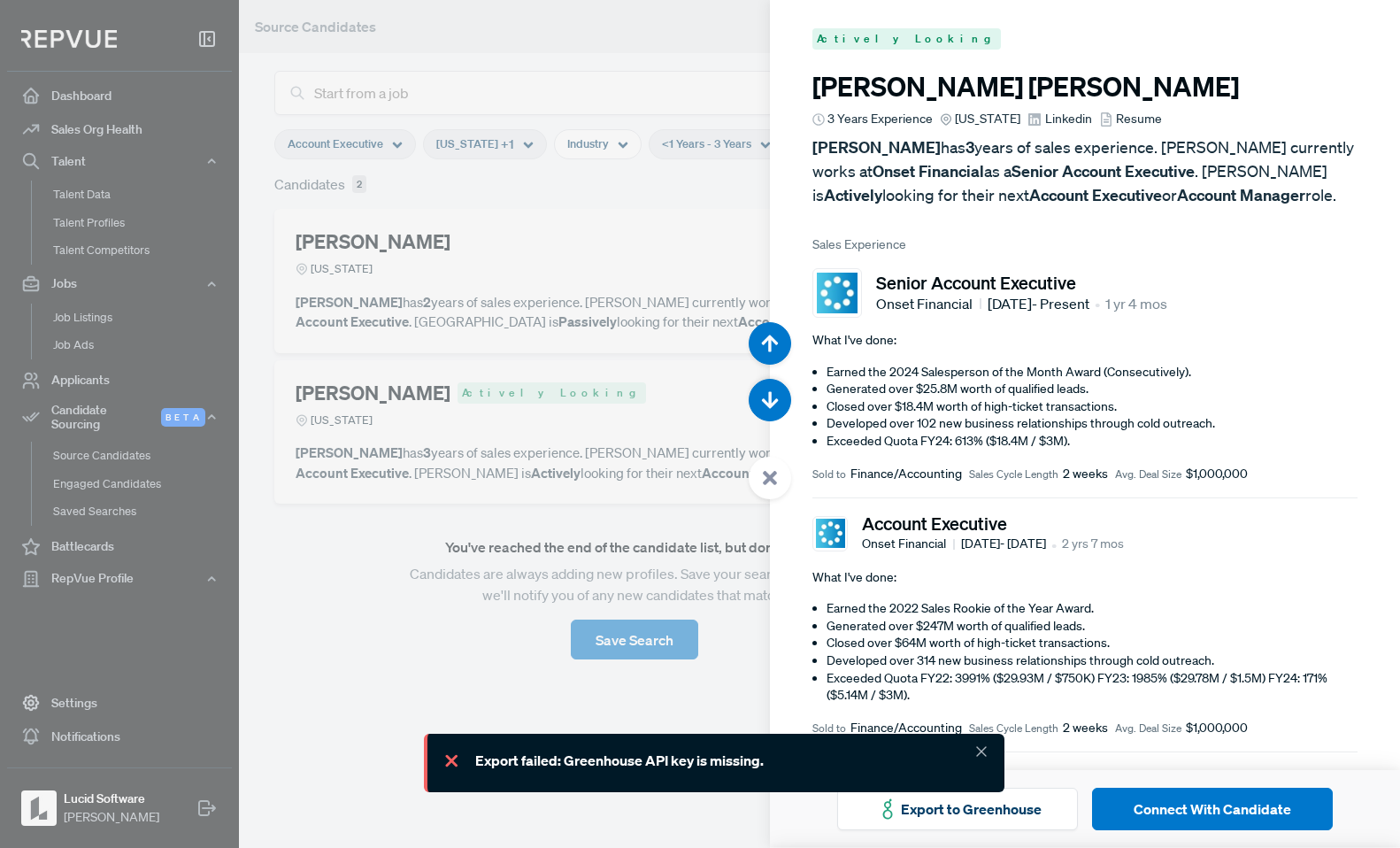
click at [986, 746] on icon at bounding box center [981, 751] width 17 height 17
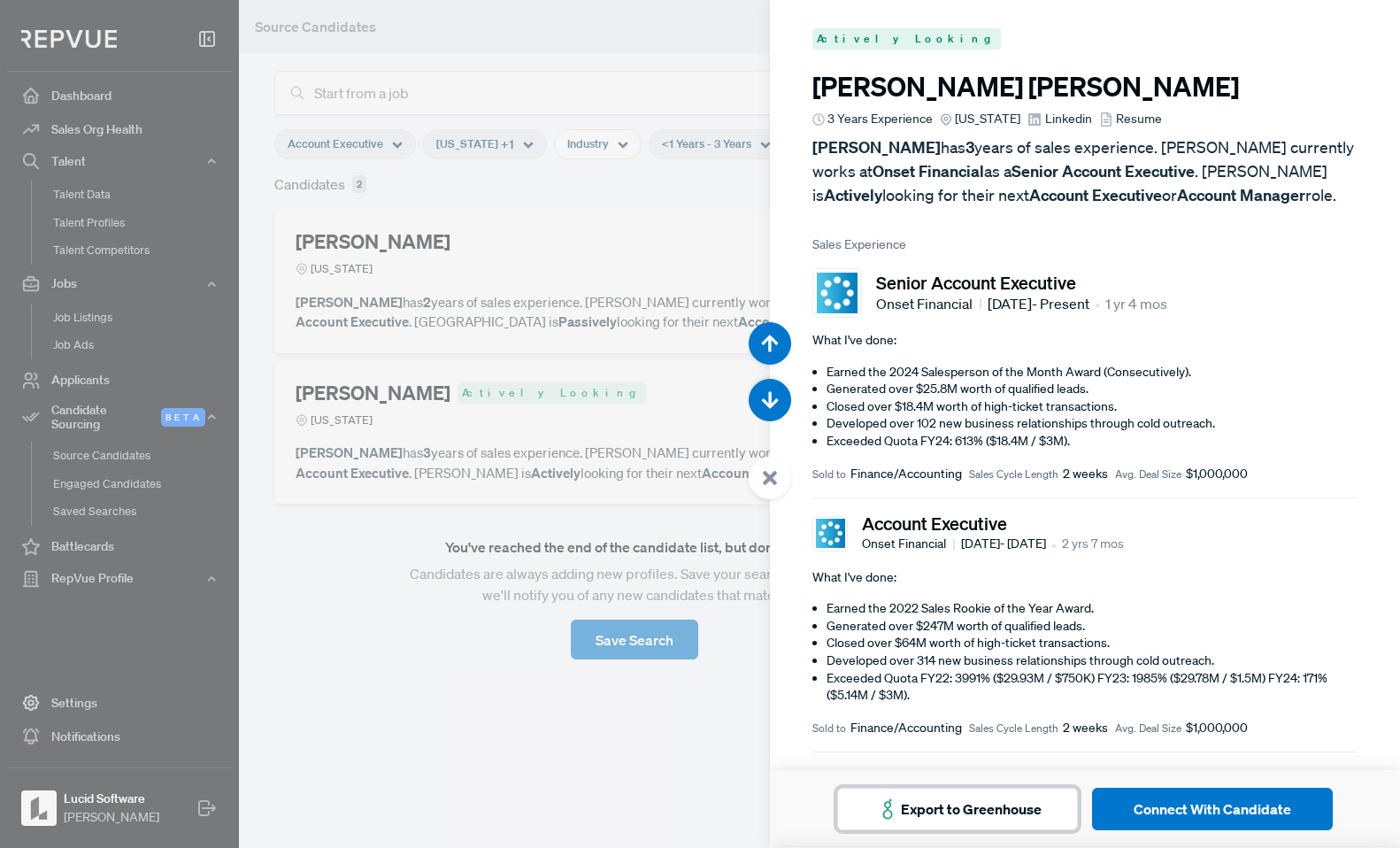
click at [898, 811] on icon at bounding box center [887, 808] width 27 height 27
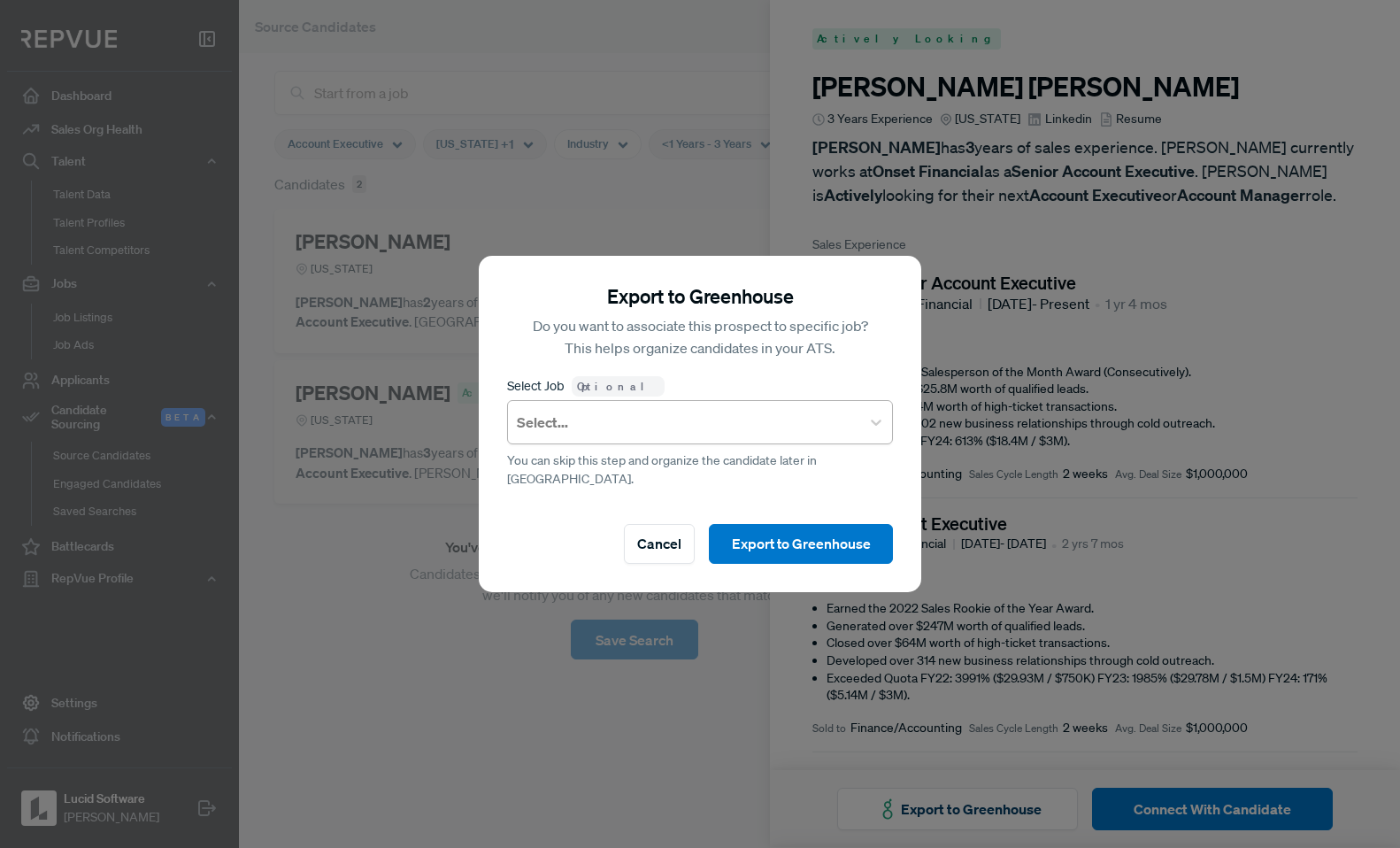
click at [668, 428] on div at bounding box center [684, 422] width 334 height 25
click at [689, 395] on div "Select Job Optional Select..." at bounding box center [700, 410] width 386 height 70
click at [663, 531] on button "Cancel" at bounding box center [659, 543] width 71 height 40
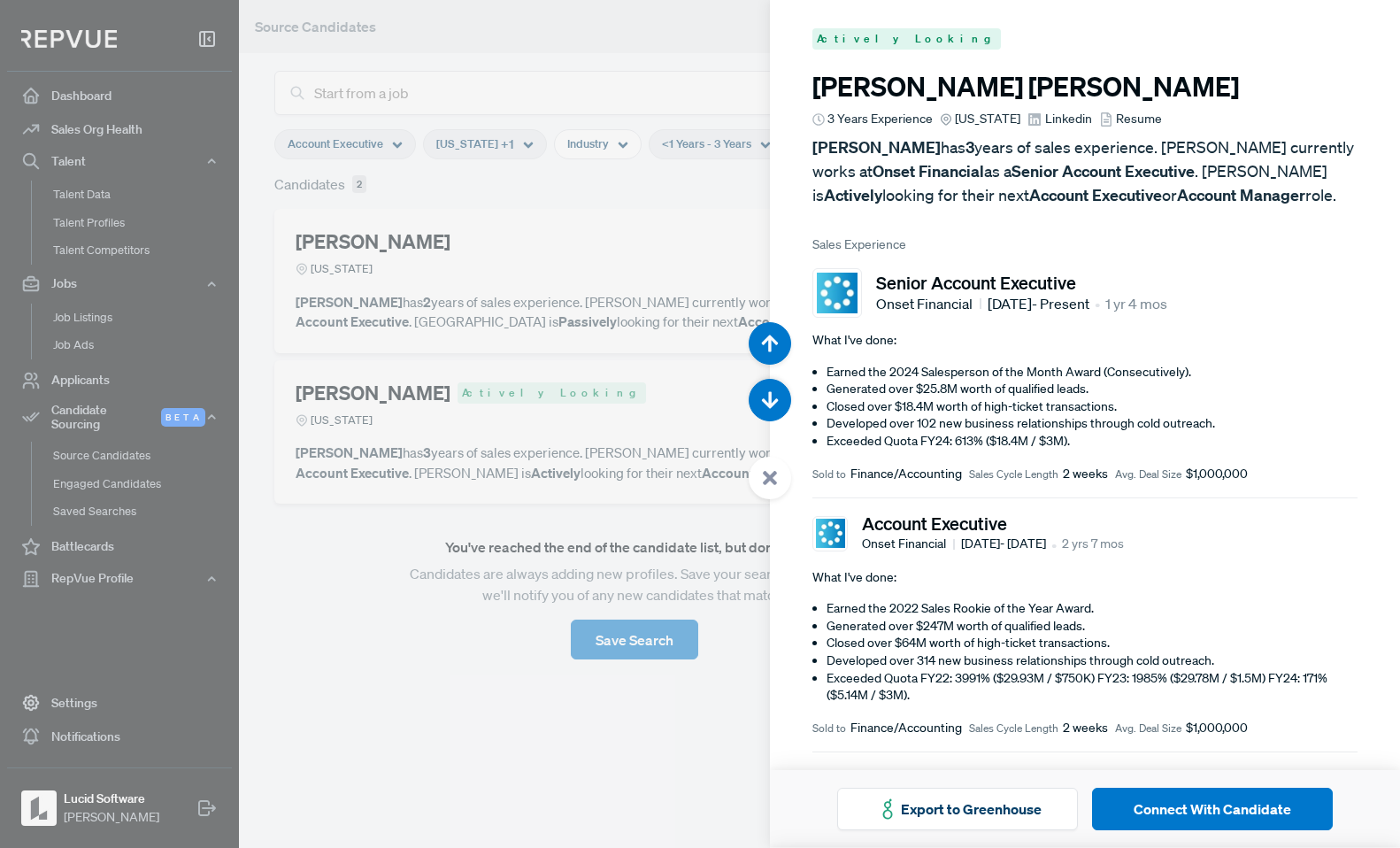
click at [1117, 119] on span "Resume" at bounding box center [1140, 119] width 46 height 18
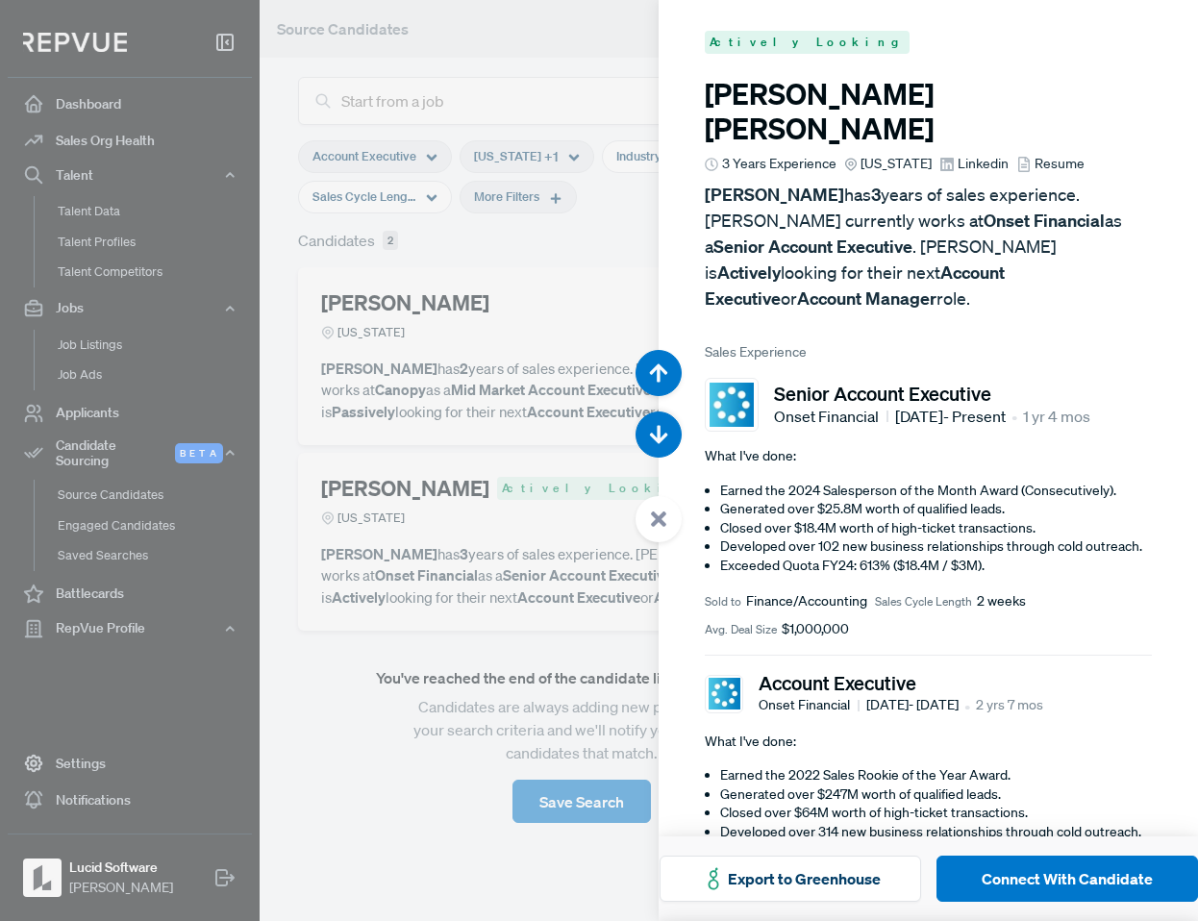
click at [353, 270] on div at bounding box center [599, 460] width 1198 height 921
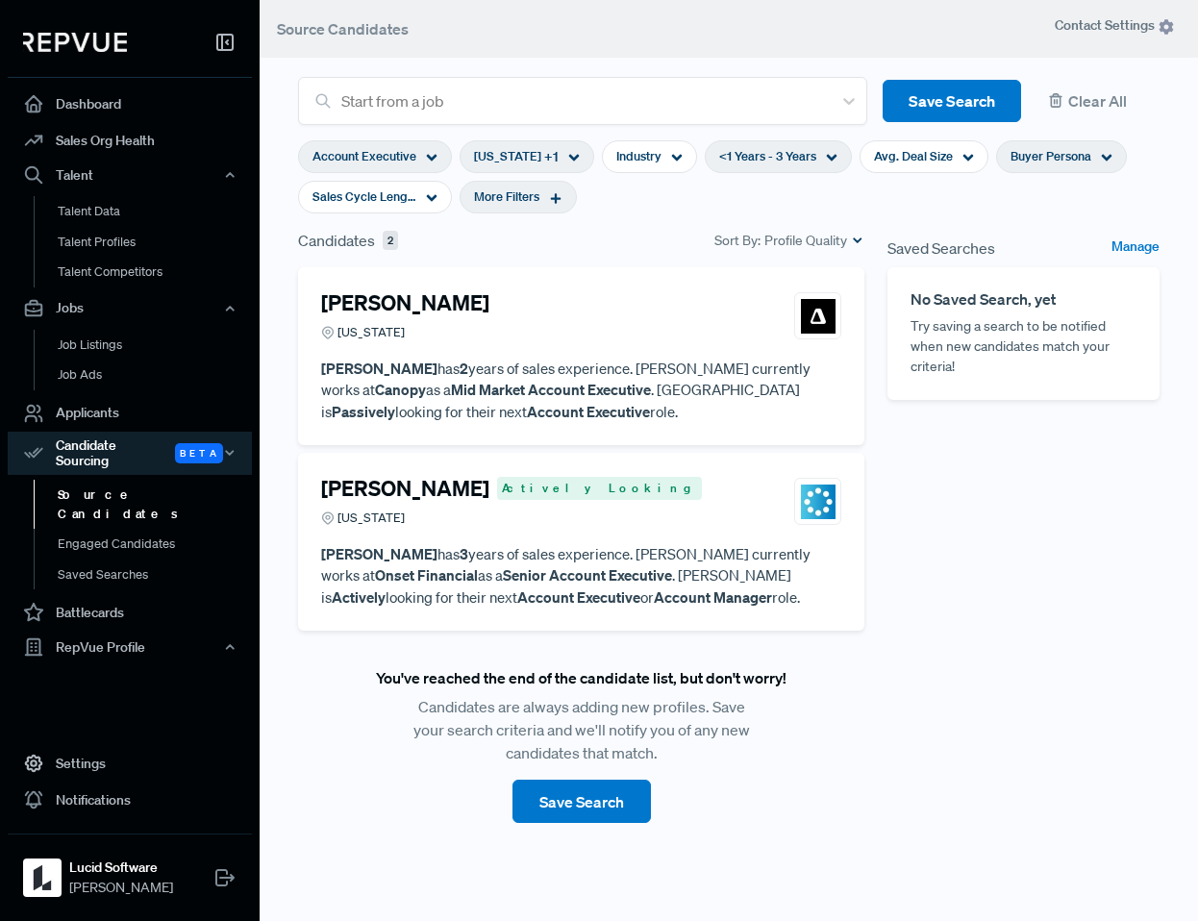
click at [1088, 154] on span "Buyer Persona" at bounding box center [1051, 156] width 81 height 18
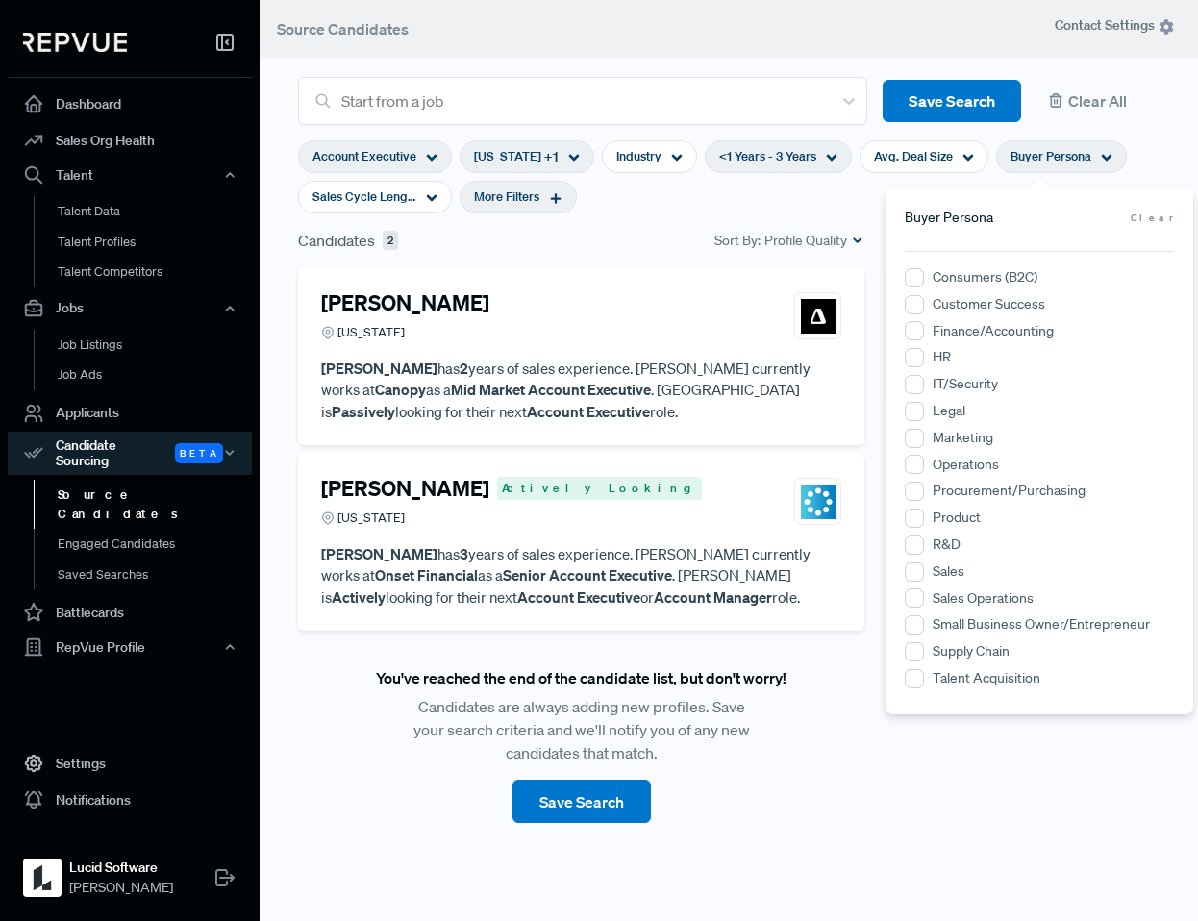
click at [1088, 154] on span "Buyer Persona" at bounding box center [1051, 156] width 81 height 18
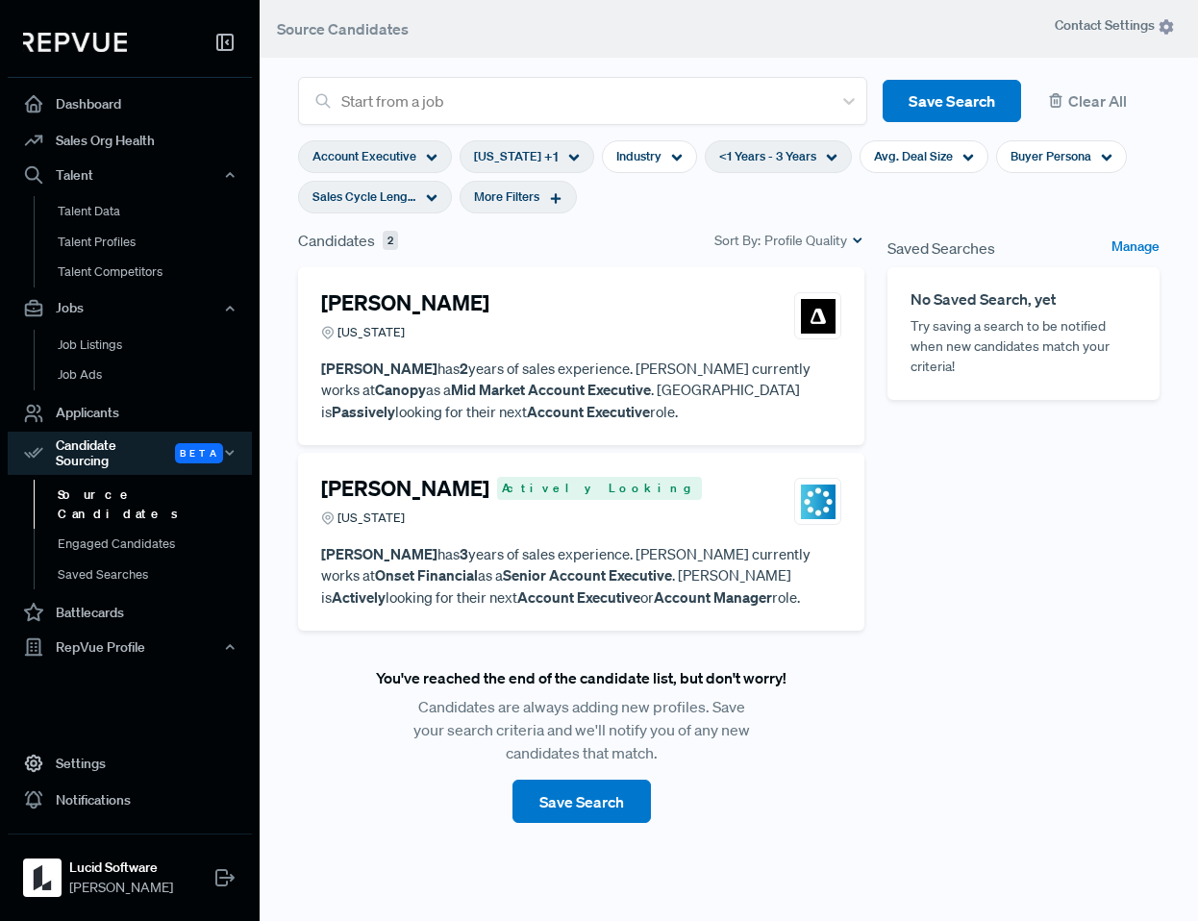
click at [423, 199] on div "Sales Cycle Length" at bounding box center [375, 197] width 154 height 33
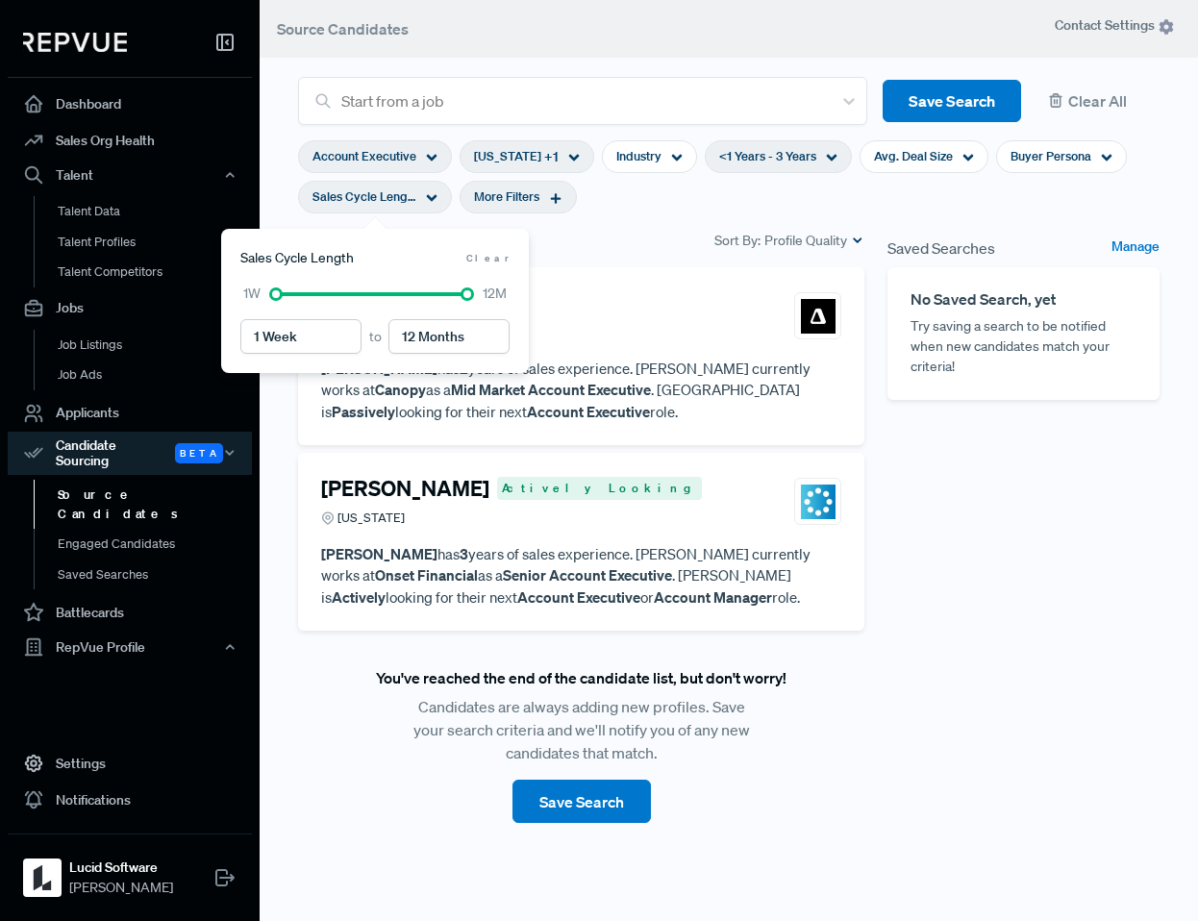
click at [423, 199] on div "Sales Cycle Length" at bounding box center [375, 197] width 154 height 33
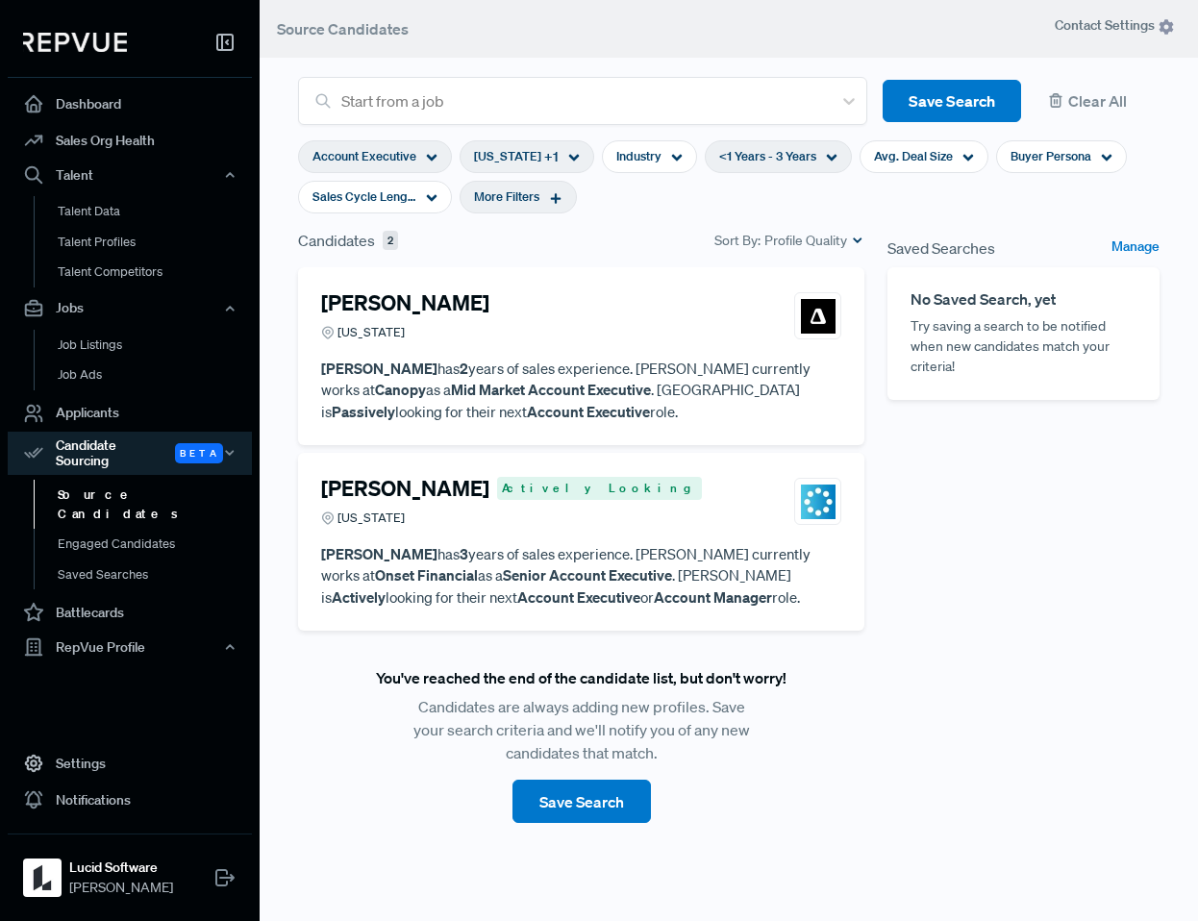
click at [514, 200] on span "More Filters" at bounding box center [506, 197] width 65 height 18
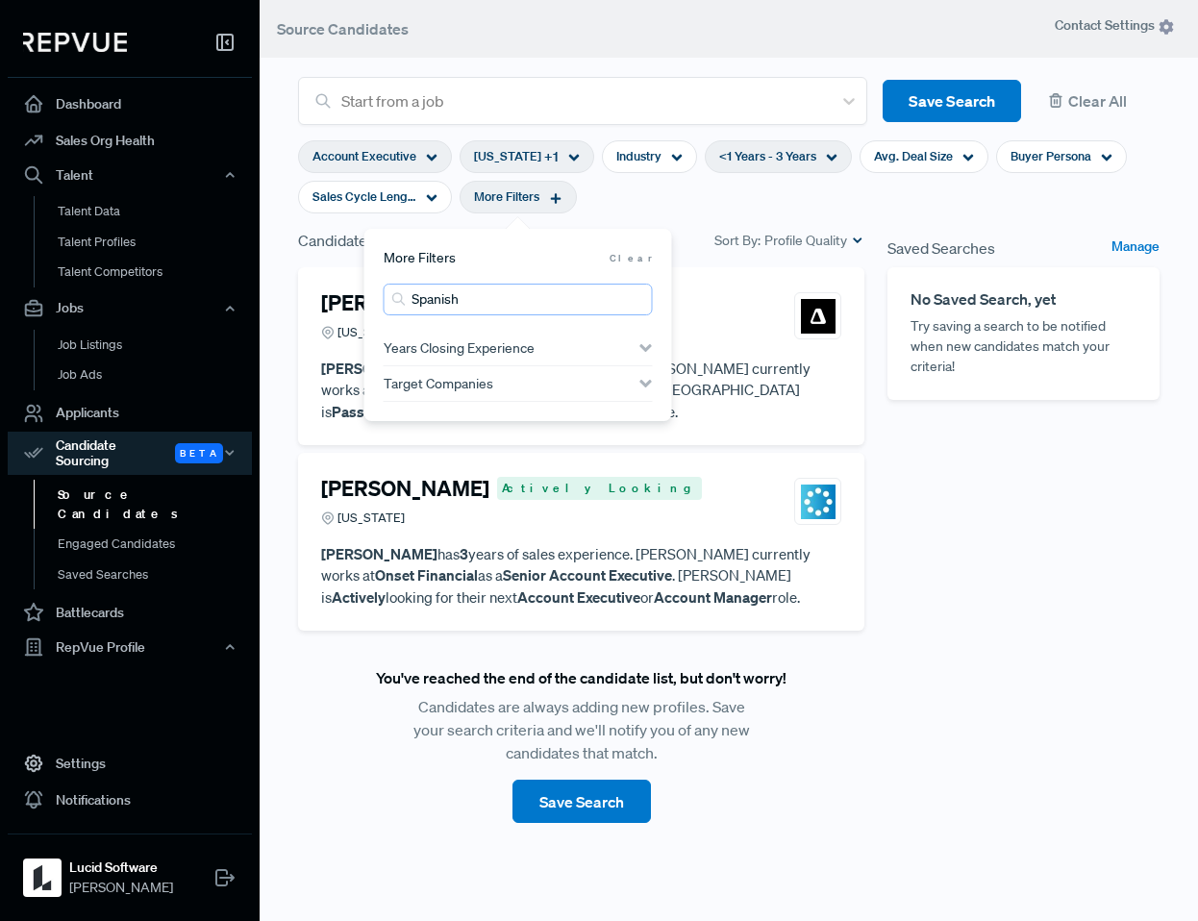
drag, startPoint x: 493, startPoint y: 298, endPoint x: 333, endPoint y: 289, distance: 160.8
click at [333, 289] on body "Dashboard Sales Org Health Talent Talent Data Talent Profiles Talent Competitor…" at bounding box center [599, 460] width 1198 height 921
drag, startPoint x: 470, startPoint y: 301, endPoint x: 401, endPoint y: 295, distance: 69.5
click at [401, 295] on div "Spanish" at bounding box center [518, 300] width 269 height 32
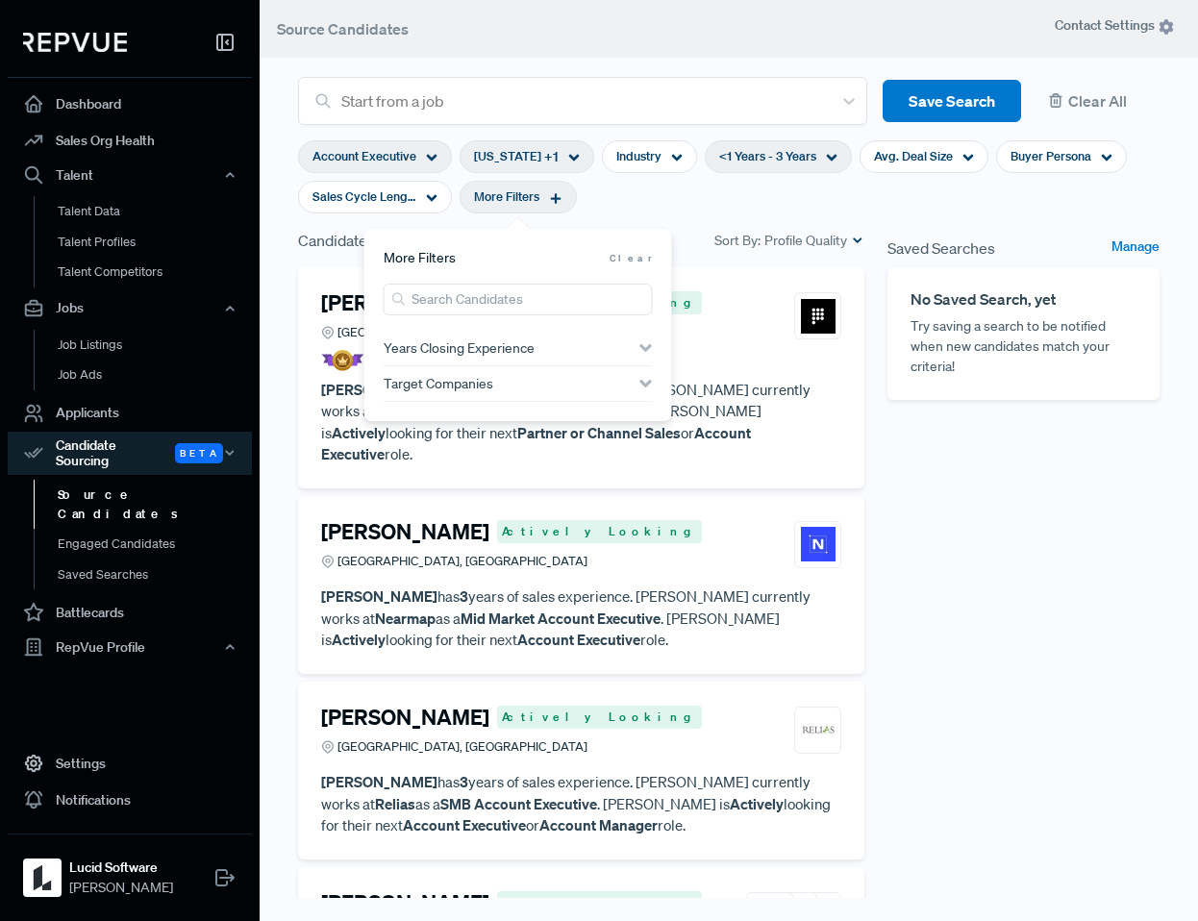
click at [652, 215] on section "Account Executive [US_STATE] + 1 Industry <1 Years - 3 Years Avg. Deal Size Buy…" at bounding box center [729, 177] width 862 height 104
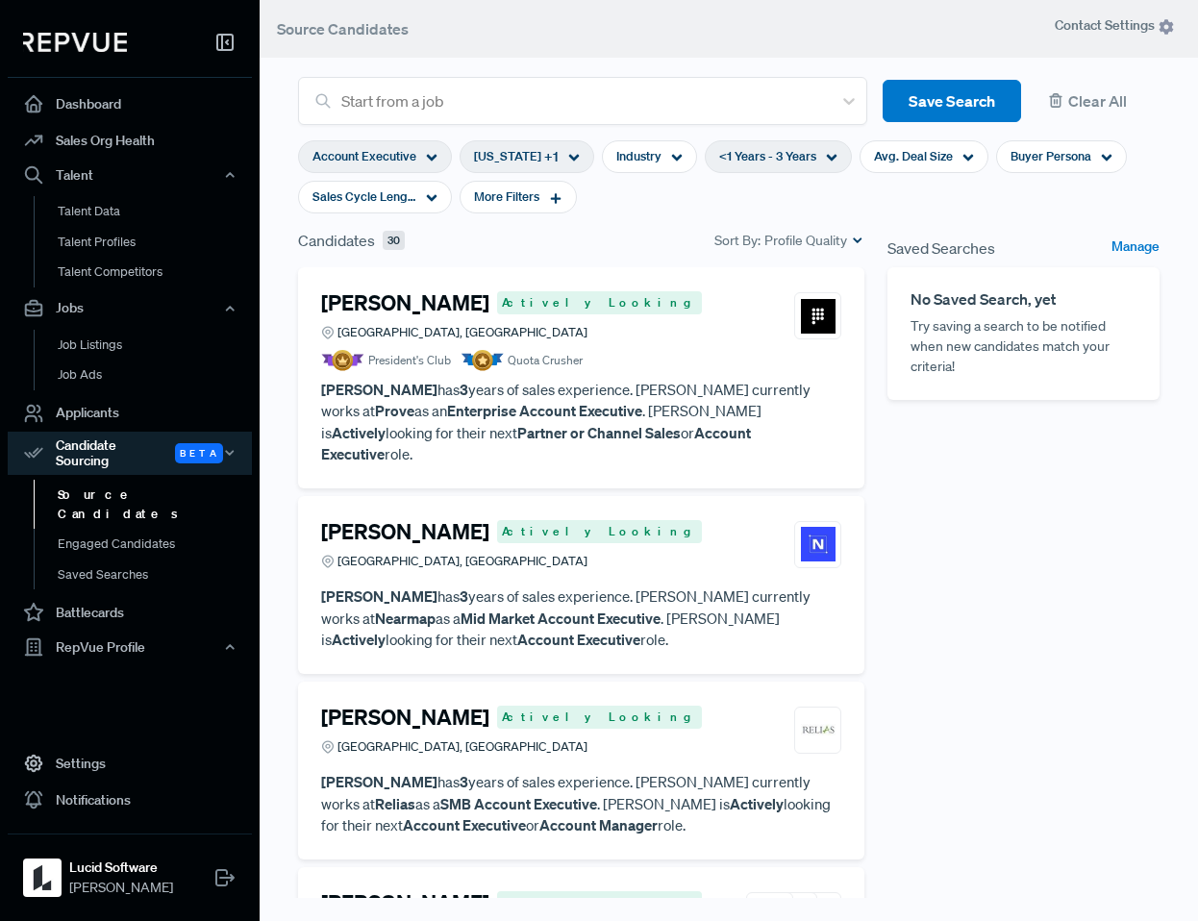
click at [804, 140] on div "<1 Years - 3 Years" at bounding box center [778, 156] width 147 height 33
click at [738, 255] on div at bounding box center [742, 253] width 13 height 13
type input "3 Years"
drag, startPoint x: 694, startPoint y: 254, endPoint x: 736, endPoint y: 255, distance: 41.4
click at [736, 255] on div at bounding box center [783, 253] width 180 height 13
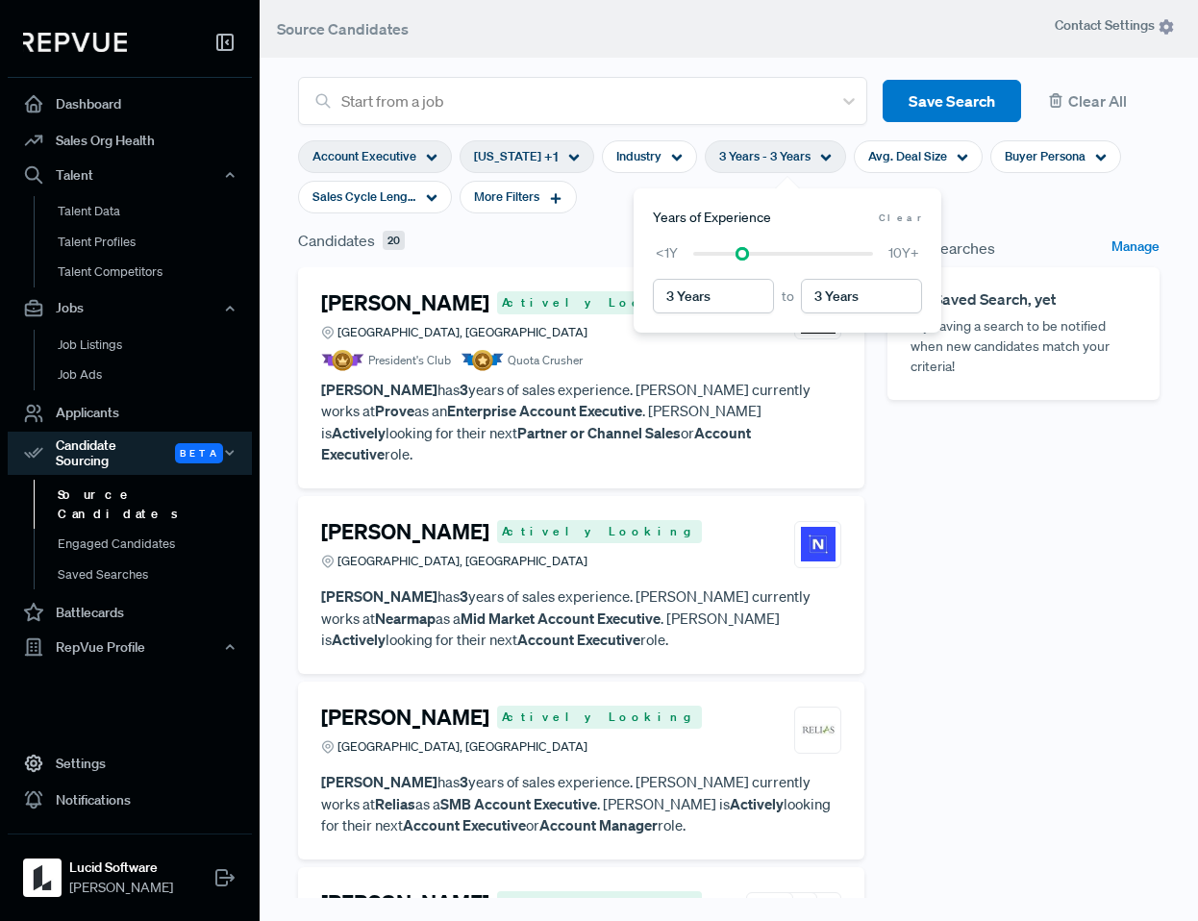
click at [589, 229] on div "Candidates 20 Sort By: Profile Quality" at bounding box center [581, 240] width 566 height 23
click at [455, 519] on h4 "[PERSON_NAME]" at bounding box center [405, 531] width 168 height 25
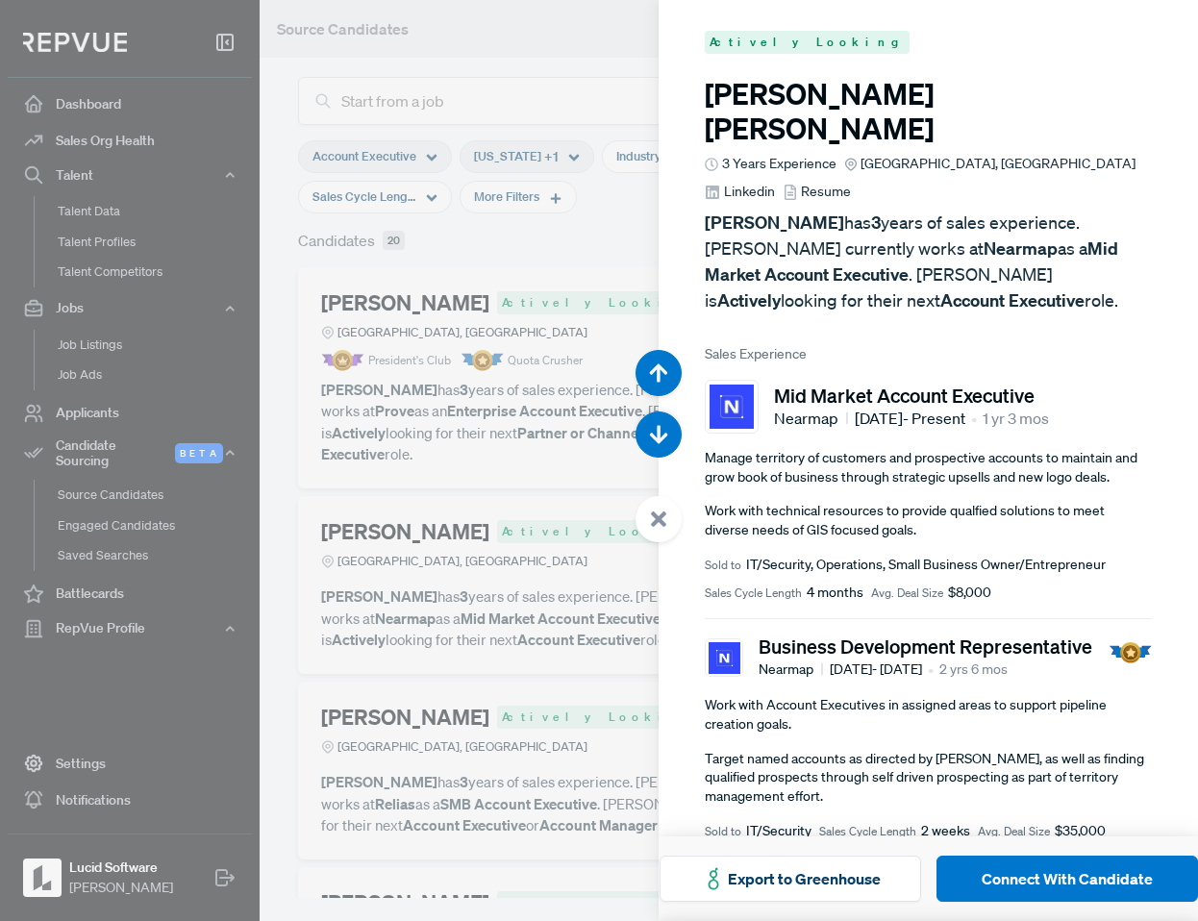
click at [601, 302] on div at bounding box center [599, 460] width 1198 height 921
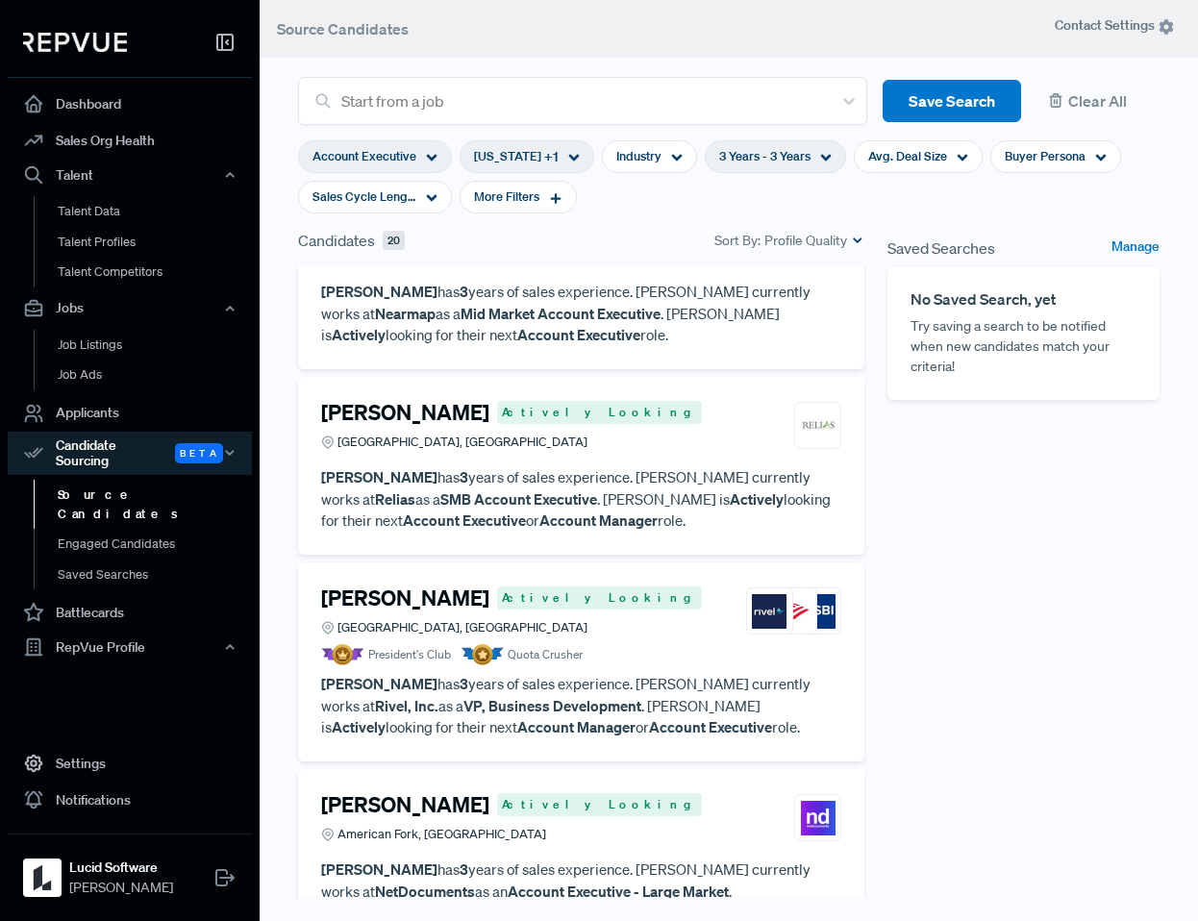
scroll to position [308, 0]
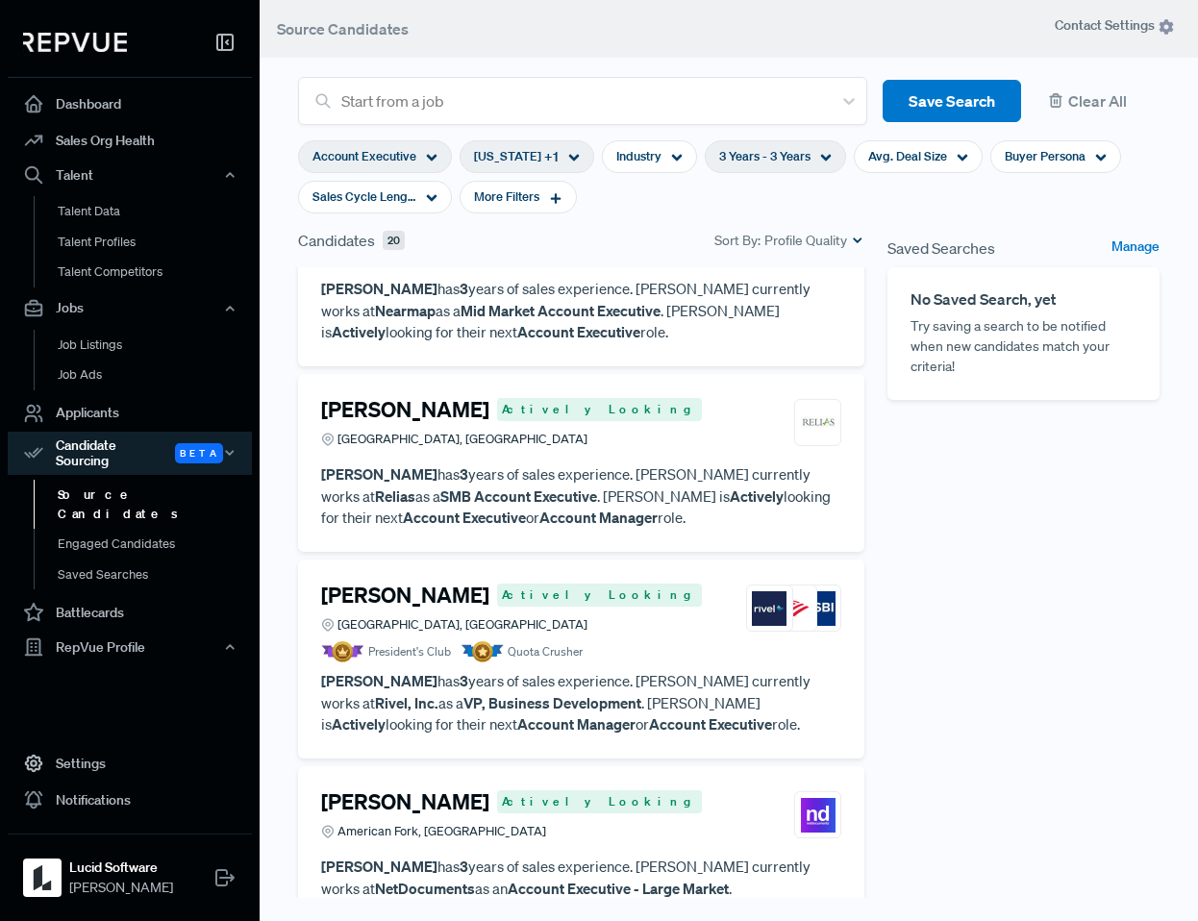
click at [550, 433] on article "[PERSON_NAME] Actively Looking Raleigh, [GEOGRAPHIC_DATA]" at bounding box center [581, 427] width 520 height 60
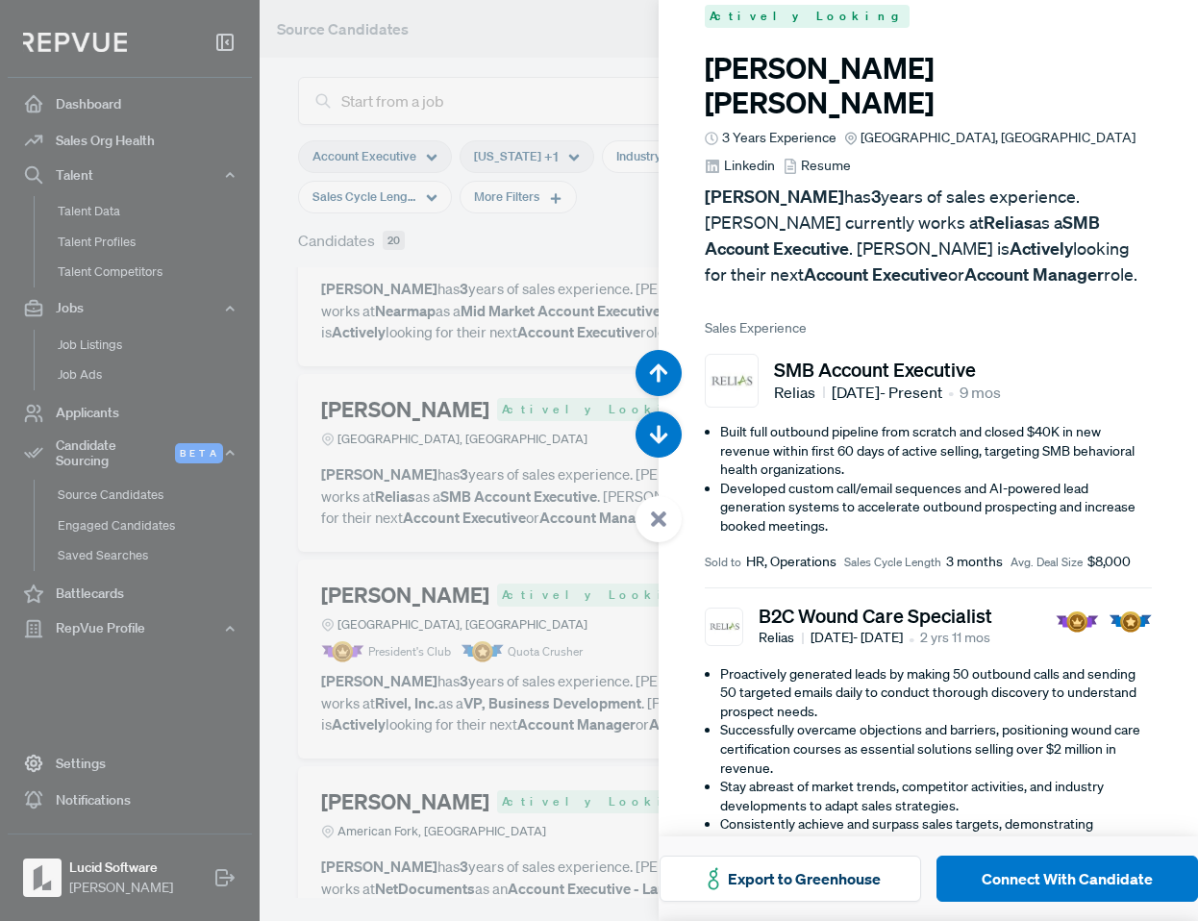
scroll to position [28, 0]
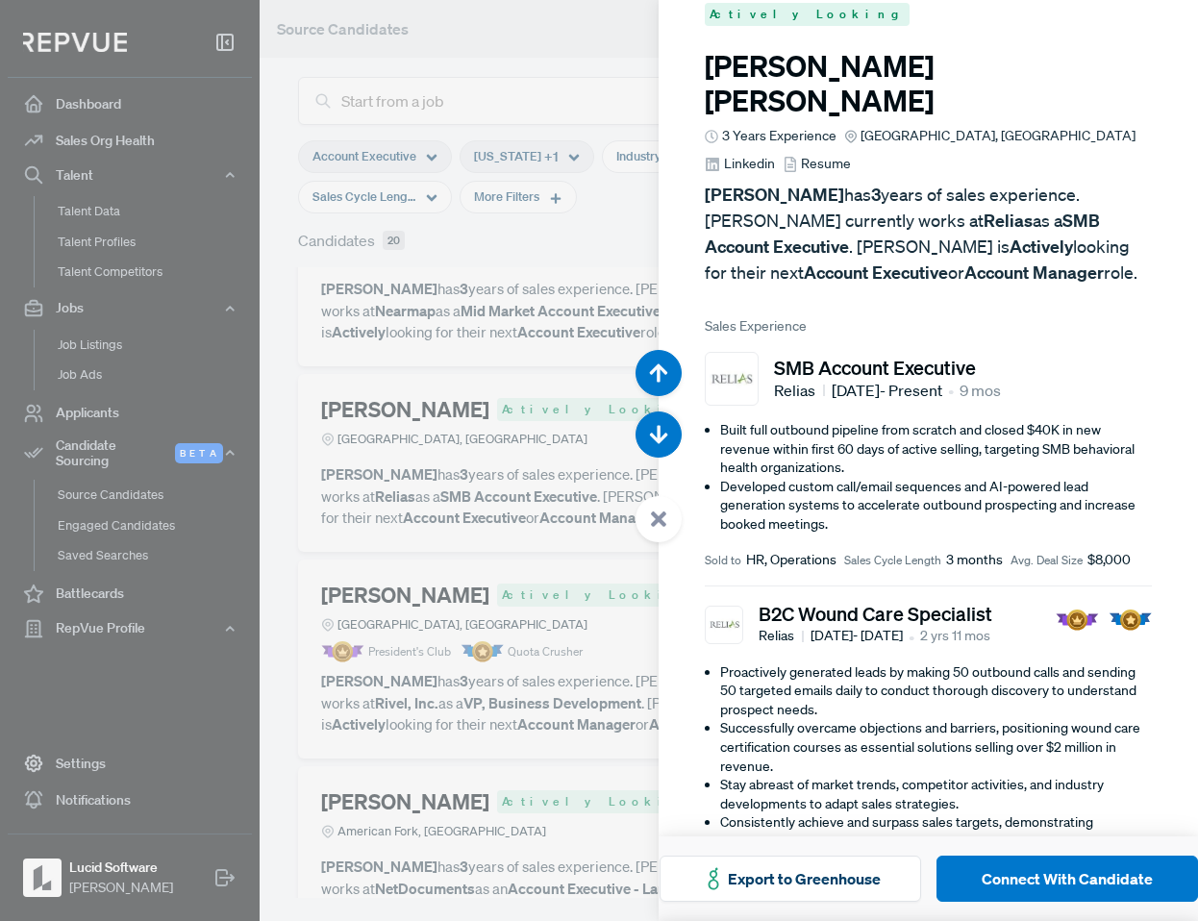
click at [509, 505] on div at bounding box center [599, 460] width 1198 height 921
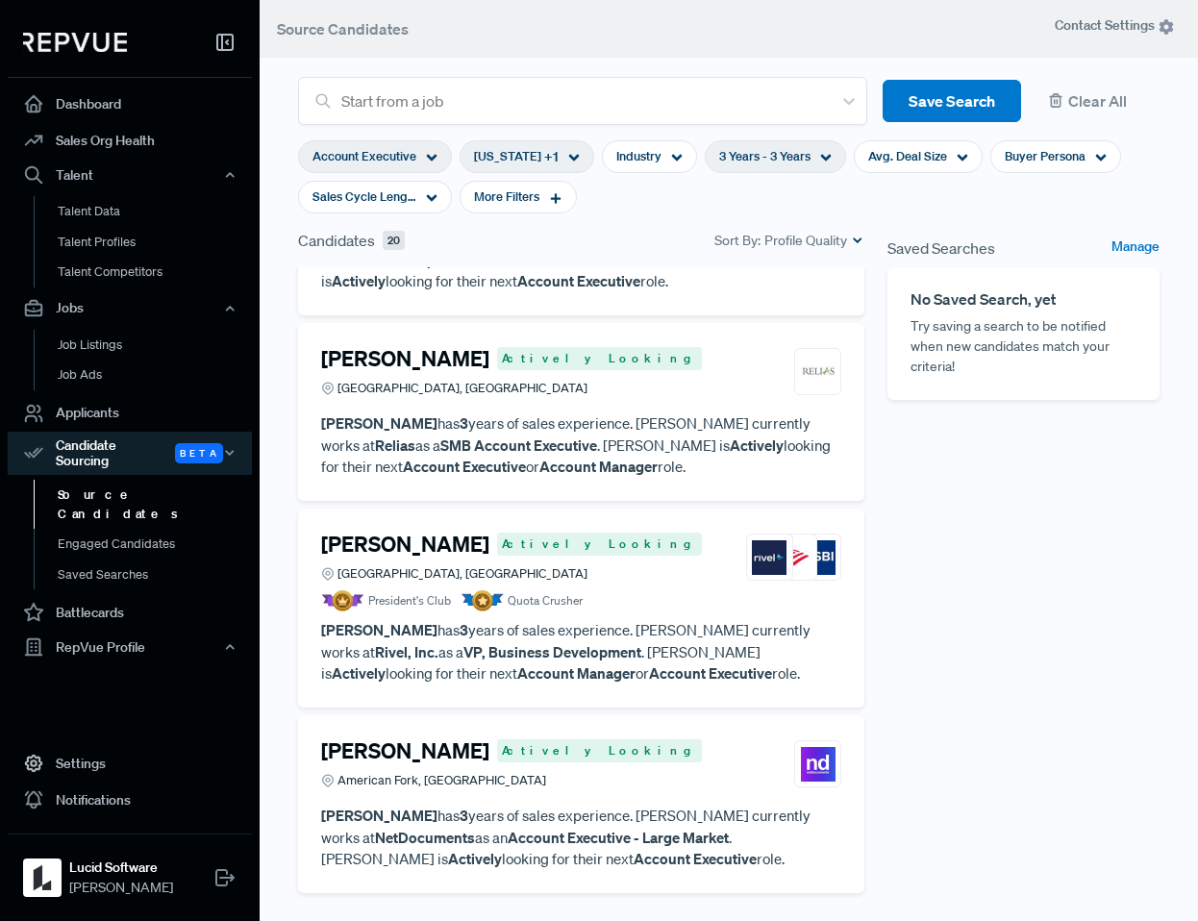
scroll to position [361, 0]
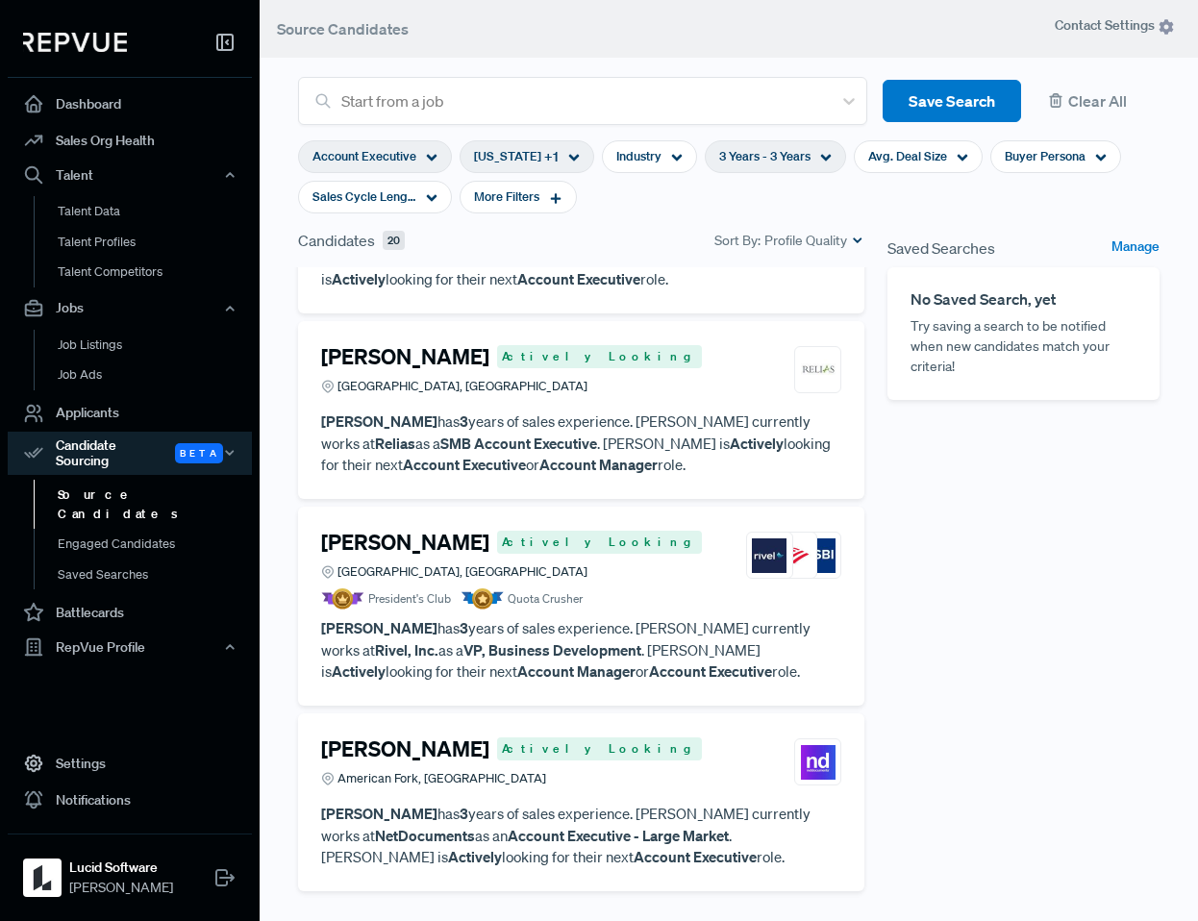
click at [563, 411] on p "[PERSON_NAME] has 3 years of sales experience. [PERSON_NAME] currently works at…" at bounding box center [581, 443] width 520 height 65
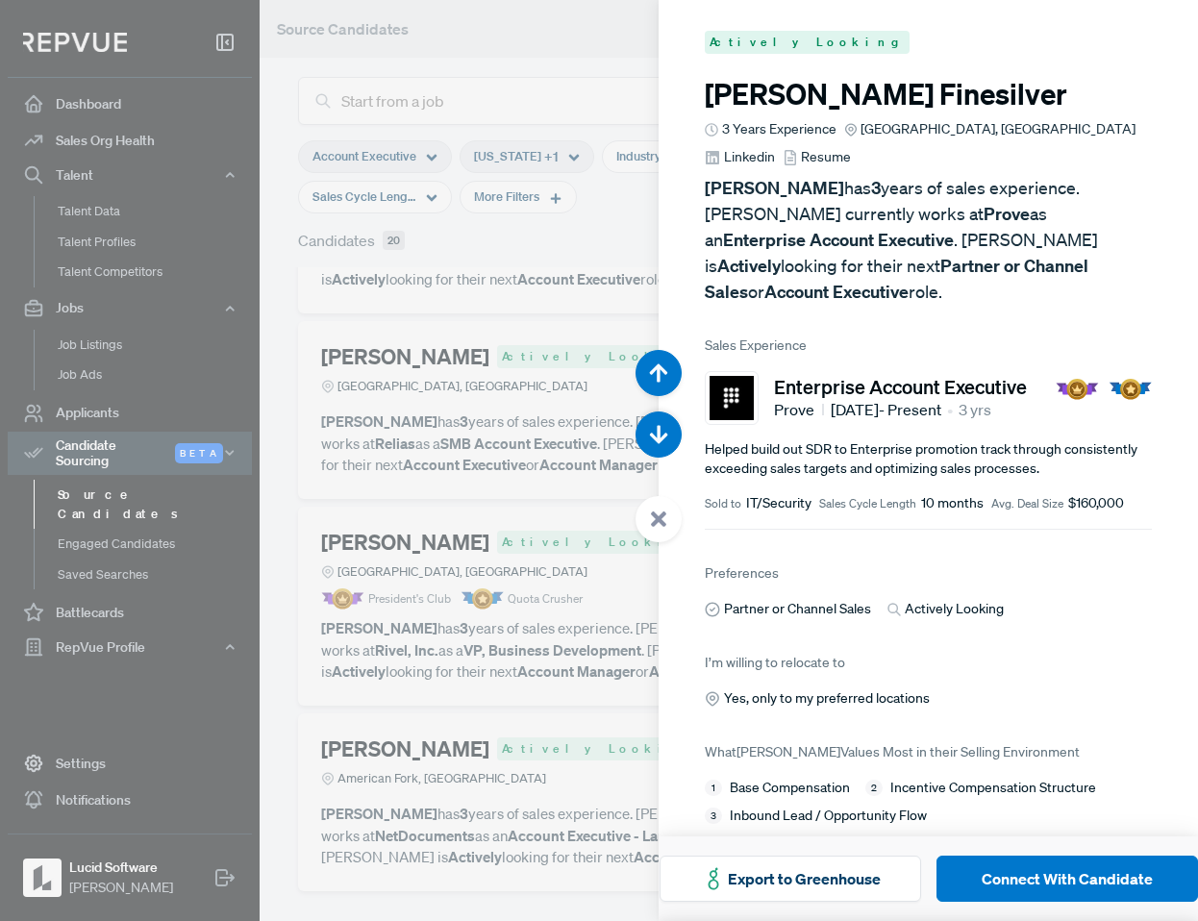
scroll to position [1842, 0]
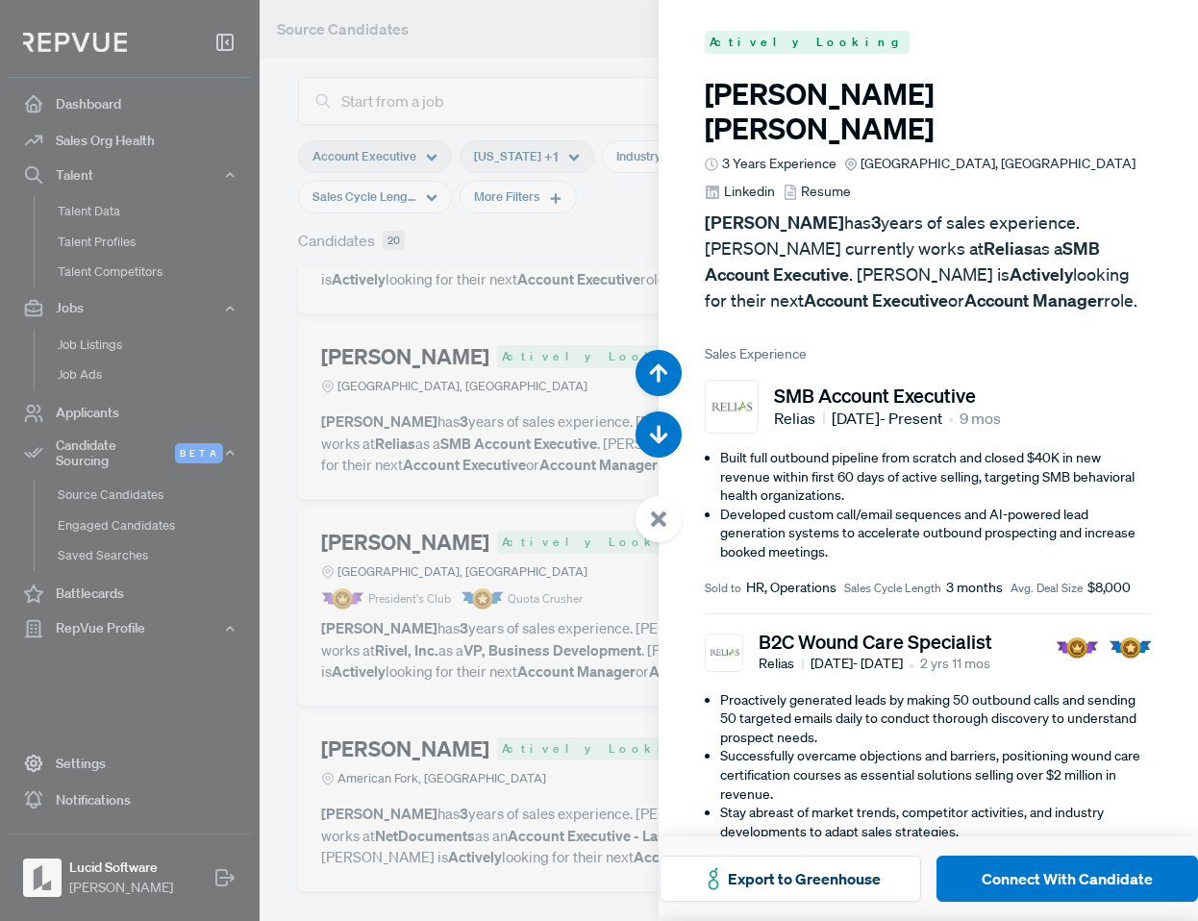
click at [500, 542] on div at bounding box center [599, 460] width 1198 height 921
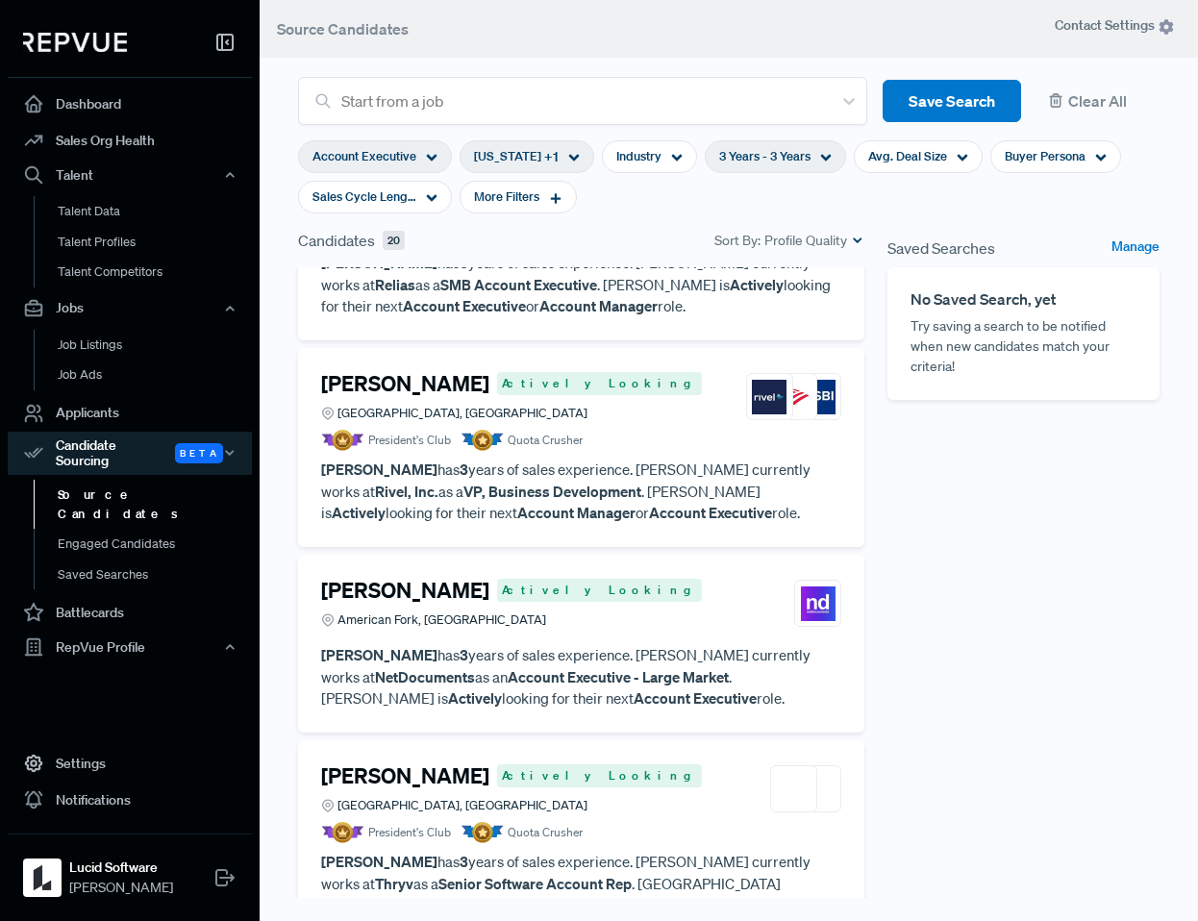
scroll to position [517, 0]
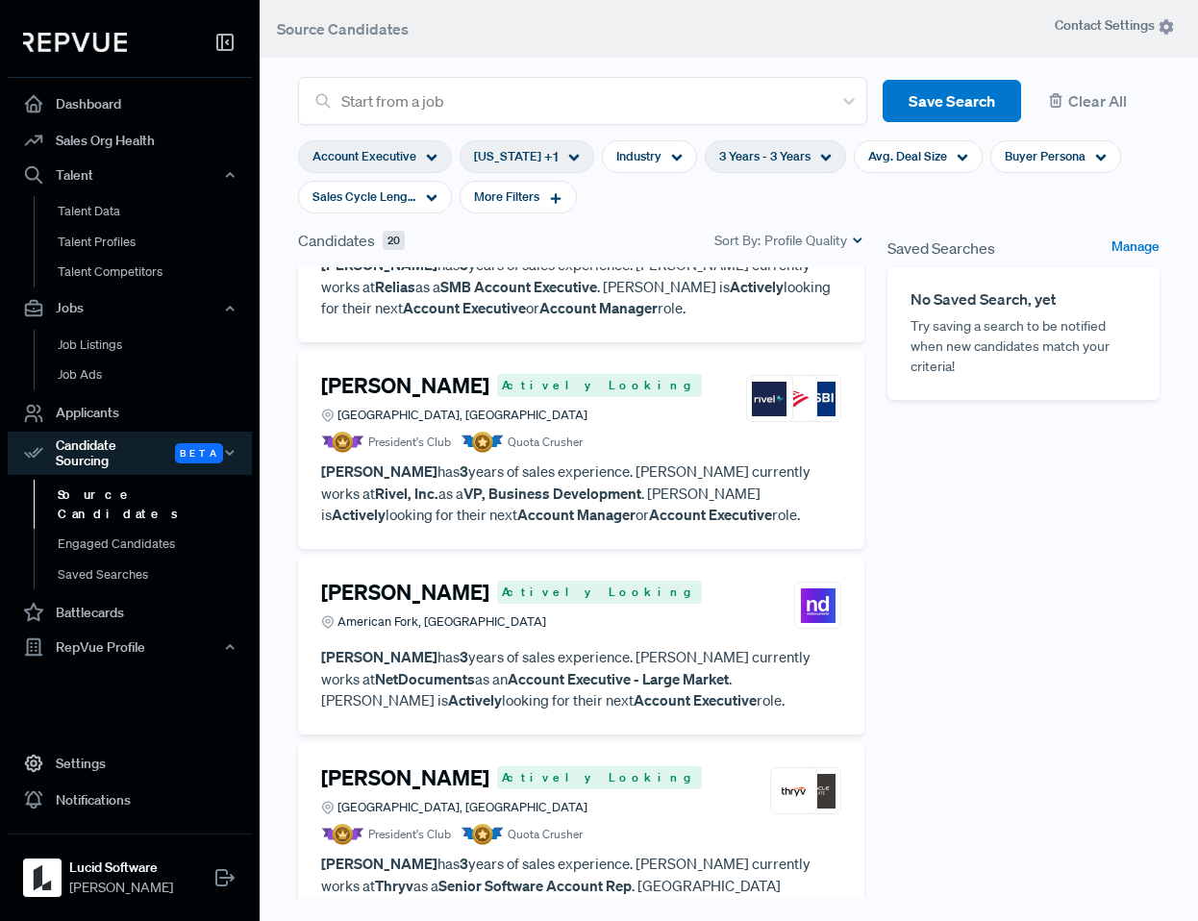
click at [649, 505] on strong "Account Executive" at bounding box center [710, 514] width 123 height 19
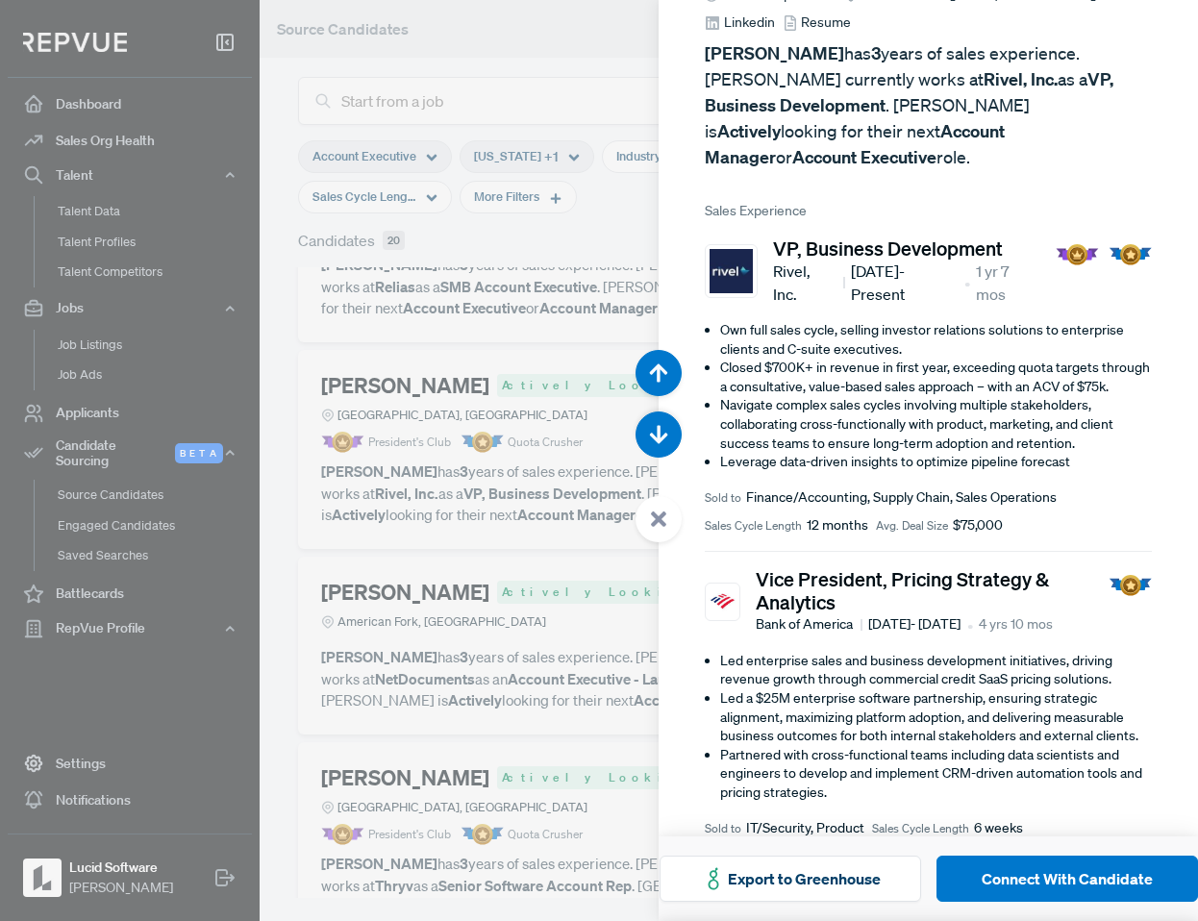
scroll to position [136, 0]
click at [529, 526] on div at bounding box center [599, 460] width 1198 height 921
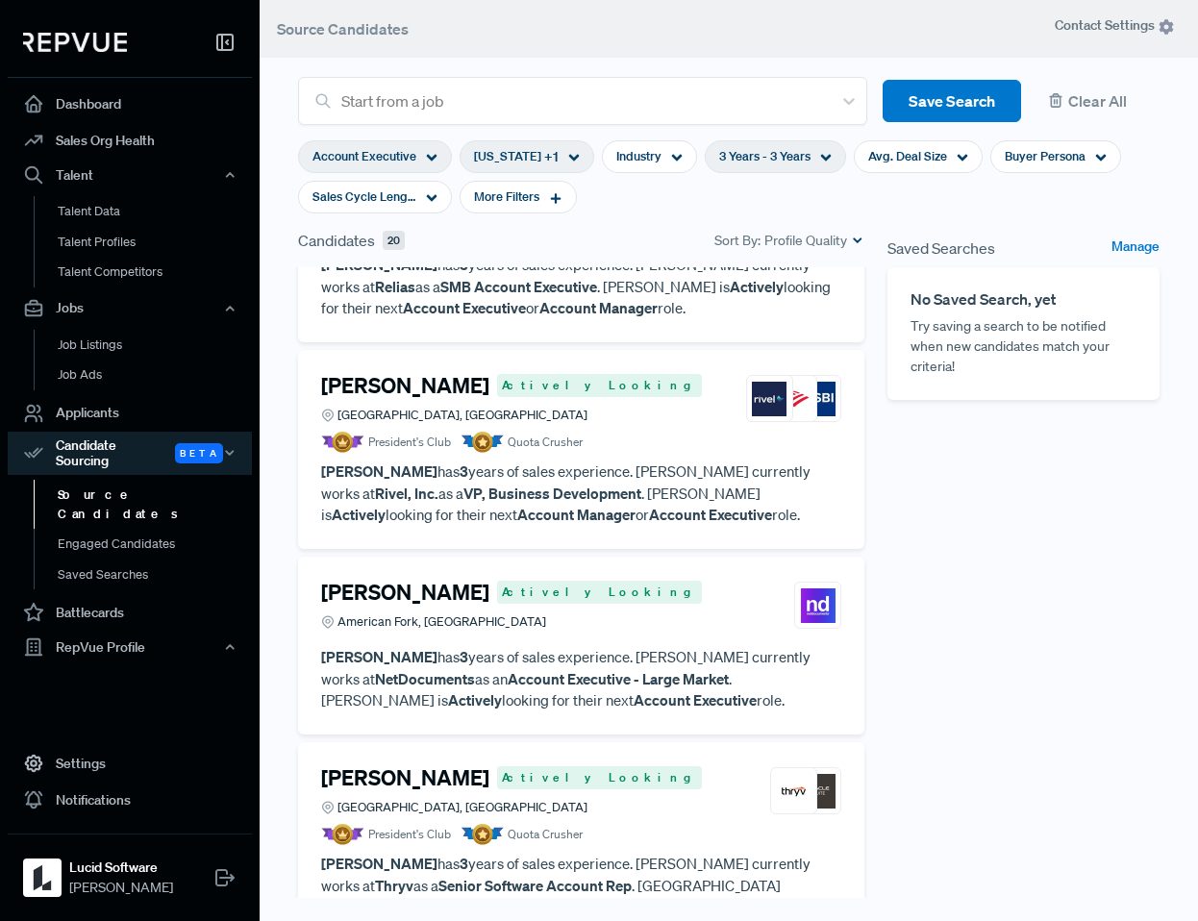
scroll to position [652, 0]
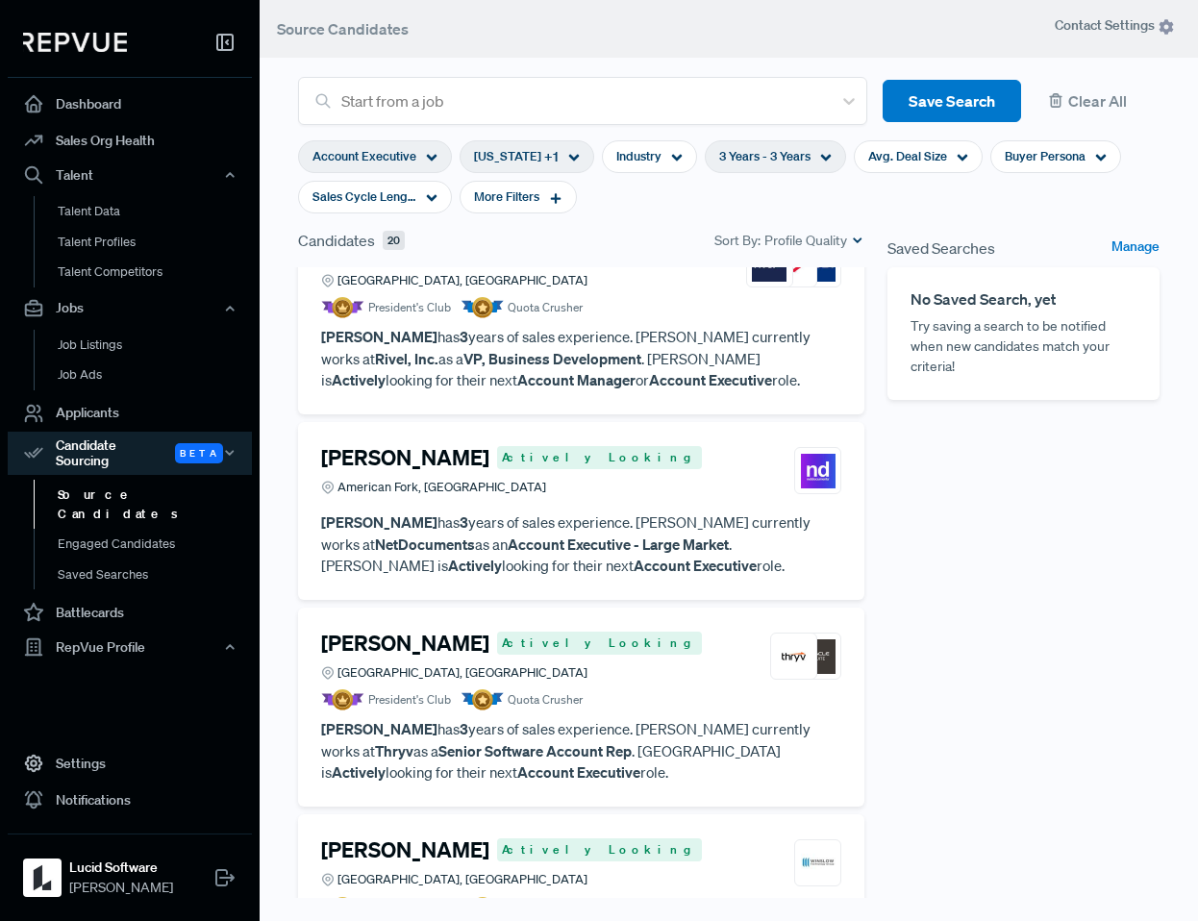
click at [529, 488] on article "[PERSON_NAME] Actively Looking American Fork, [GEOGRAPHIC_DATA] [PERSON_NAME] h…" at bounding box center [581, 511] width 520 height 132
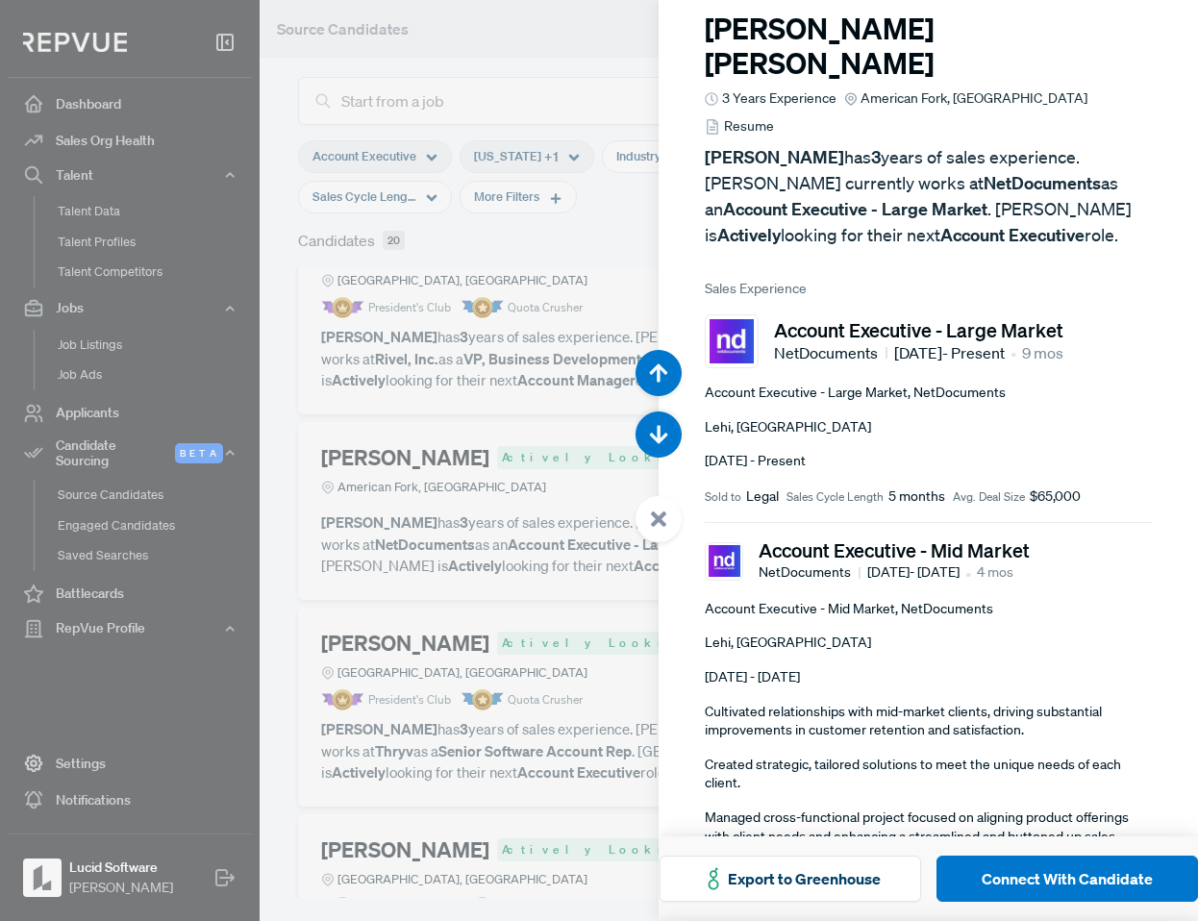
scroll to position [67, 0]
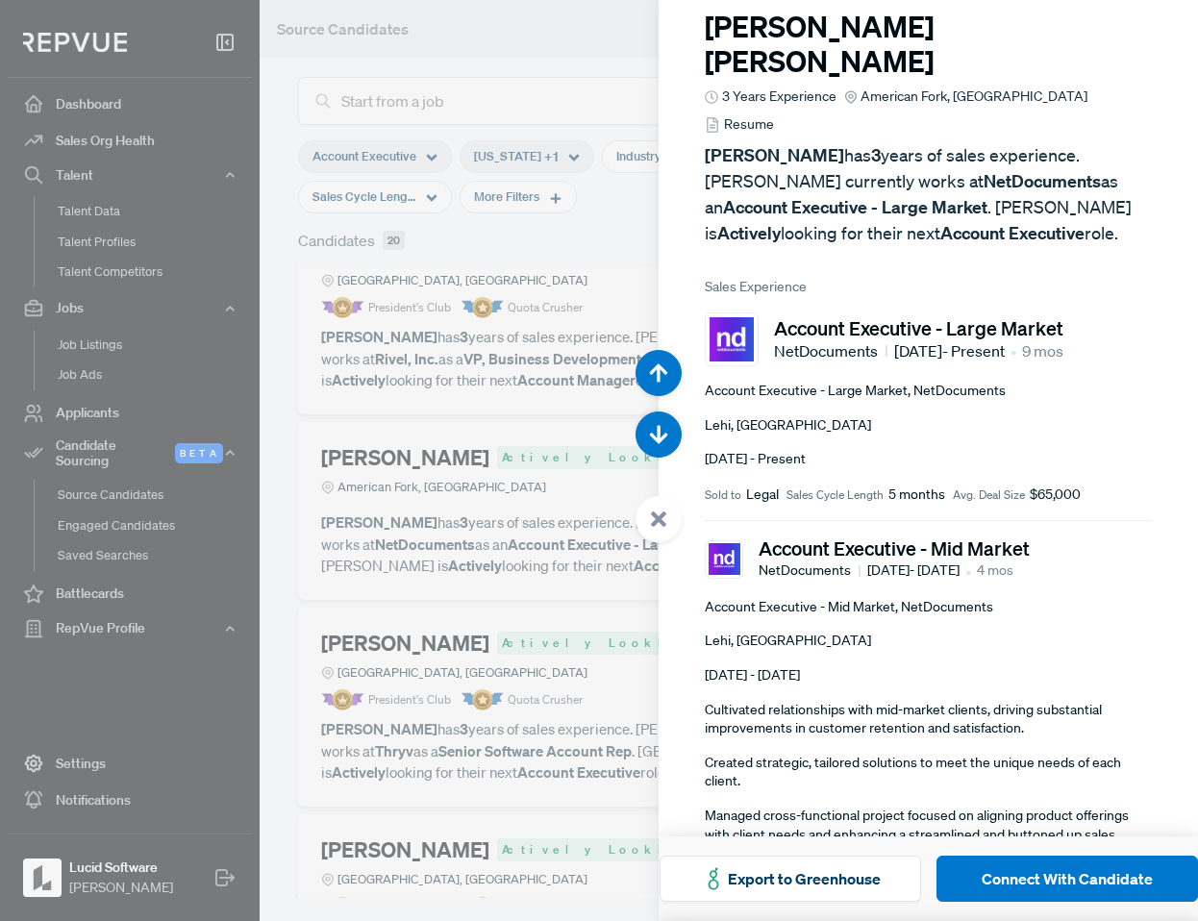
click at [478, 671] on div at bounding box center [599, 460] width 1198 height 921
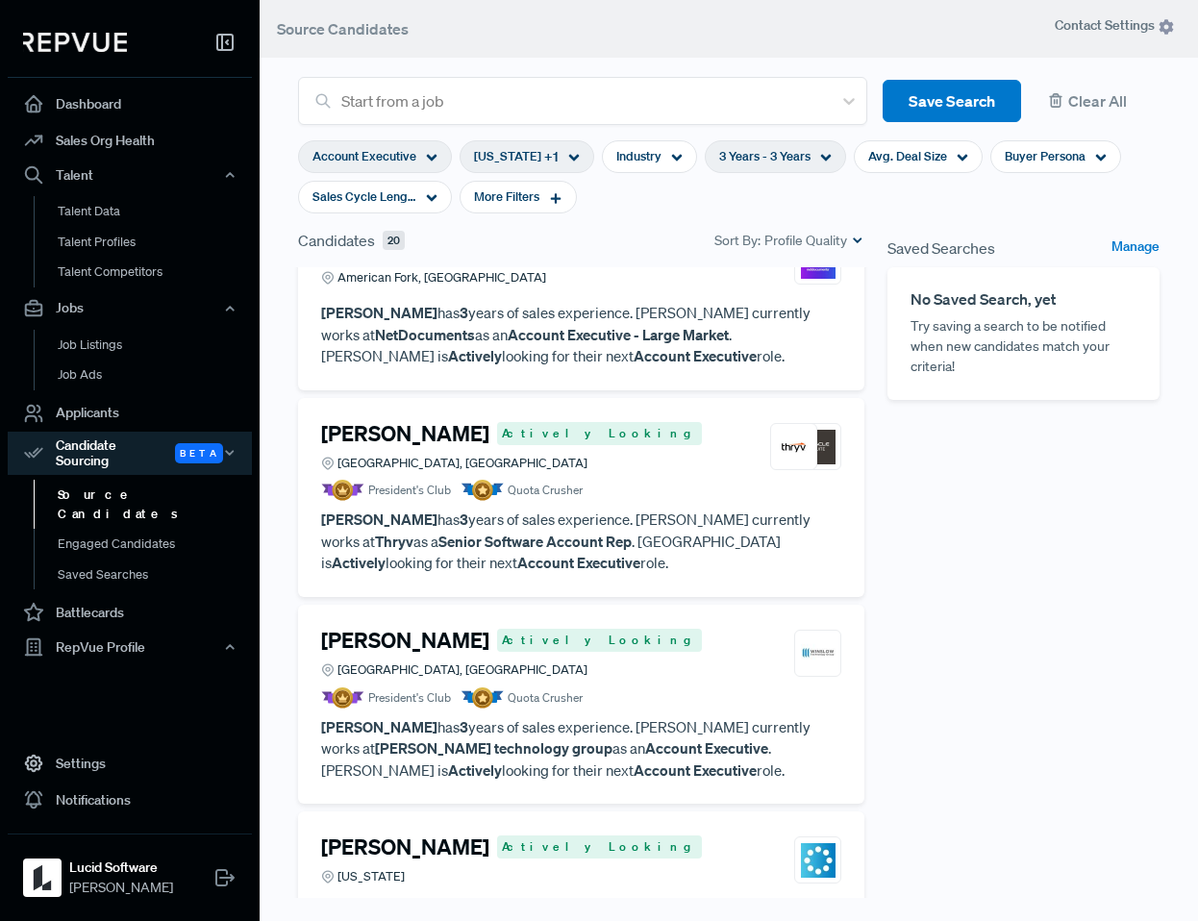
scroll to position [863, 0]
click at [552, 508] on p "[PERSON_NAME] has 3 years of sales experience. [PERSON_NAME] currently works at…" at bounding box center [581, 540] width 520 height 65
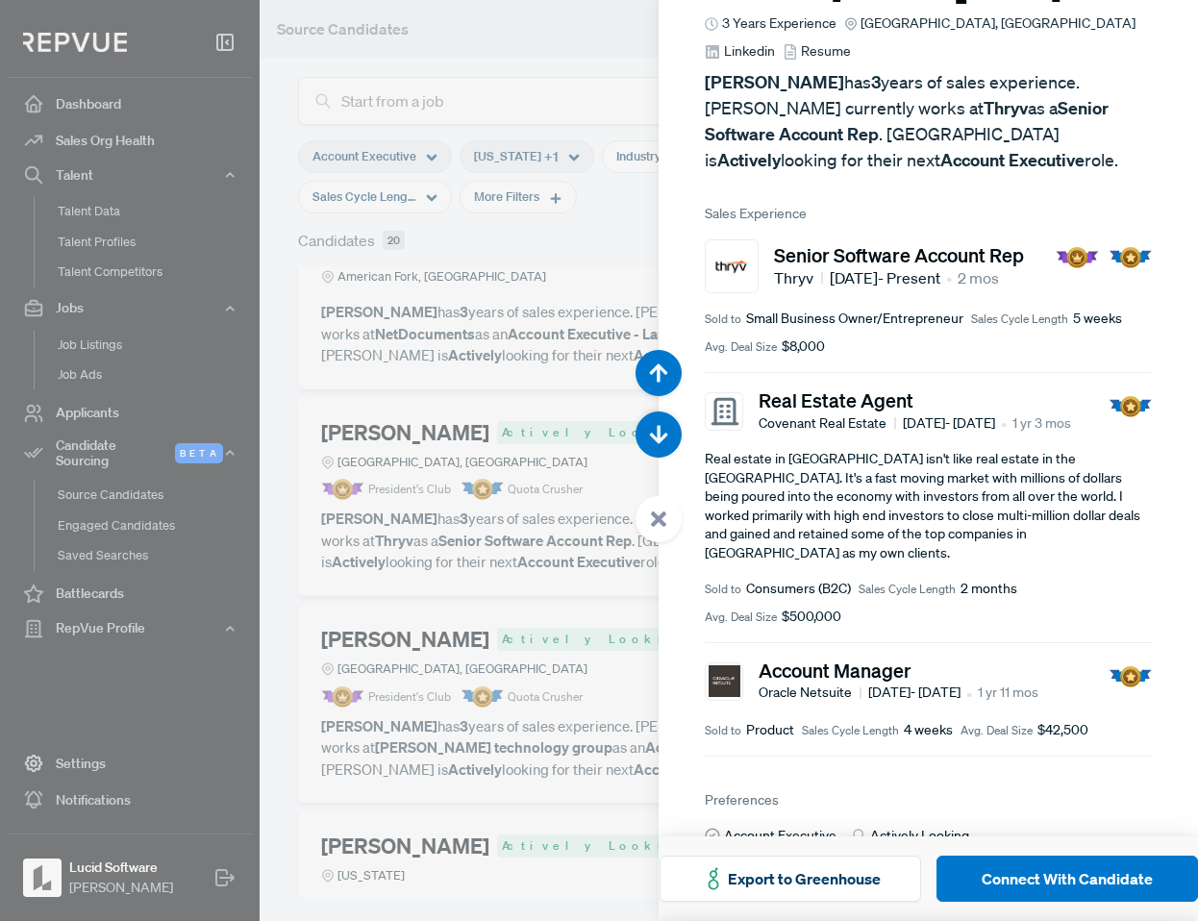
scroll to position [108, 0]
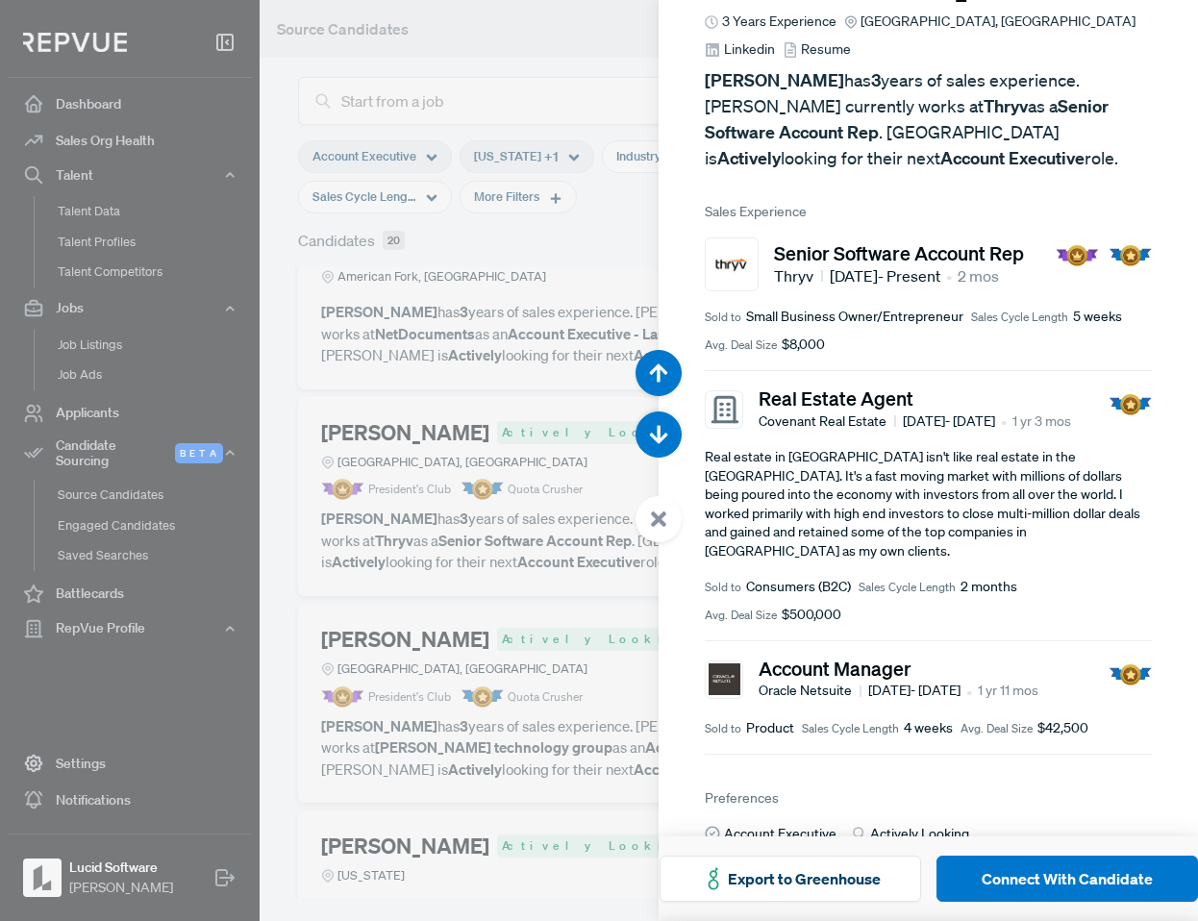
click at [515, 525] on div at bounding box center [599, 460] width 1198 height 921
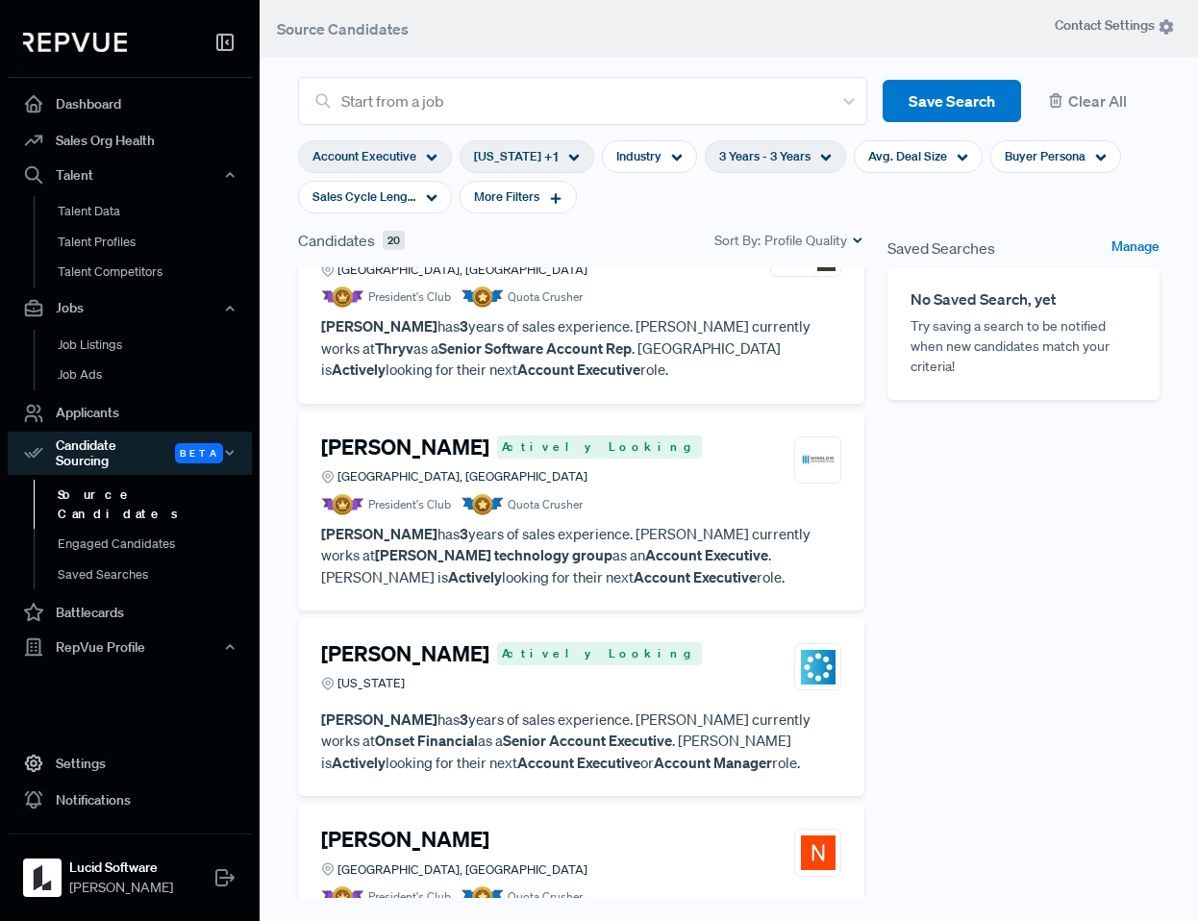
scroll to position [1054, 0]
click at [515, 524] on p "[PERSON_NAME] has 3 years of sales experience. [PERSON_NAME] currently works at…" at bounding box center [581, 556] width 520 height 65
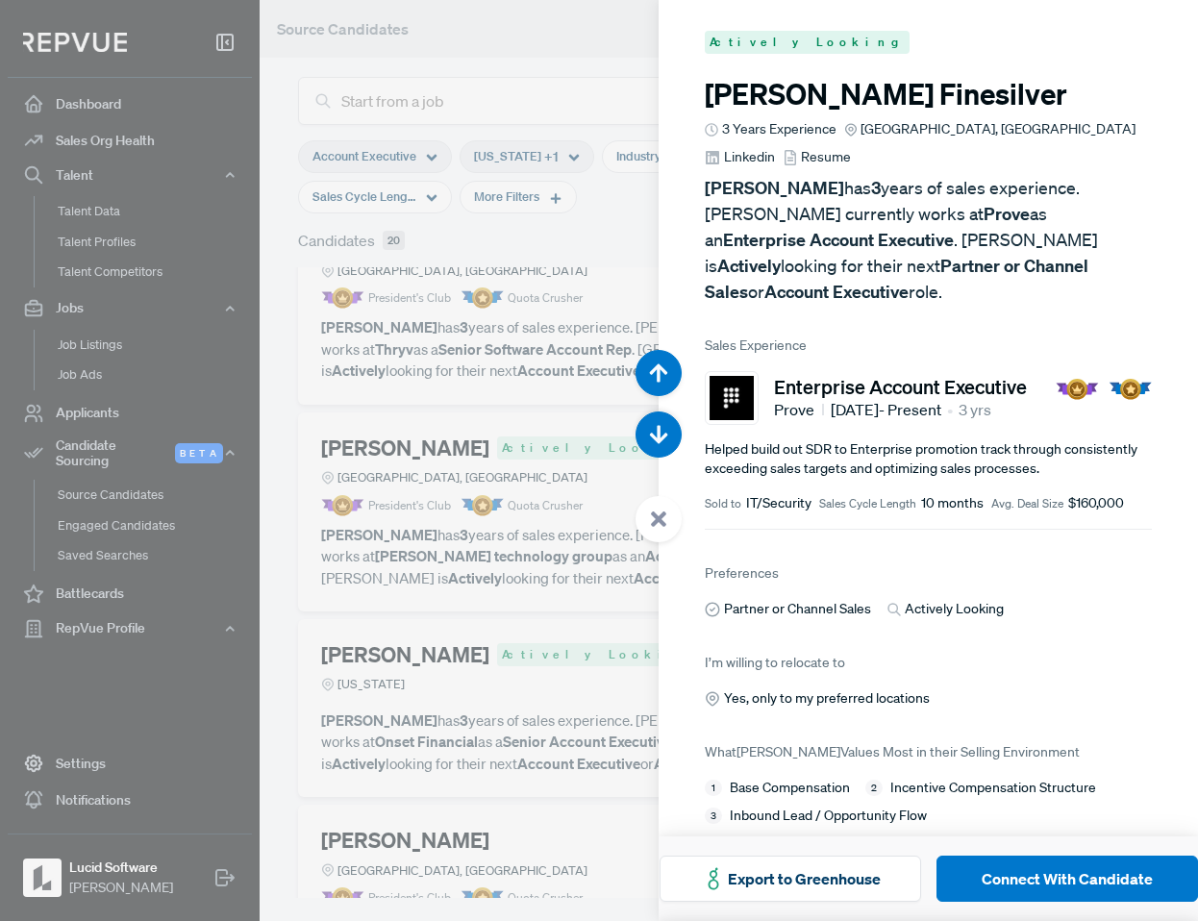
scroll to position [5527, 0]
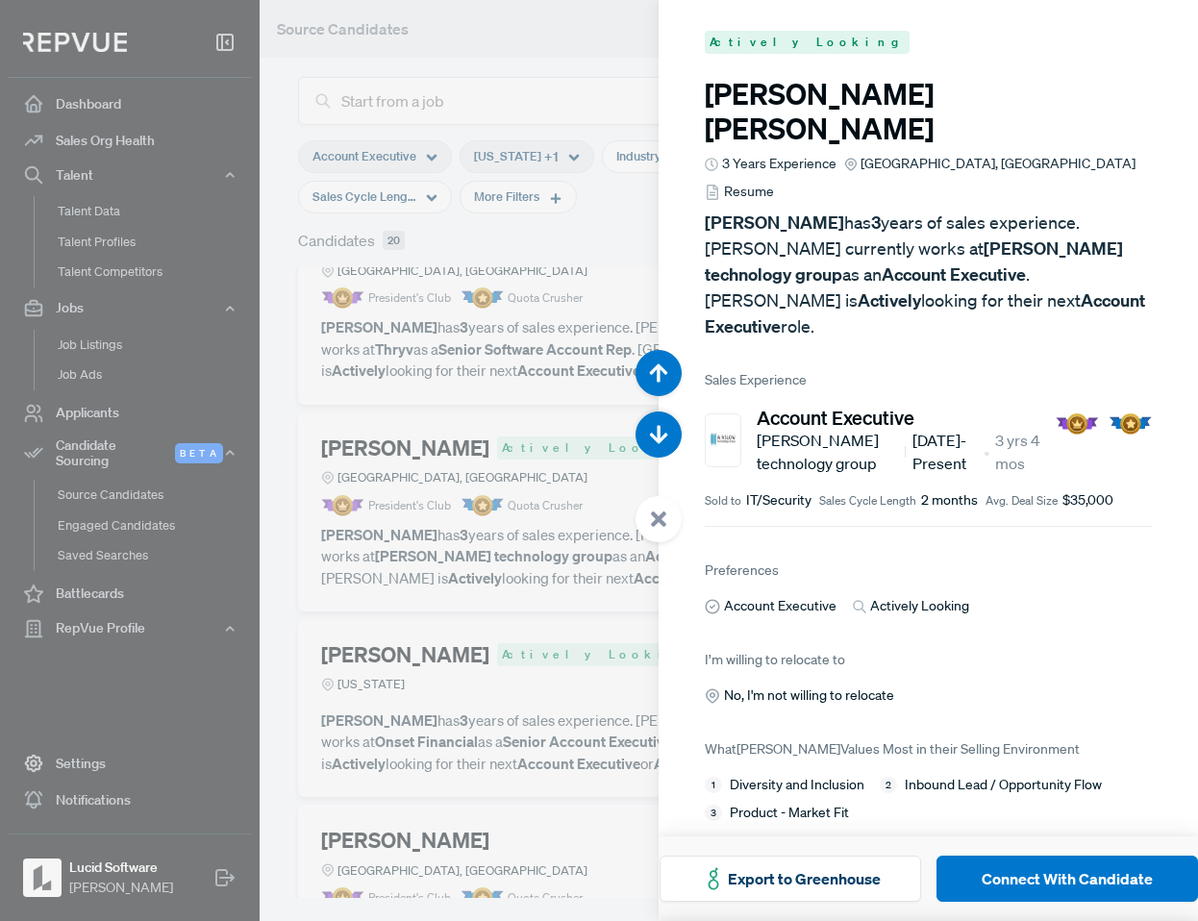
click at [591, 593] on div at bounding box center [599, 460] width 1198 height 921
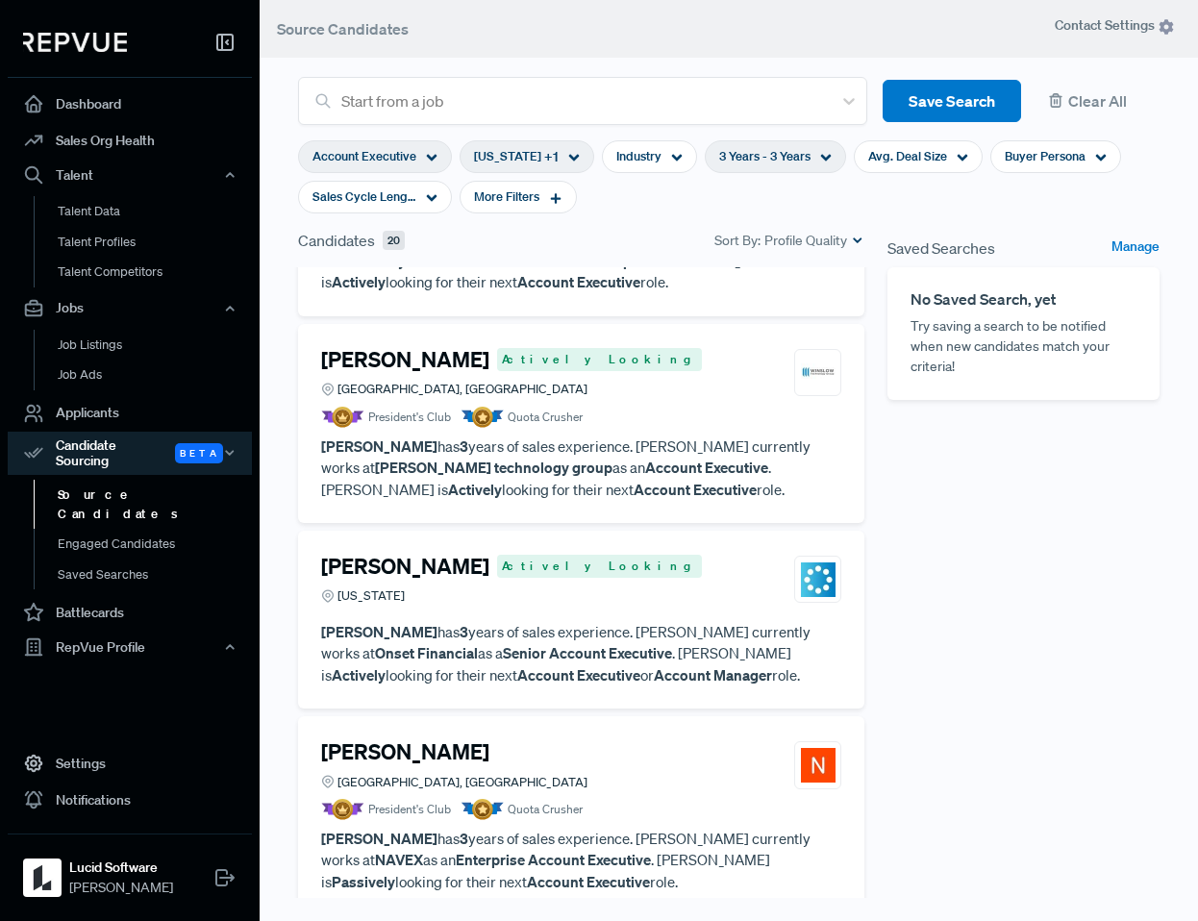
scroll to position [1168, 0]
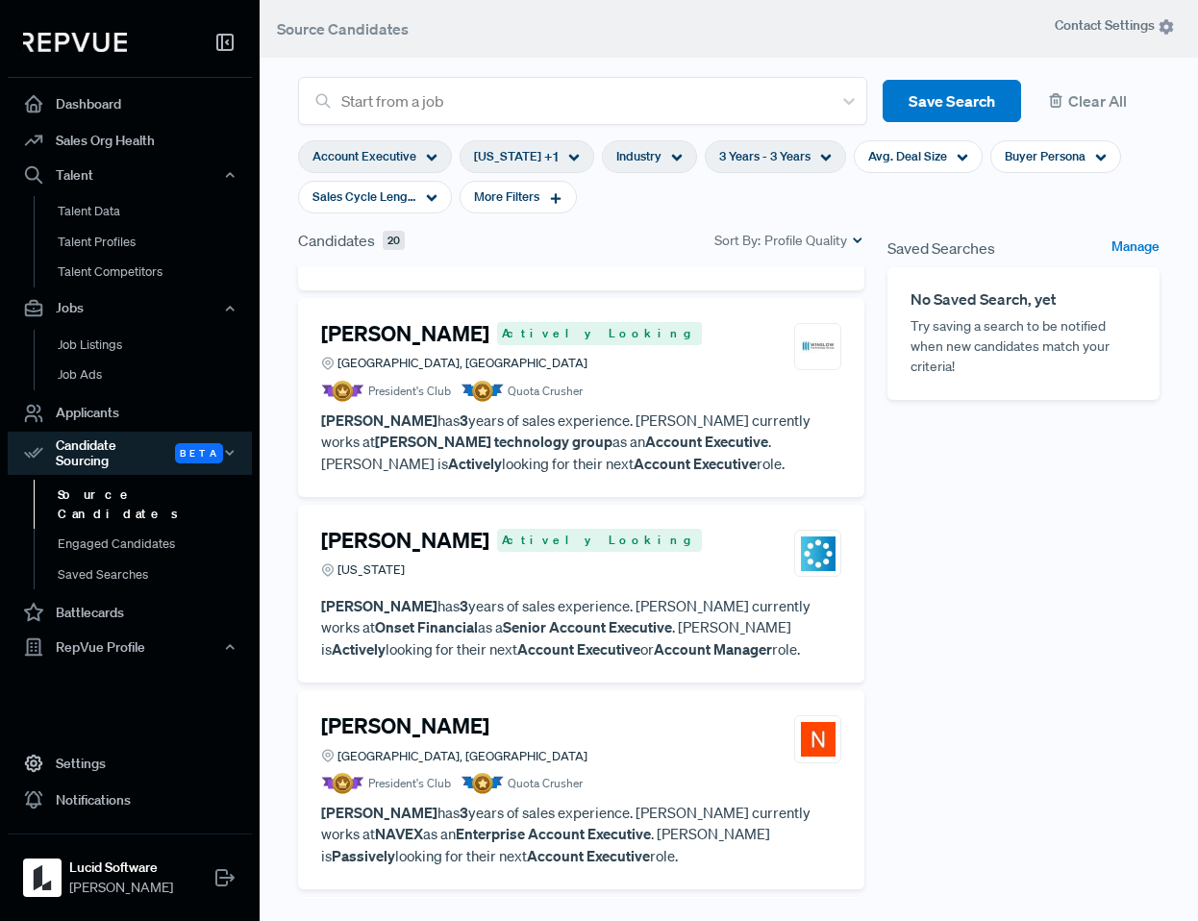
click at [674, 167] on div "Industry" at bounding box center [649, 156] width 95 height 33
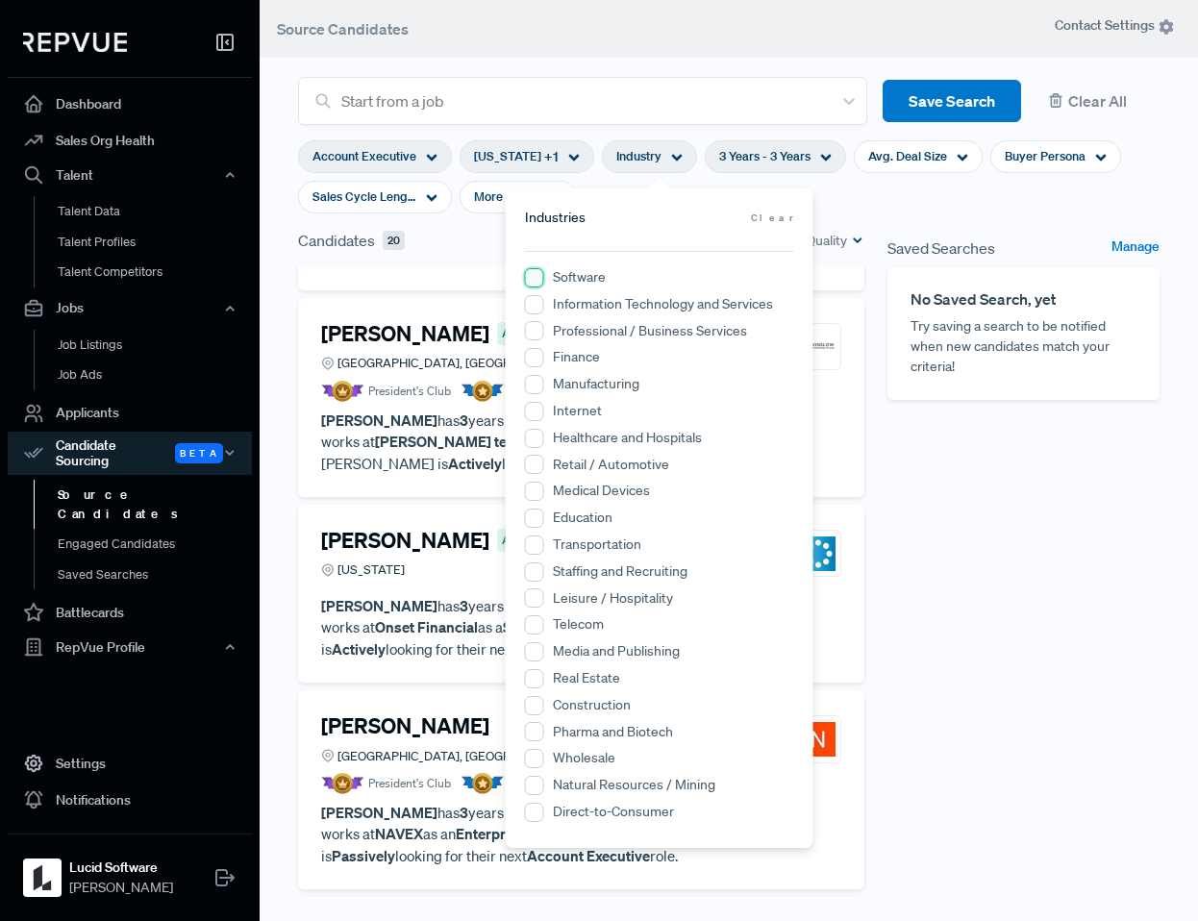
click at [537, 271] on input "Software" at bounding box center [534, 277] width 19 height 19
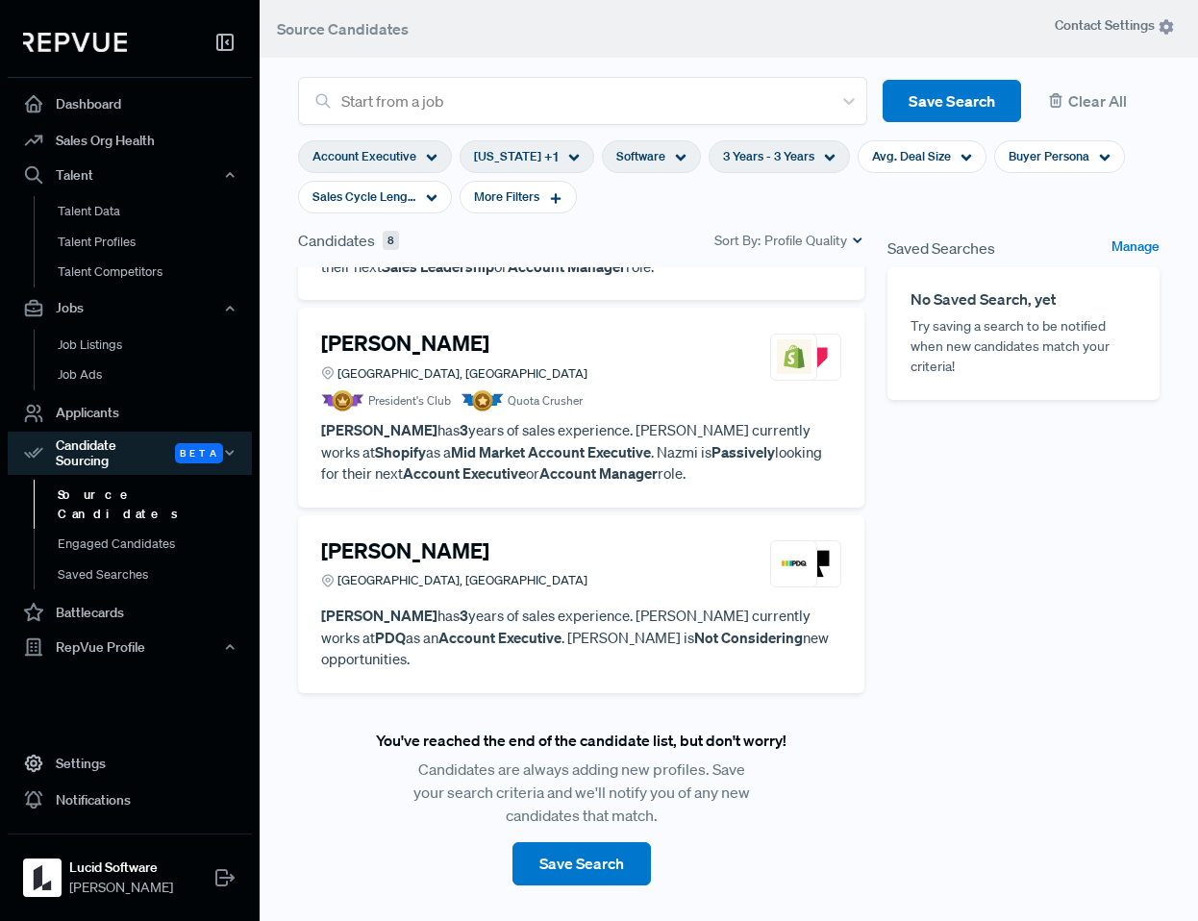
scroll to position [1113, 0]
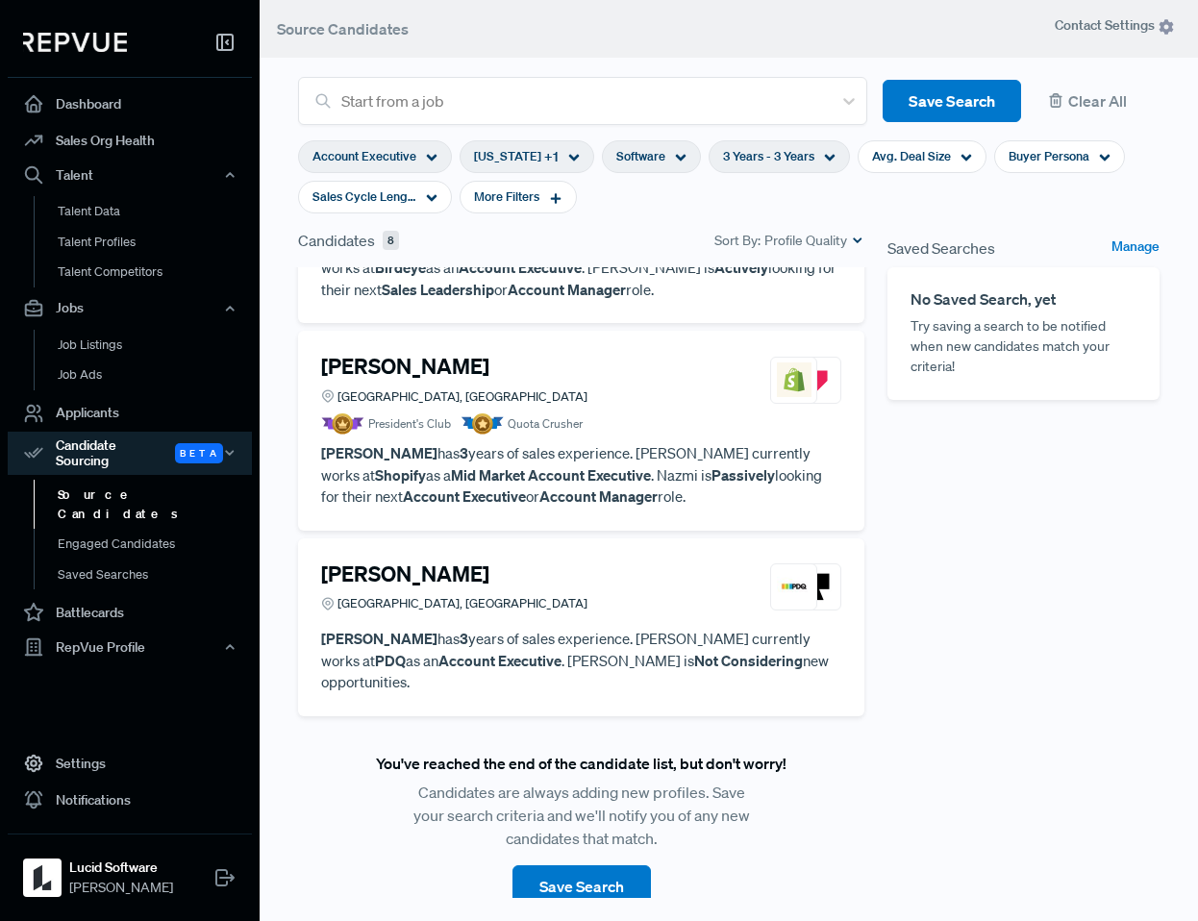
click at [891, 440] on div "Saved Searches Manage No Saved Search, yet Try saving a search to be notified w…" at bounding box center [1023, 596] width 295 height 734
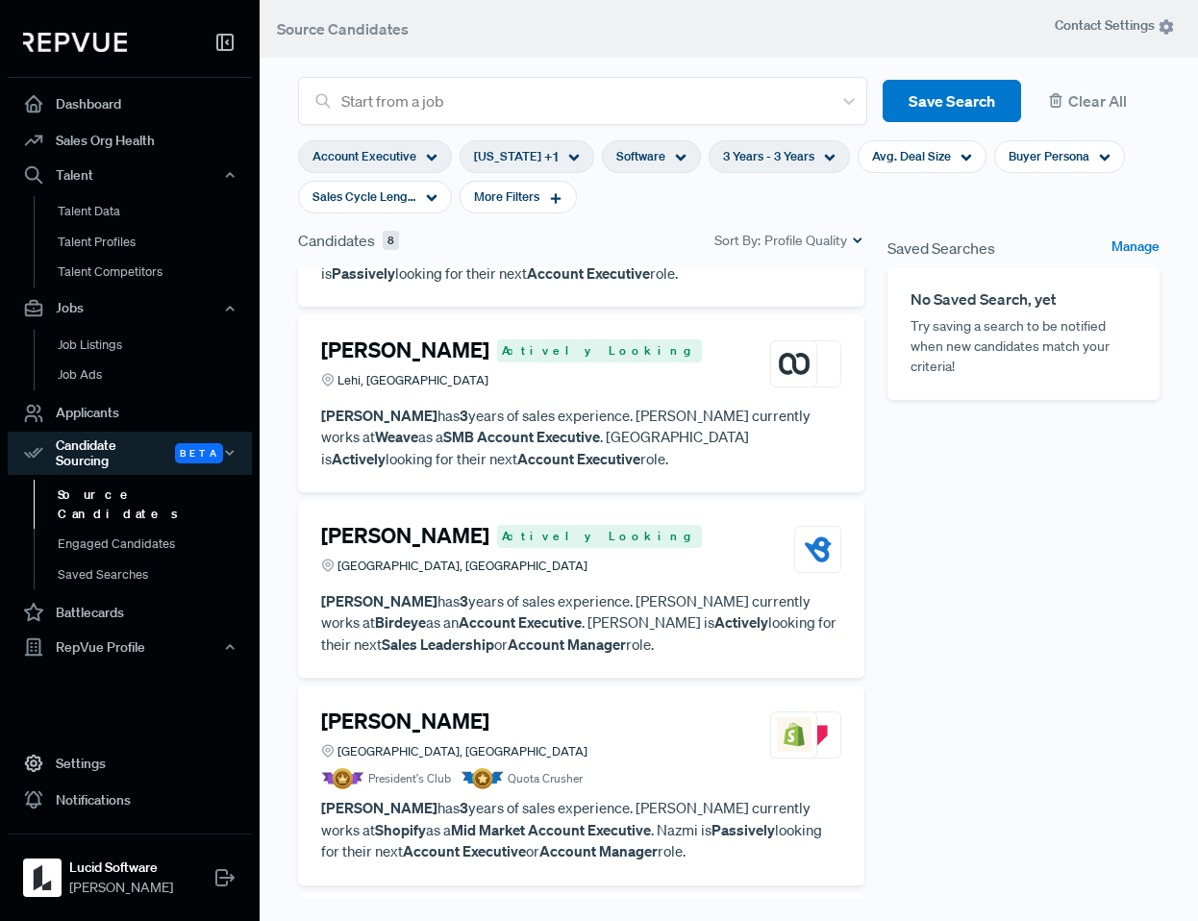
scroll to position [0, 0]
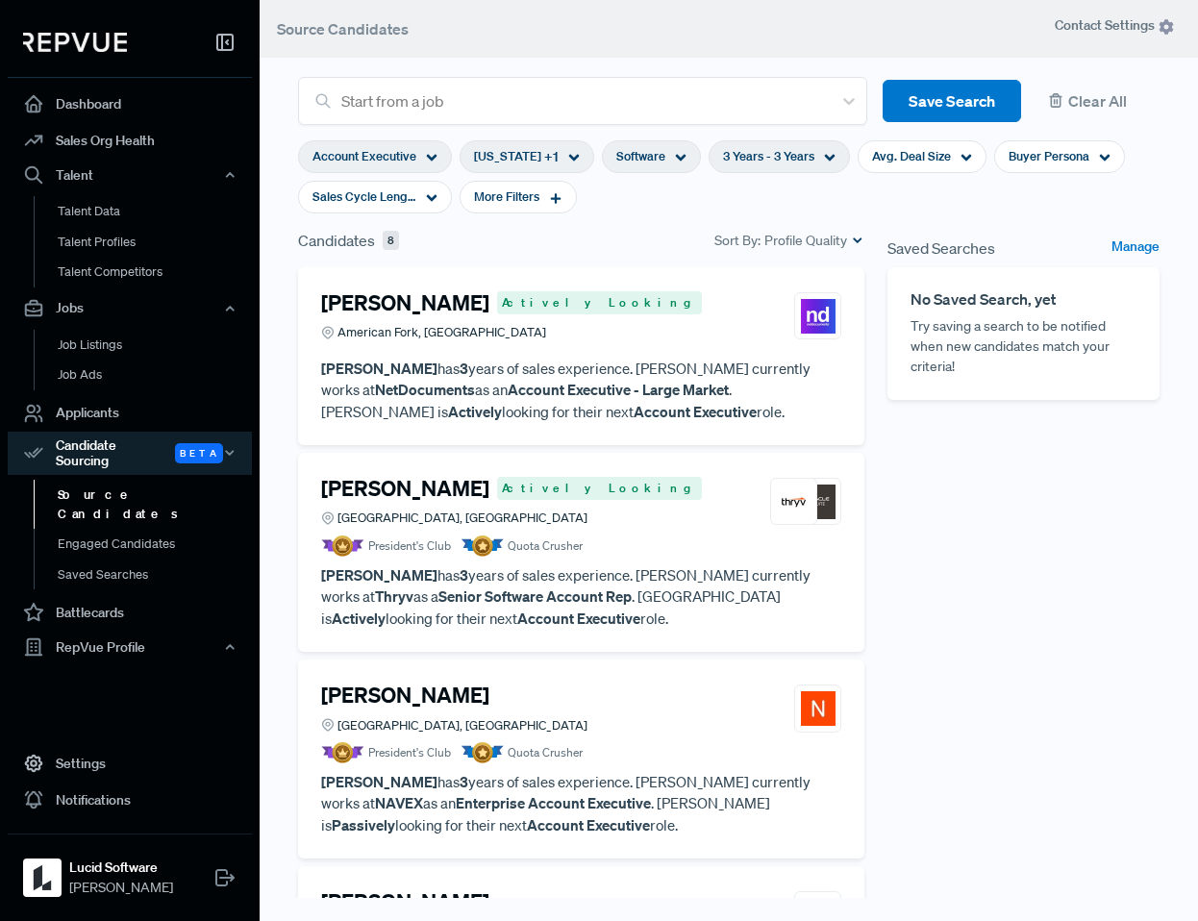
click at [664, 350] on article "[PERSON_NAME] Actively Looking American Fork, [GEOGRAPHIC_DATA] [PERSON_NAME] h…" at bounding box center [581, 356] width 520 height 132
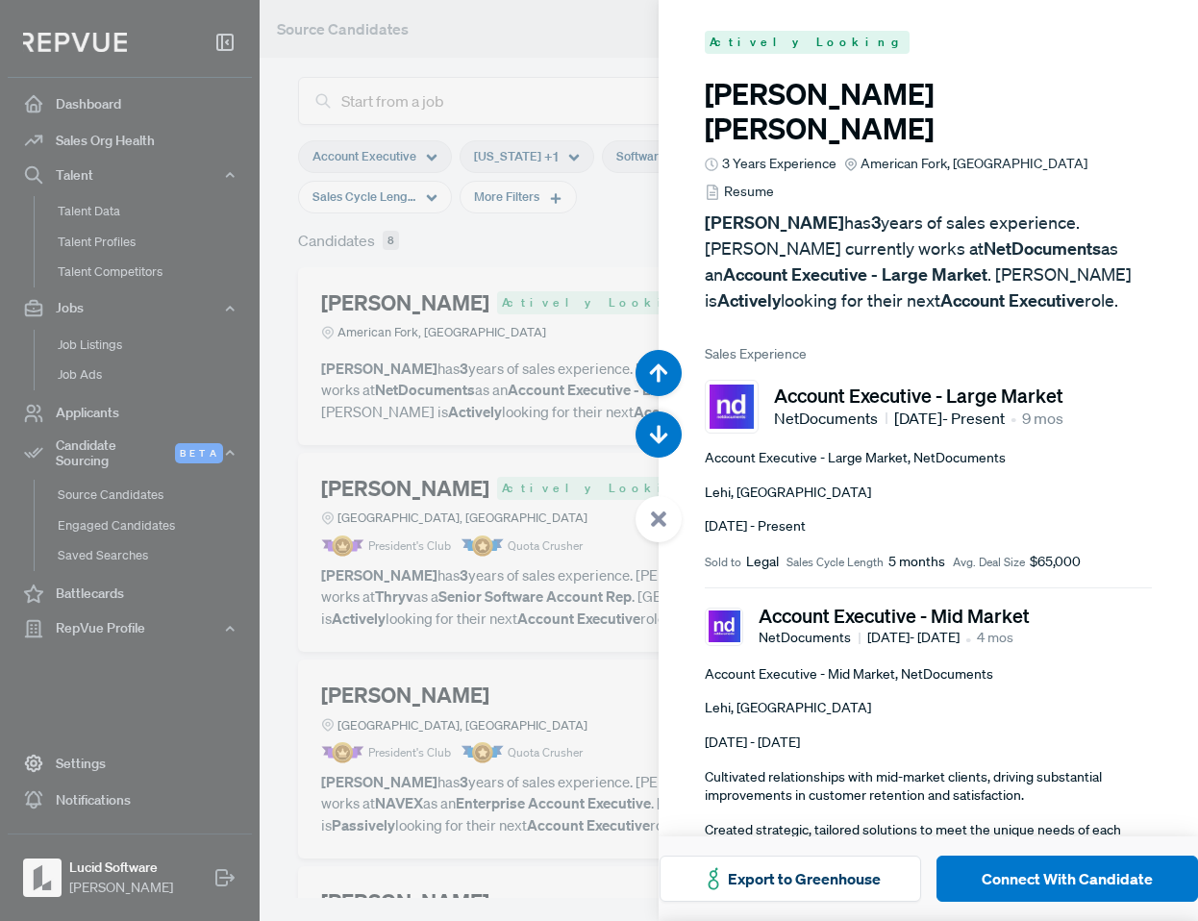
click at [553, 509] on div at bounding box center [599, 460] width 1198 height 921
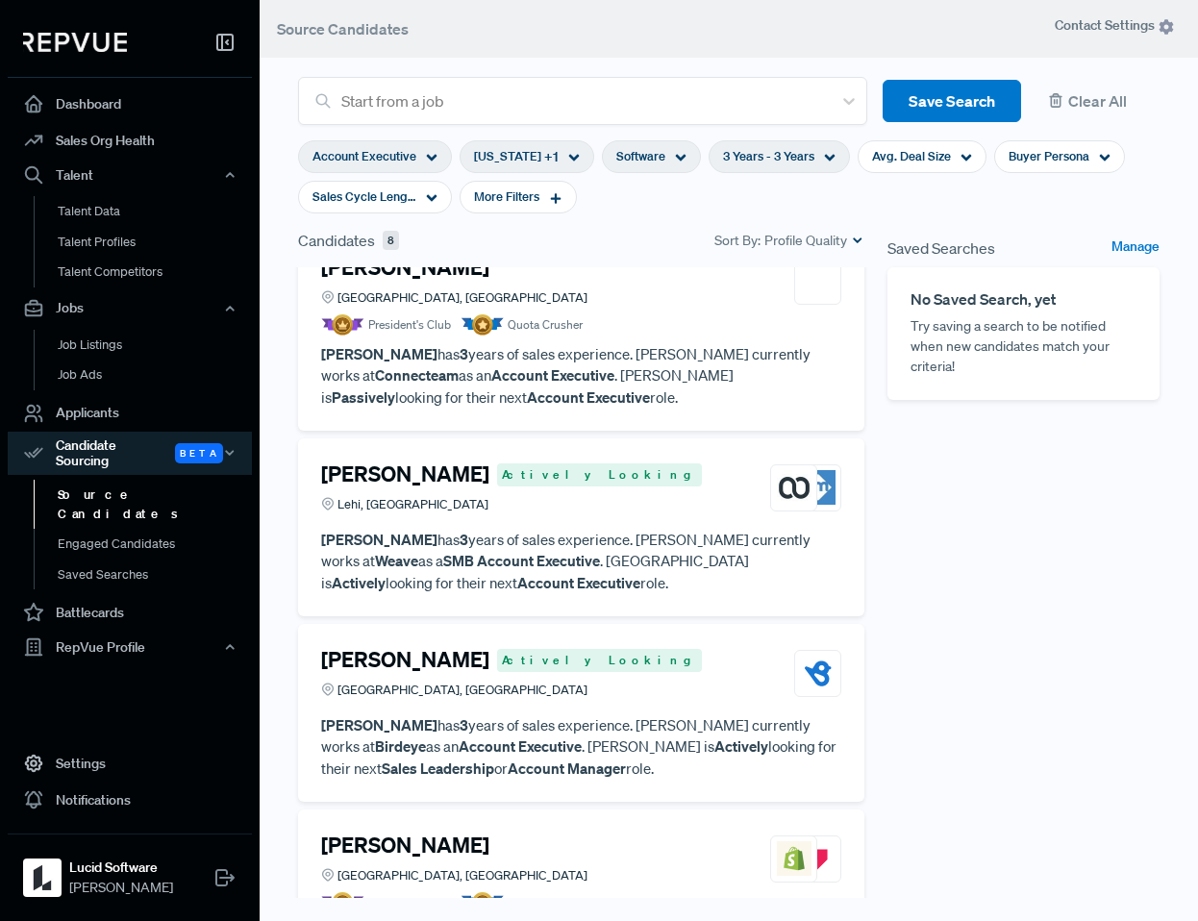
scroll to position [655, 0]
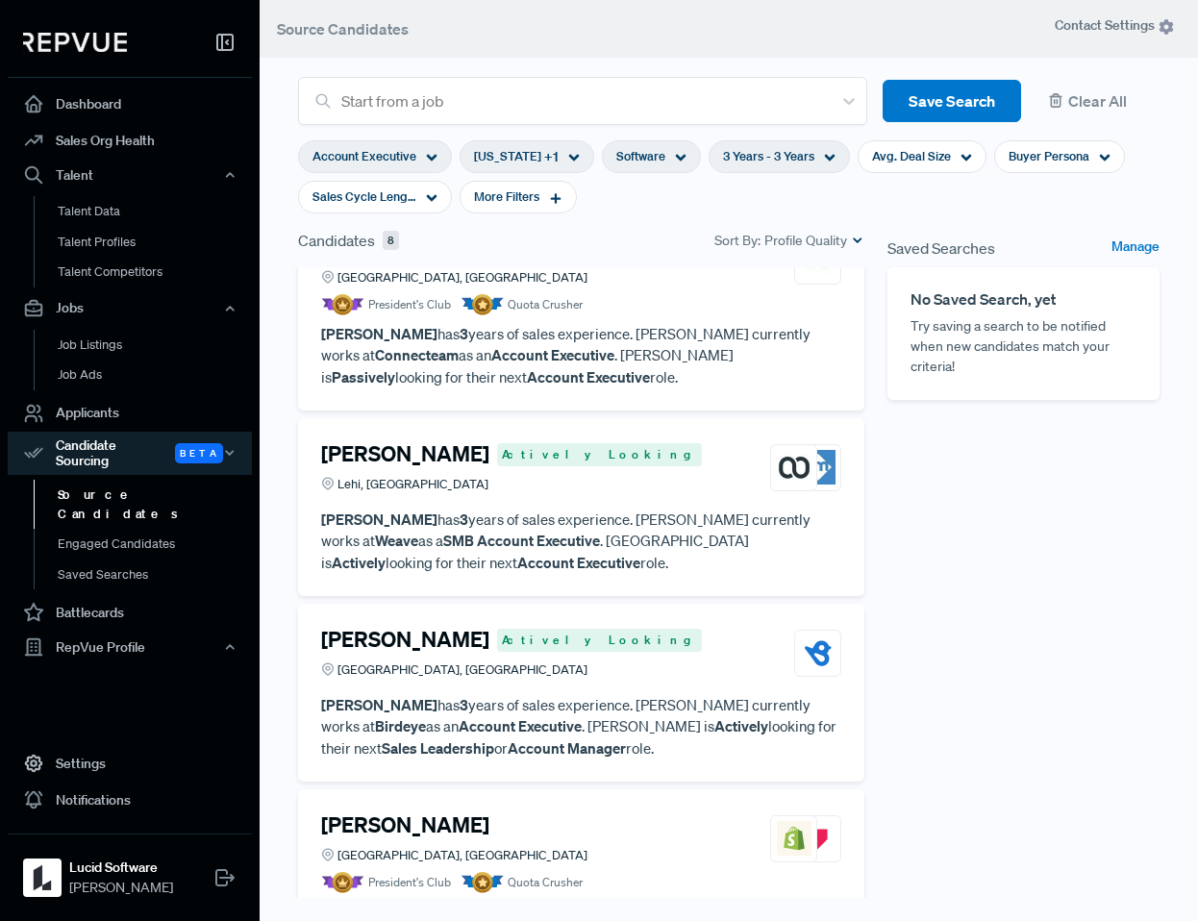
click at [551, 507] on article "[PERSON_NAME] Actively Looking Lehi, UT [PERSON_NAME] has 3 years of sales expe…" at bounding box center [581, 507] width 520 height 132
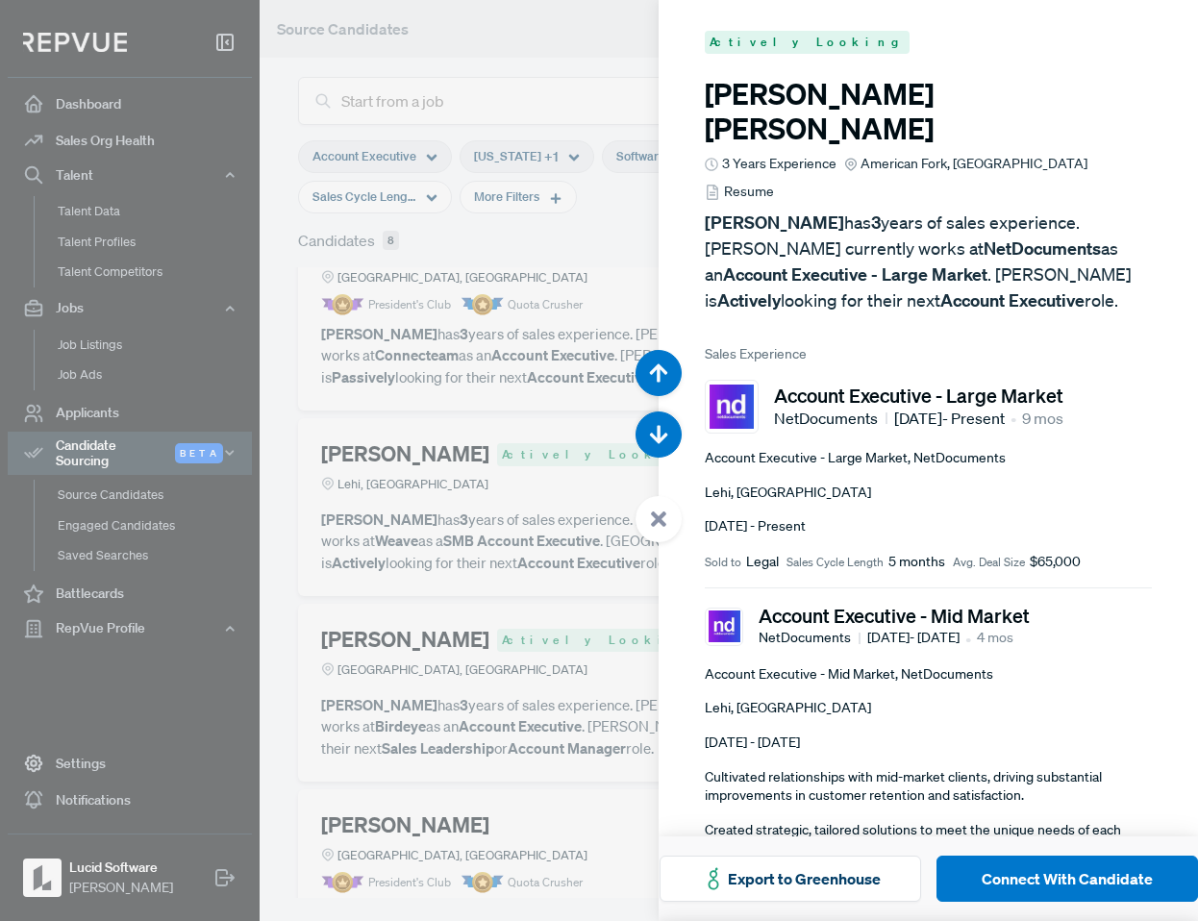
scroll to position [3685, 0]
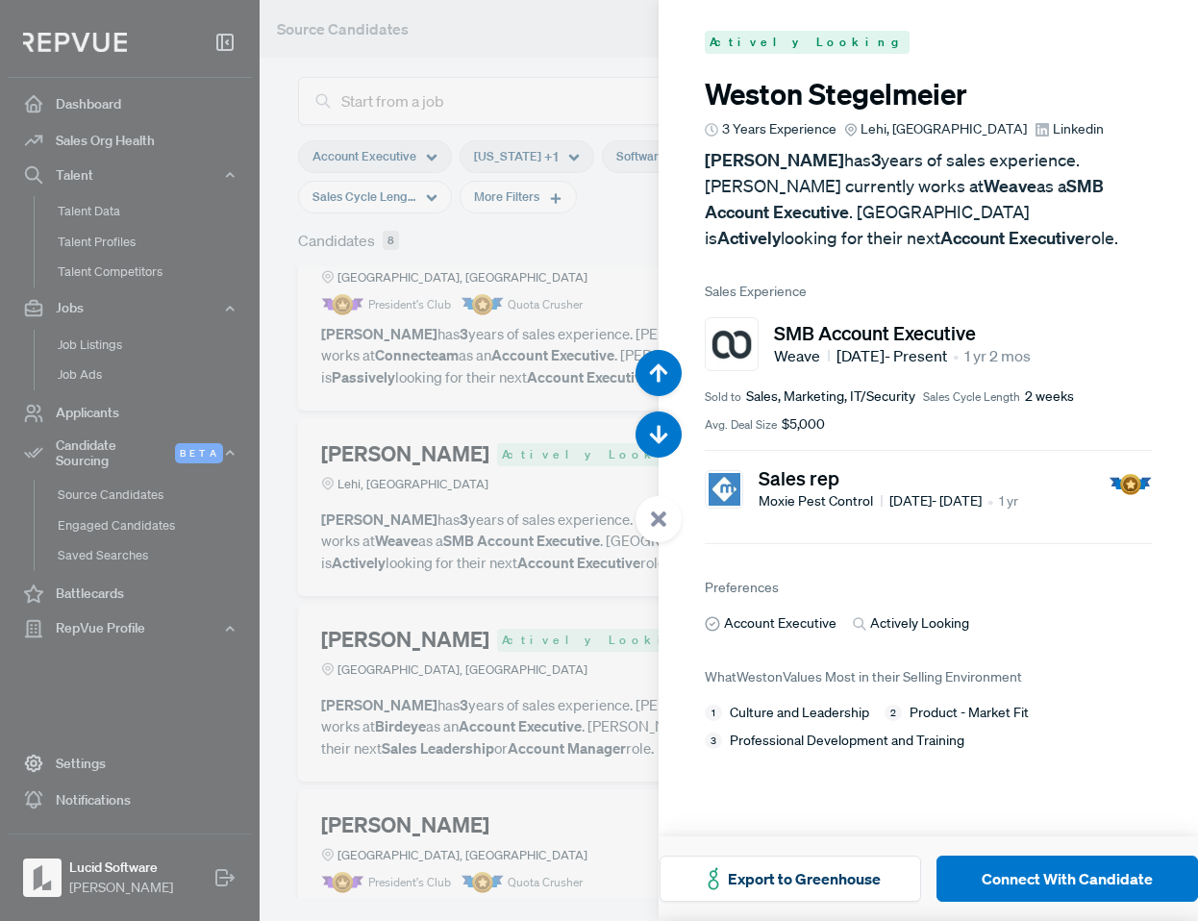
click at [597, 586] on div at bounding box center [599, 460] width 1198 height 921
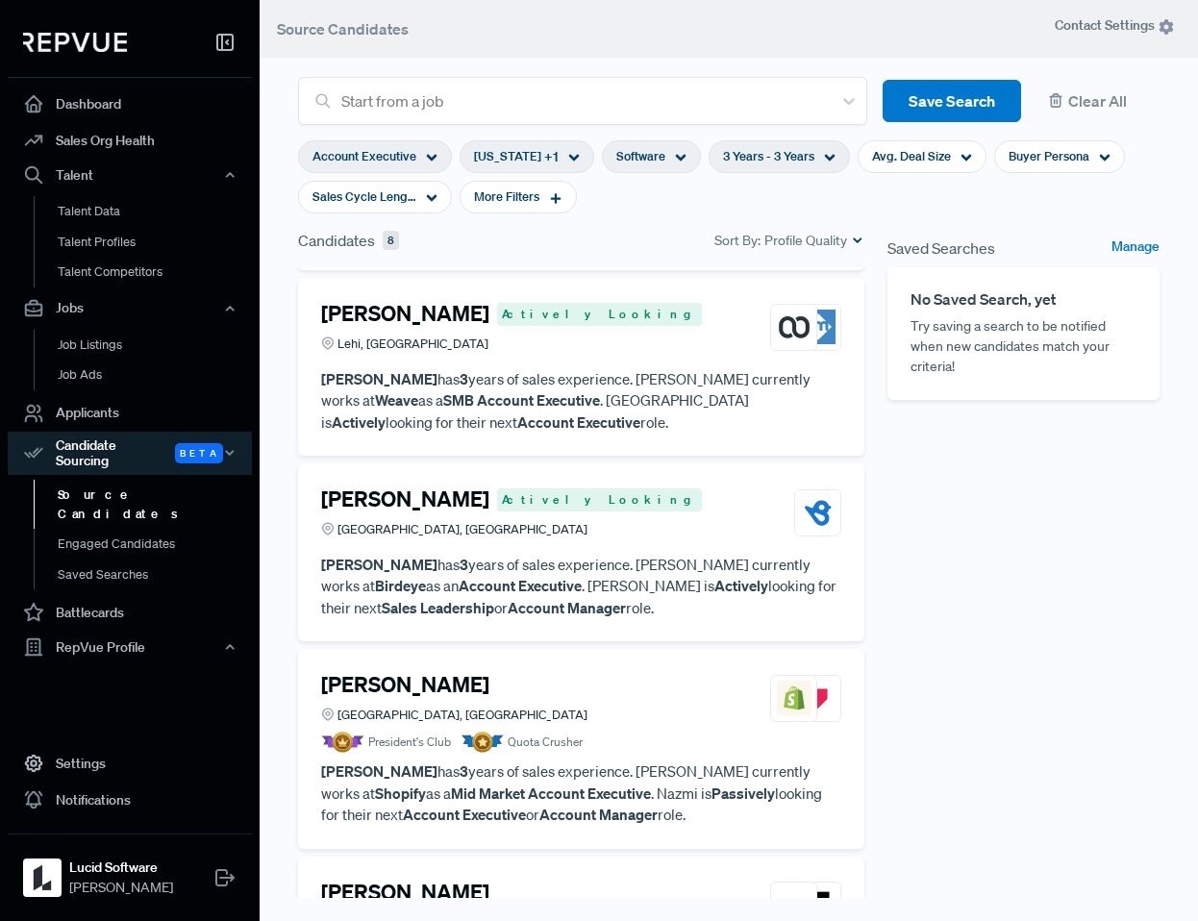
scroll to position [798, 0]
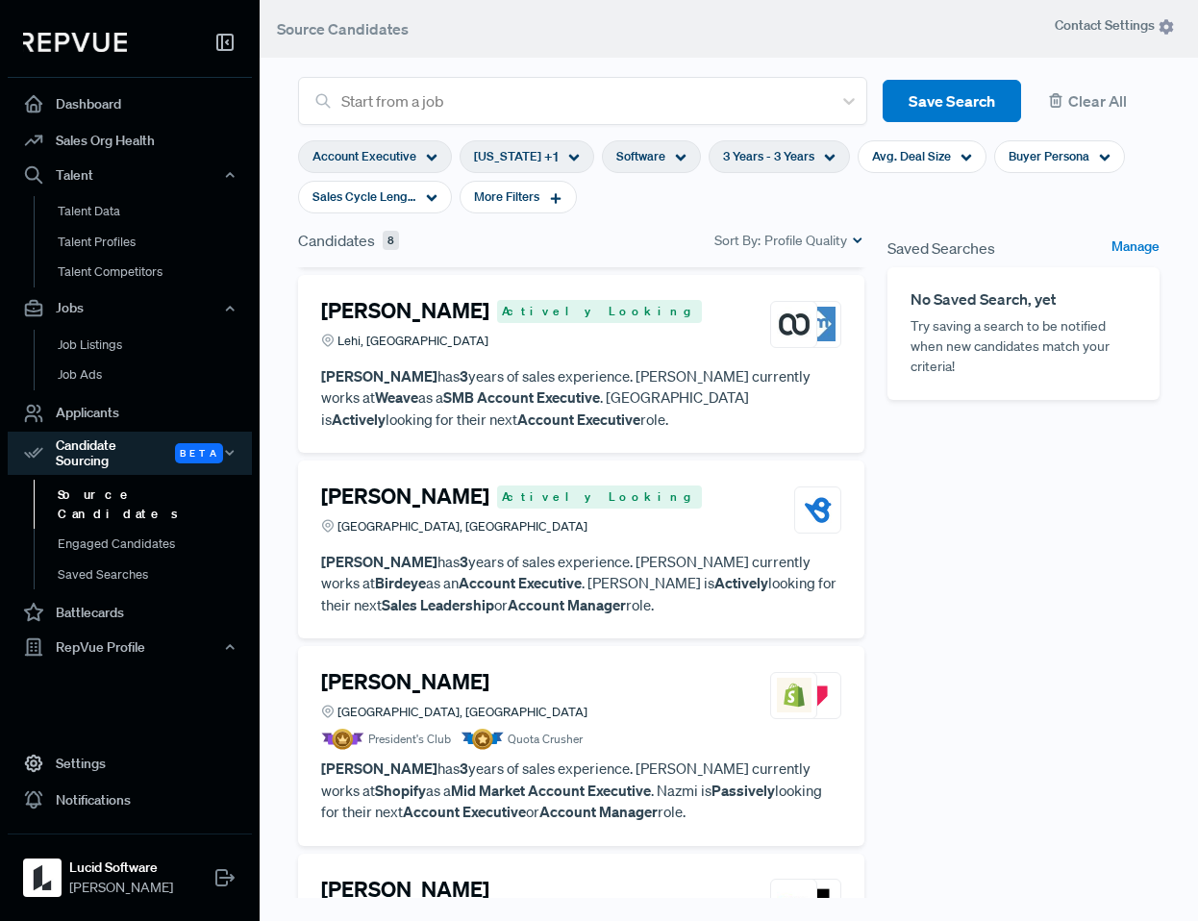
click at [586, 551] on p "[PERSON_NAME] has 3 years of sales experience. [PERSON_NAME] currently works at…" at bounding box center [581, 583] width 520 height 65
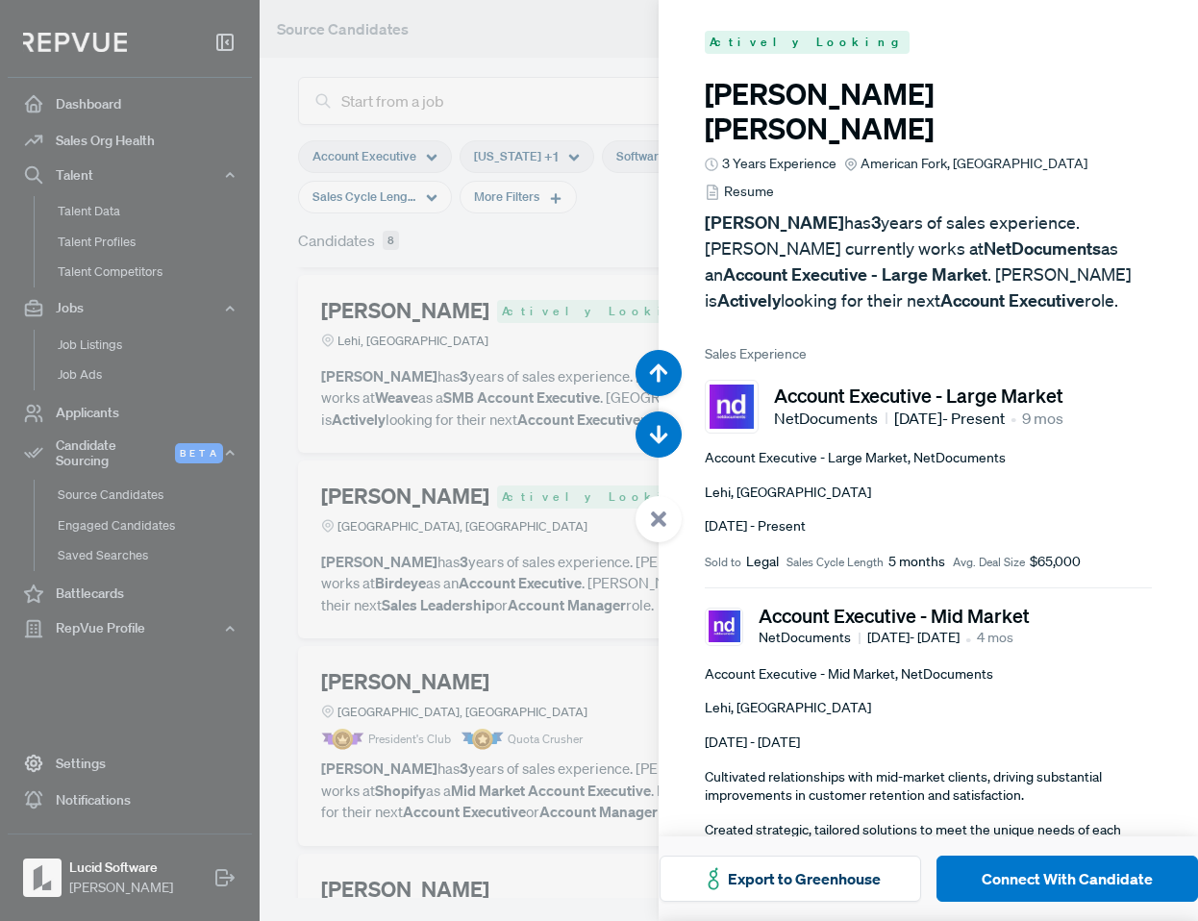
scroll to position [4606, 0]
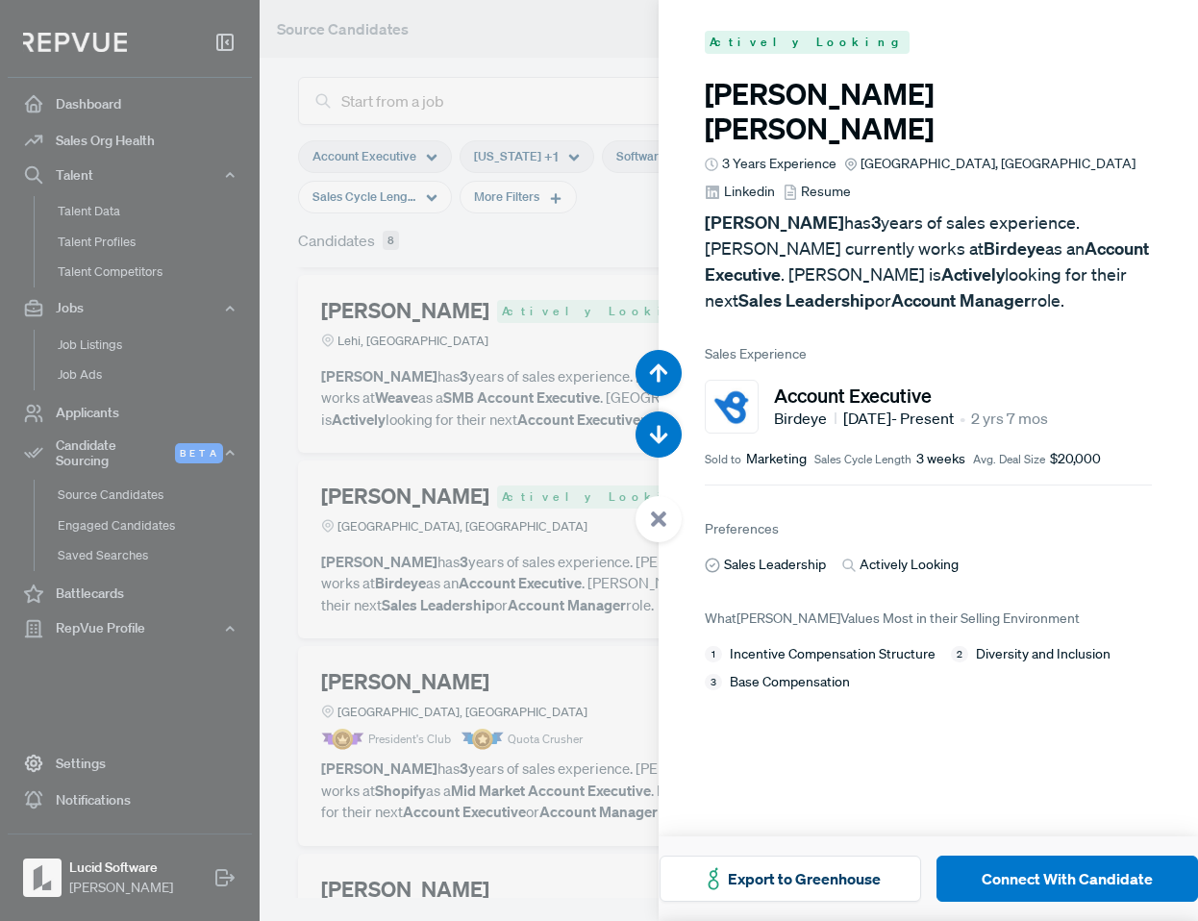
click at [775, 182] on span "Linkedin" at bounding box center [749, 192] width 51 height 20
